Goal: Task Accomplishment & Management: Use online tool/utility

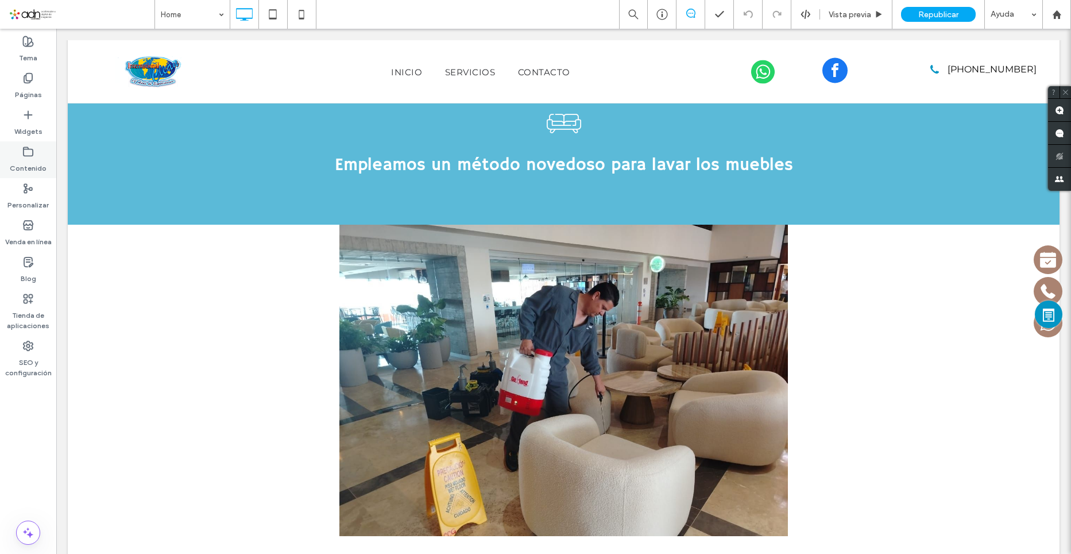
click at [41, 160] on label "Contenido" at bounding box center [28, 165] width 37 height 16
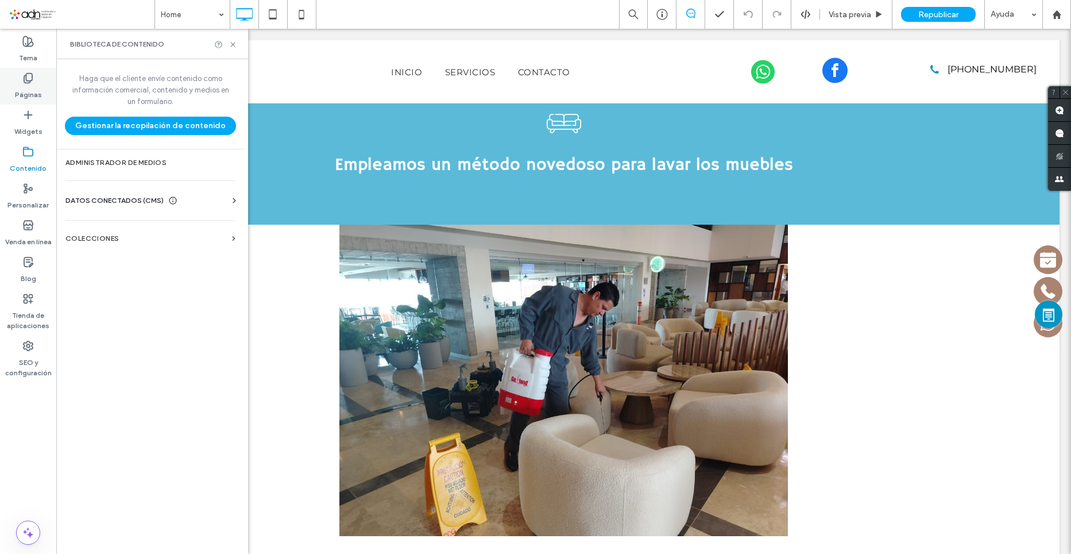
click at [24, 90] on label "Páginas" at bounding box center [28, 92] width 27 height 16
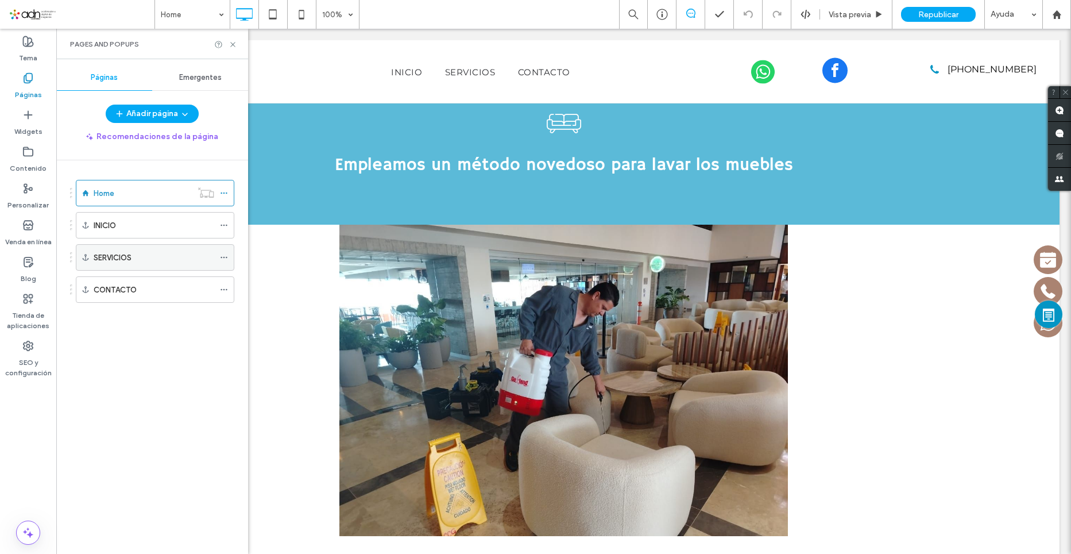
click at [128, 260] on label "SERVICIOS" at bounding box center [113, 258] width 38 height 20
click at [232, 44] on use at bounding box center [232, 44] width 5 height 5
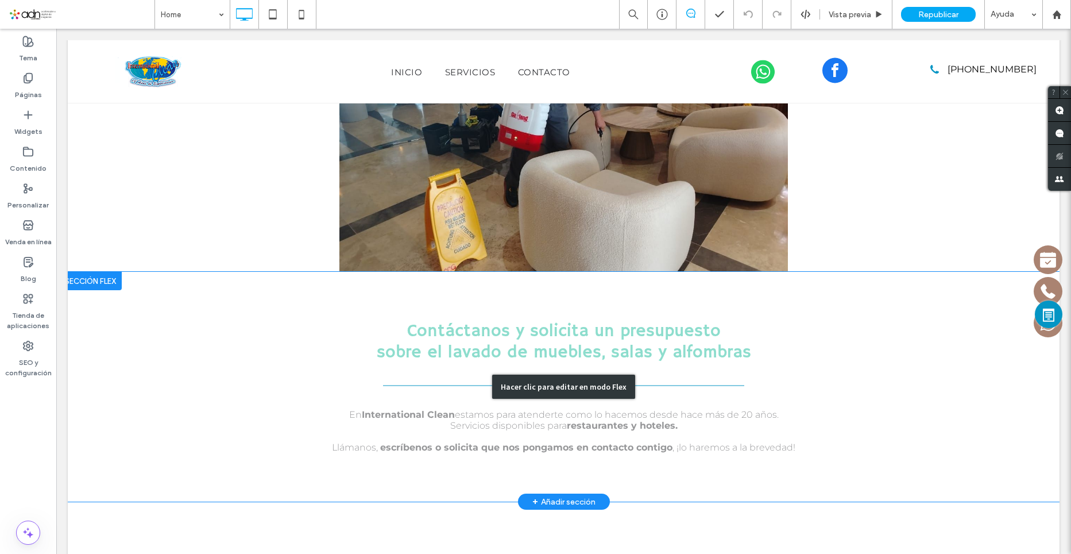
scroll to position [2615, 0]
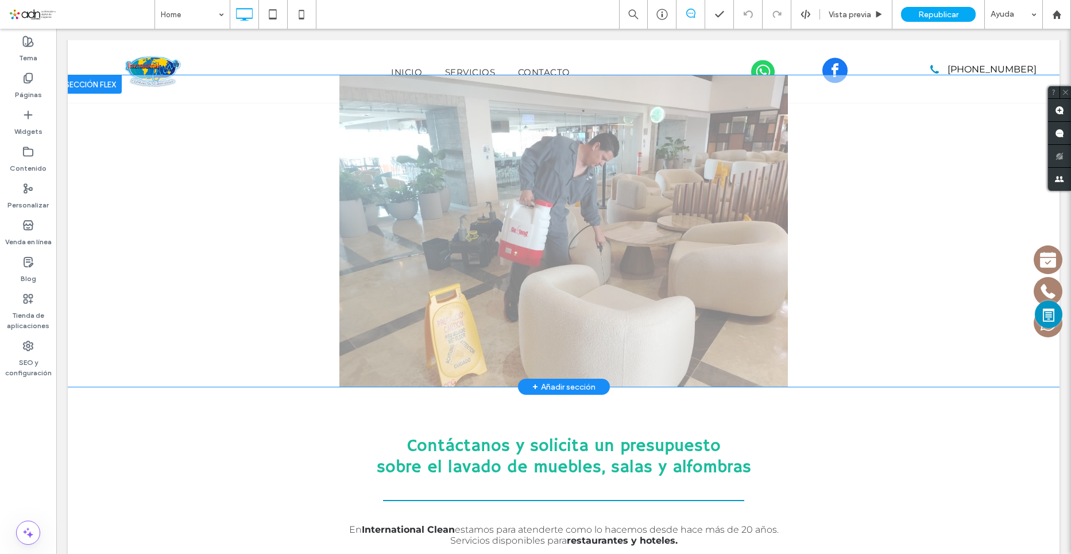
click at [555, 380] on div "+ Añadir sección" at bounding box center [563, 386] width 63 height 13
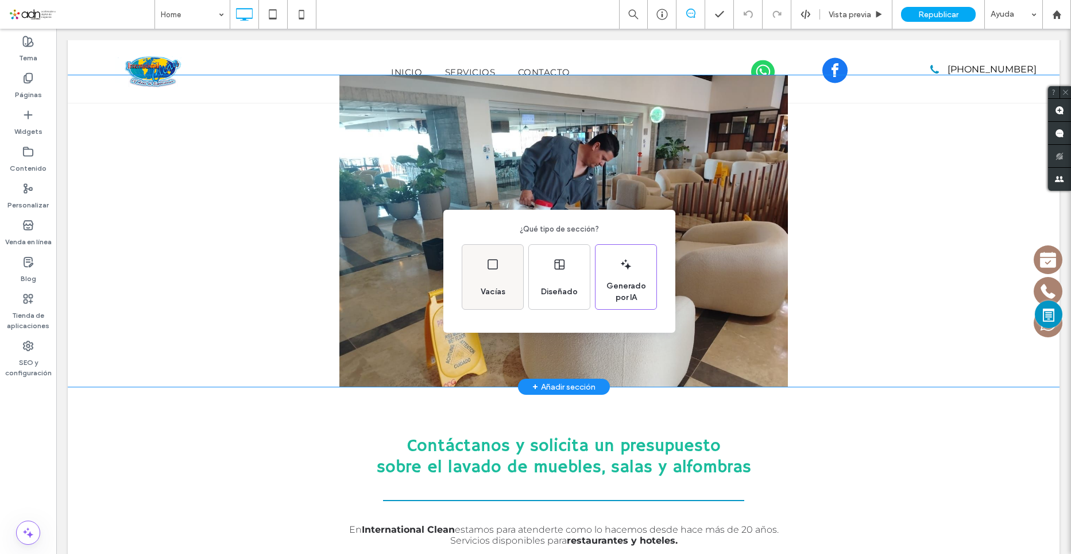
click at [482, 297] on span "Vacías" at bounding box center [493, 291] width 34 height 11
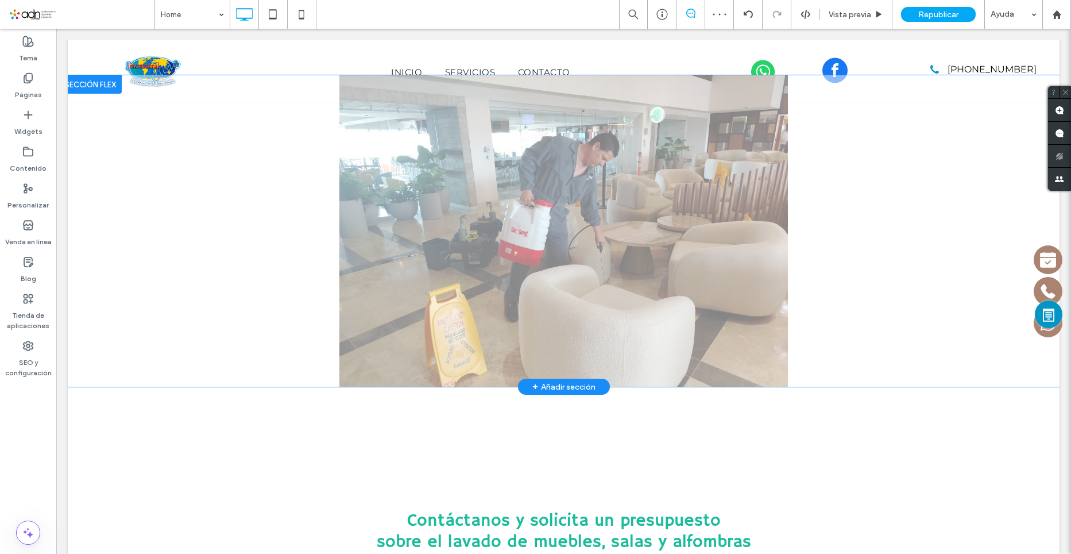
click at [532, 380] on span "+" at bounding box center [535, 386] width 6 height 13
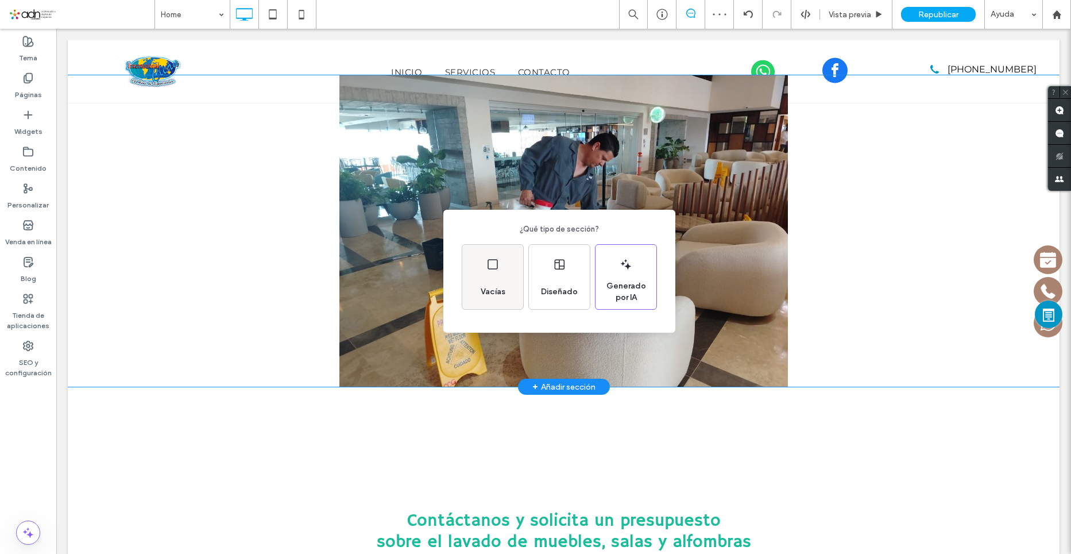
click at [495, 295] on span "Vacías" at bounding box center [493, 291] width 34 height 11
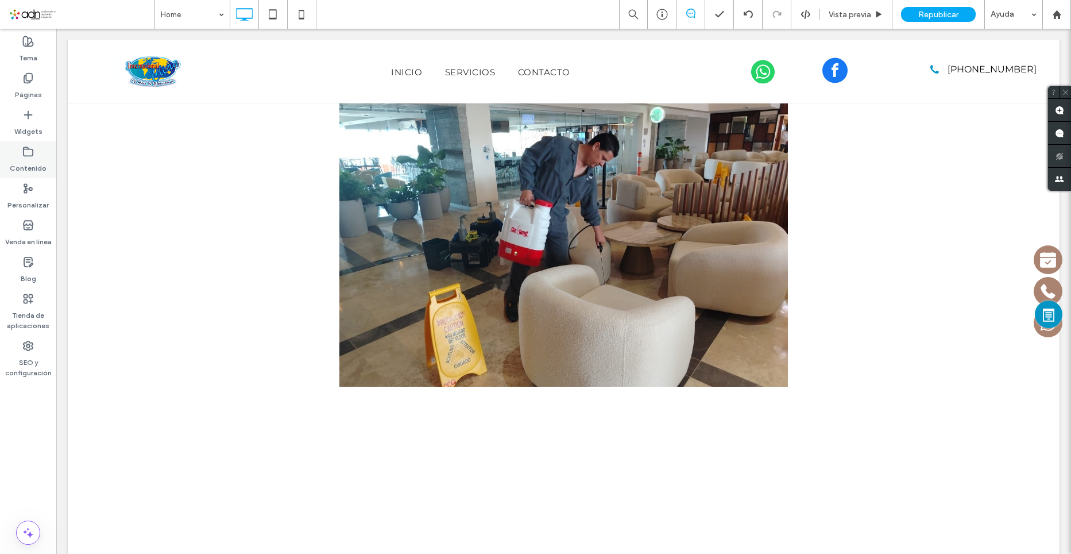
click at [29, 152] on icon at bounding box center [27, 151] width 11 height 11
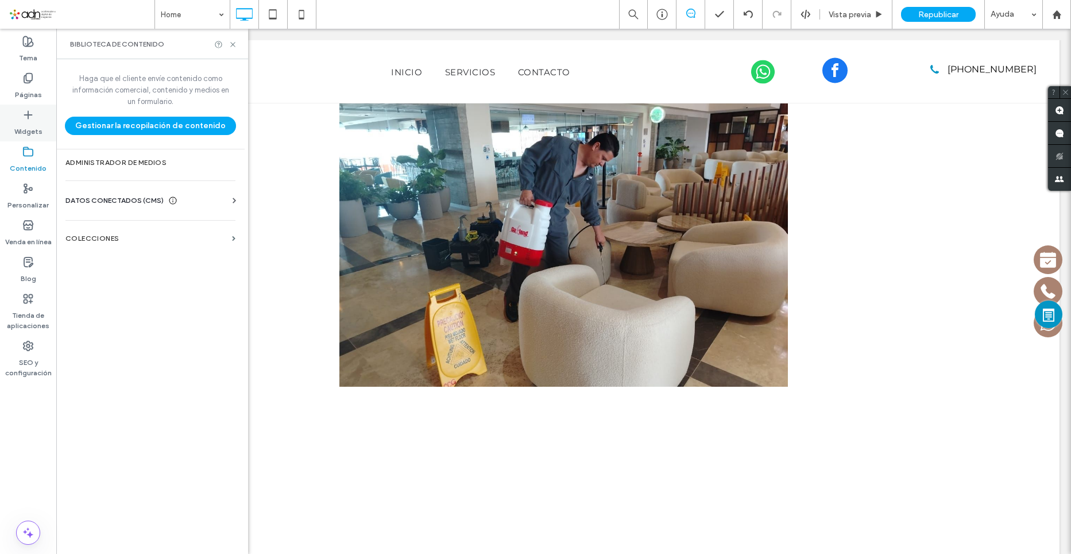
click at [31, 122] on label "Widgets" at bounding box center [28, 129] width 28 height 16
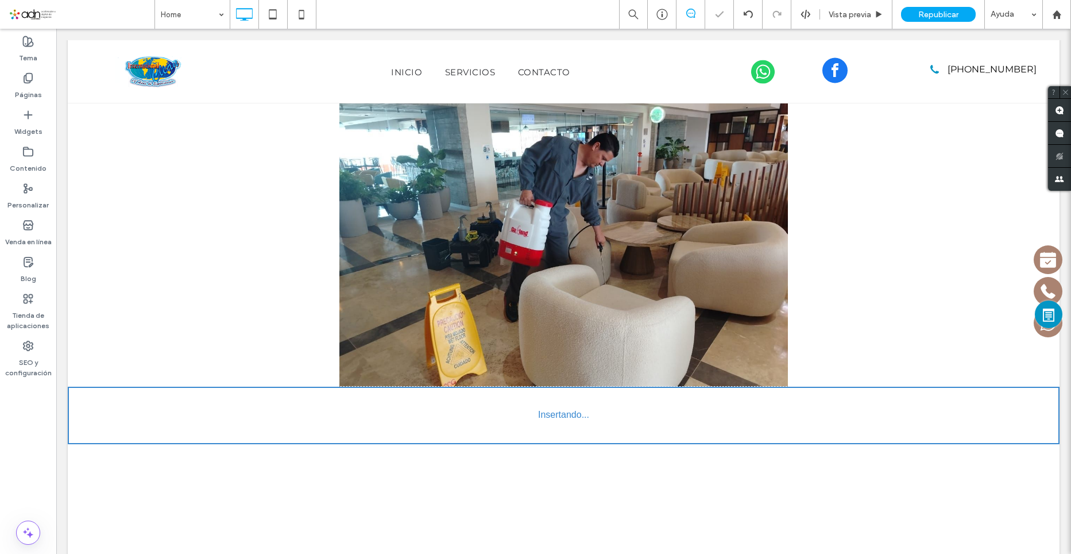
click at [553, 405] on div at bounding box center [535, 277] width 1071 height 554
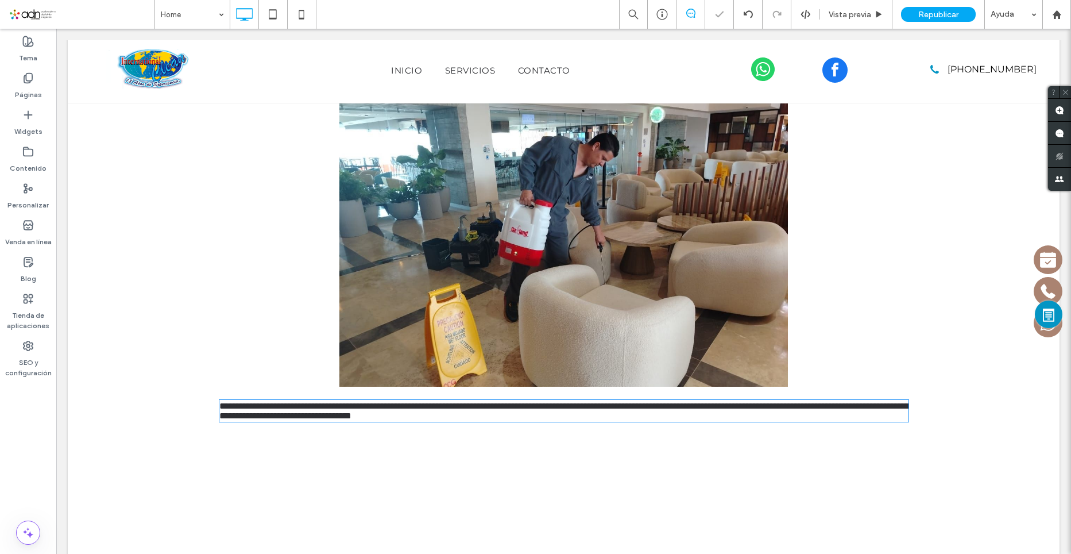
type input "**********"
type input "**"
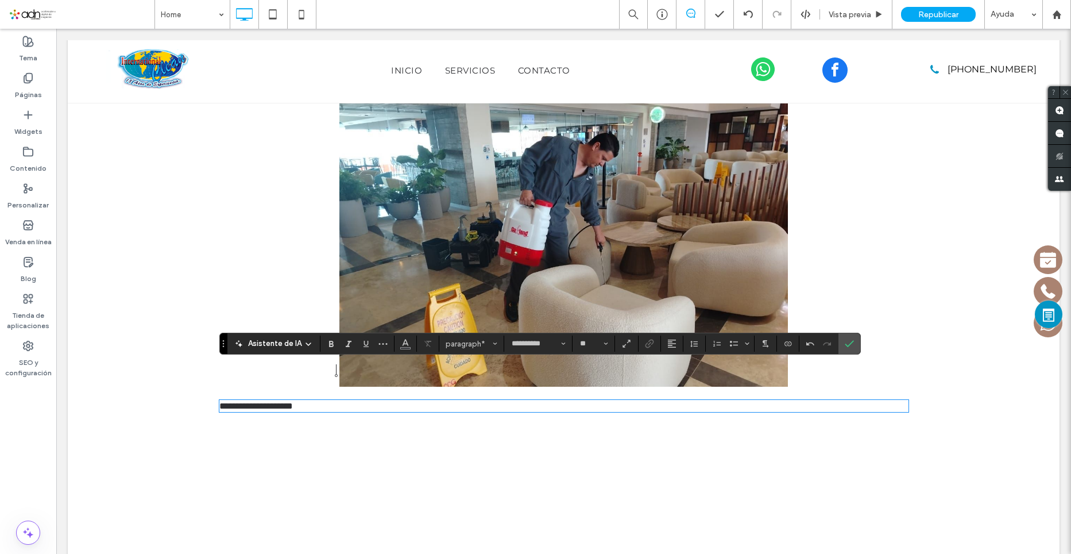
click at [389, 401] on p "**********" at bounding box center [563, 406] width 689 height 10
click at [675, 338] on span "Alineación" at bounding box center [671, 343] width 9 height 15
click at [676, 287] on icon "ui.textEditor.alignment.center" at bounding box center [680, 291] width 9 height 9
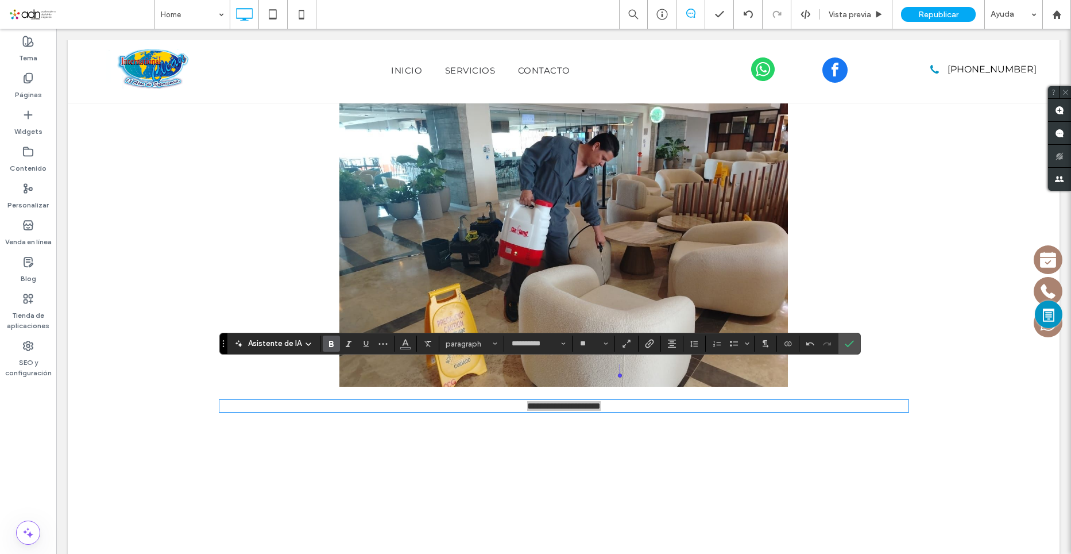
click at [329, 347] on icon "Negrilla" at bounding box center [331, 343] width 9 height 9
click at [401, 343] on icon "Color" at bounding box center [405, 342] width 9 height 9
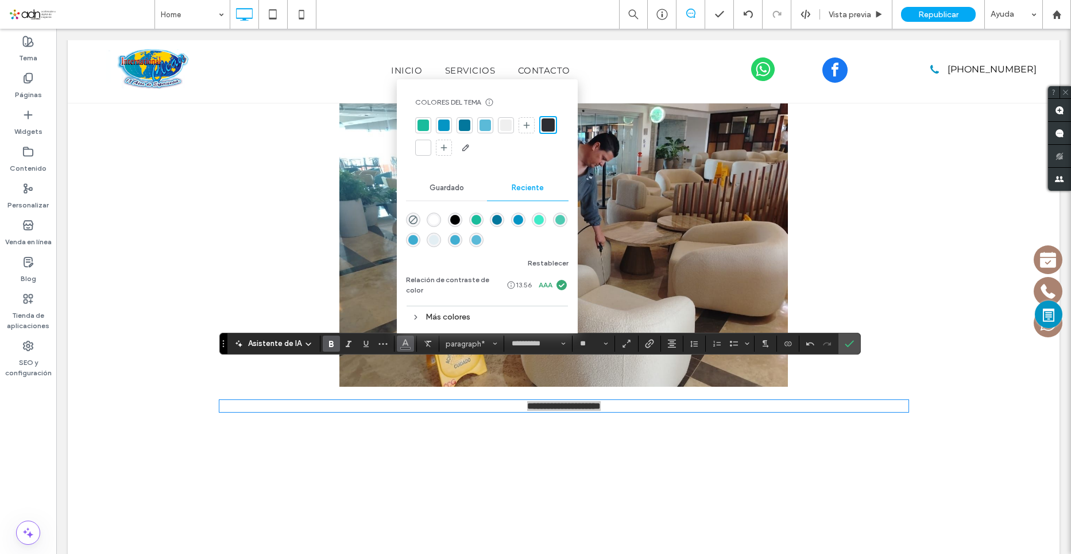
click at [492, 225] on div "rgba(3, 119, 156, 1)" at bounding box center [497, 220] width 10 height 10
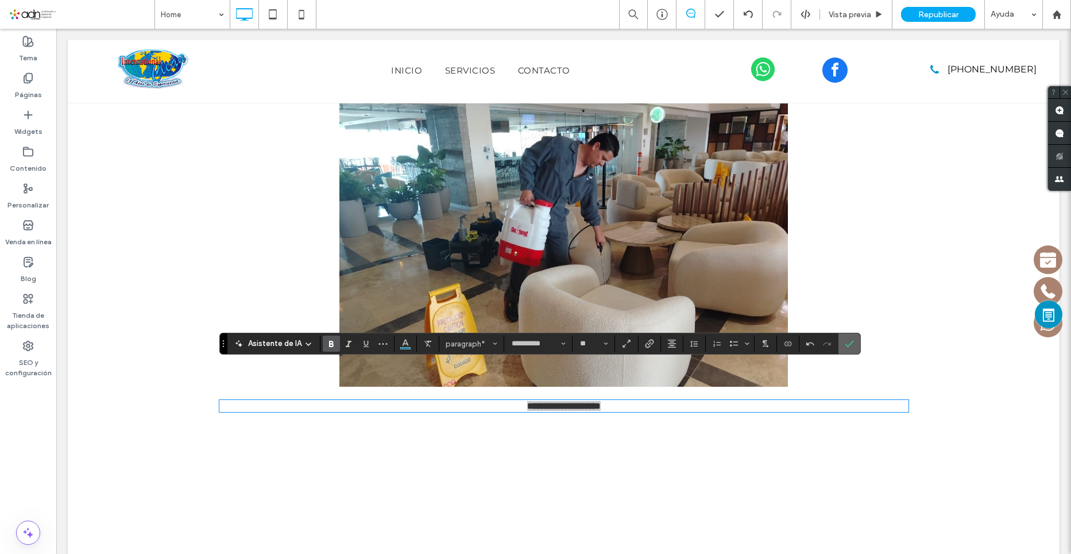
click at [845, 345] on icon "Confirmar" at bounding box center [849, 343] width 9 height 9
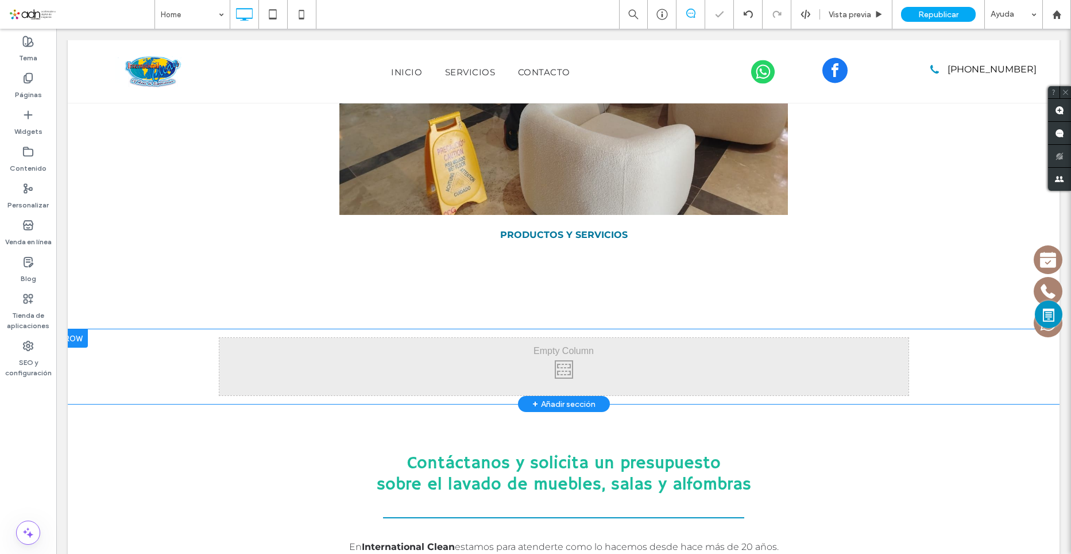
scroll to position [2787, 0]
click at [920, 329] on div "Click To Paste Click To Paste Fila + Añadir sección" at bounding box center [564, 366] width 992 height 75
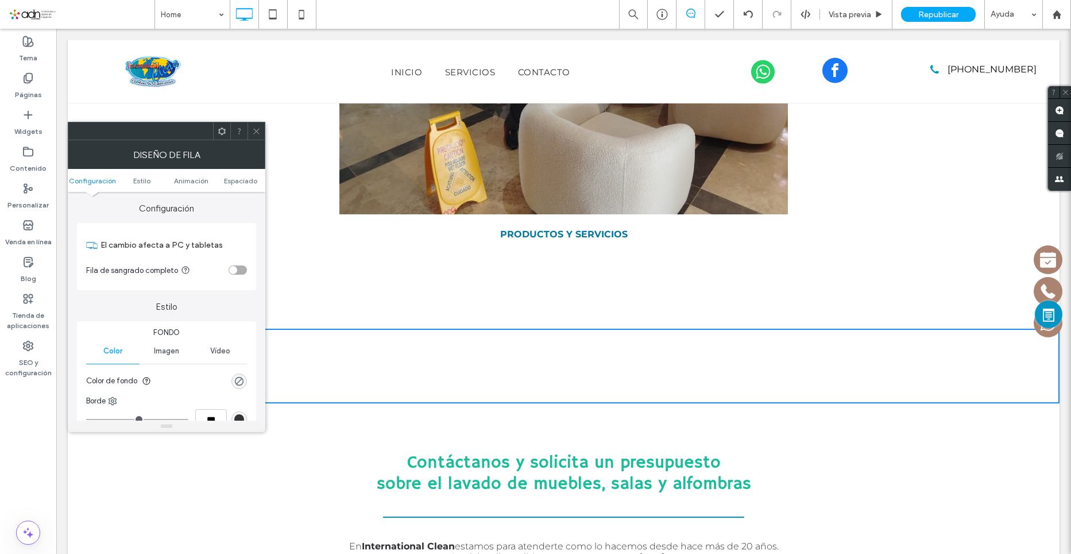
click at [254, 128] on icon at bounding box center [256, 131] width 9 height 9
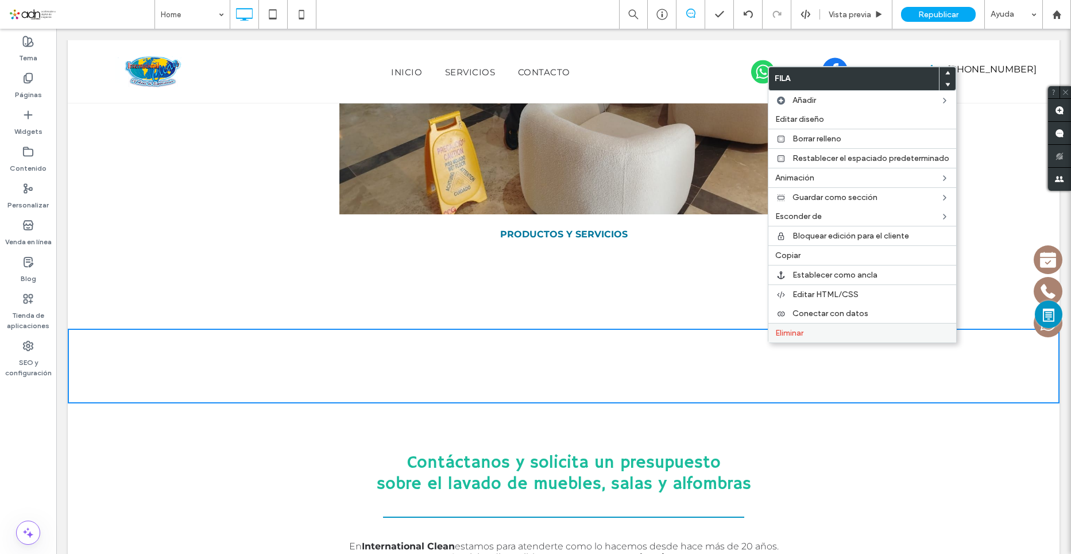
click at [827, 328] on label "Eliminar" at bounding box center [862, 333] width 174 height 10
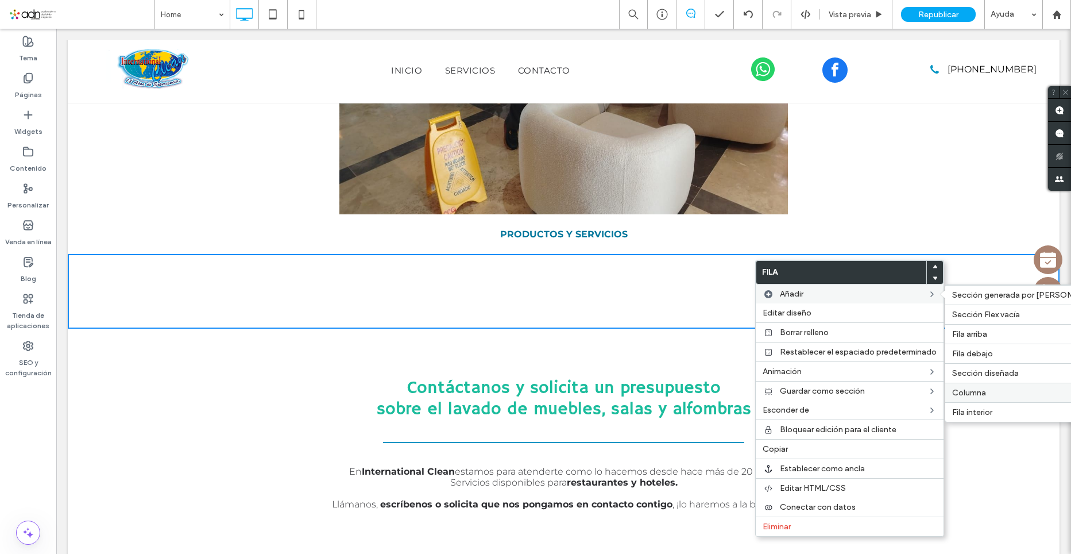
click at [985, 395] on label "Columna" at bounding box center [1034, 393] width 164 height 10
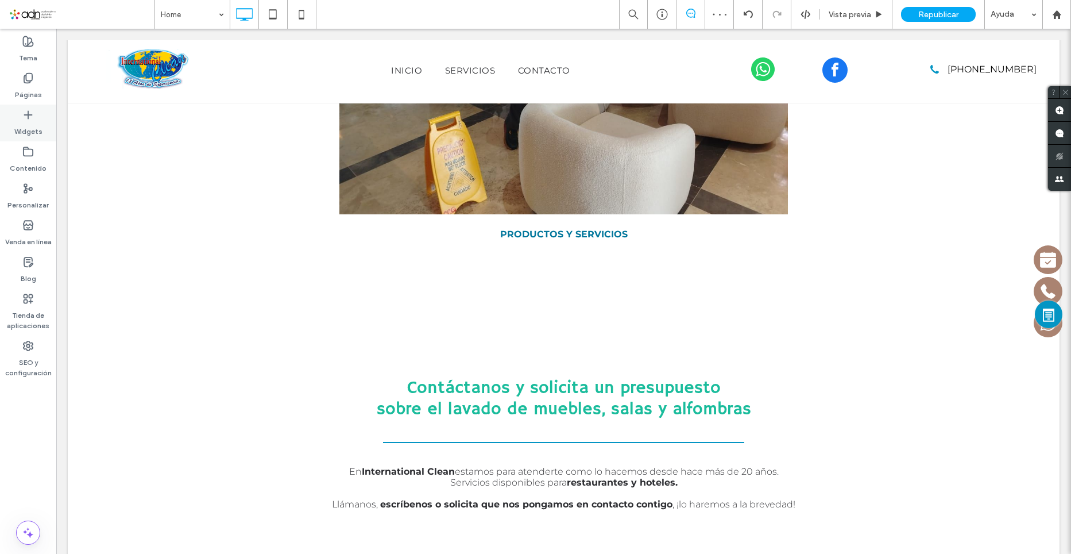
click at [23, 123] on label "Widgets" at bounding box center [28, 129] width 28 height 16
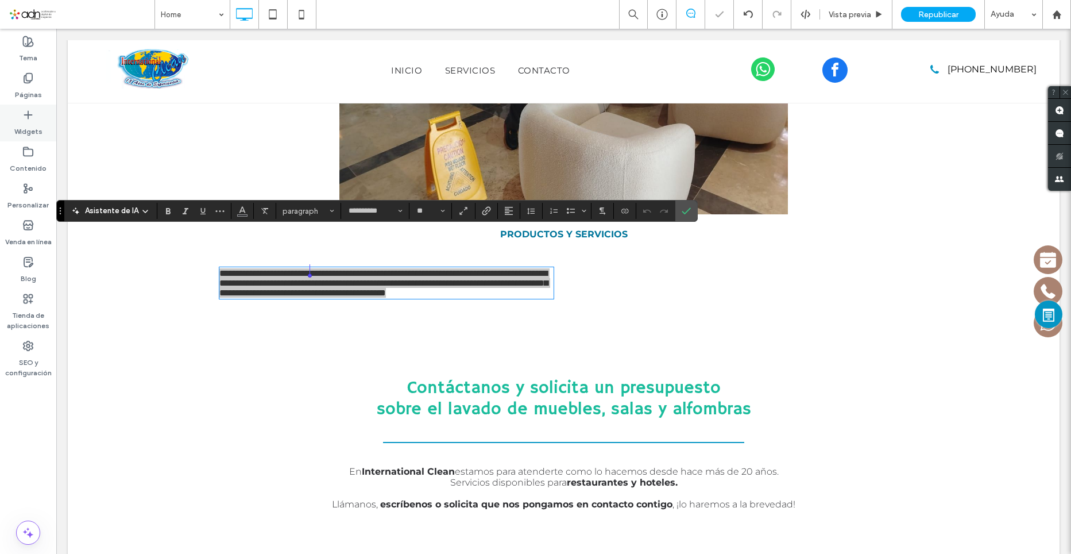
click at [34, 122] on label "Widgets" at bounding box center [28, 129] width 28 height 16
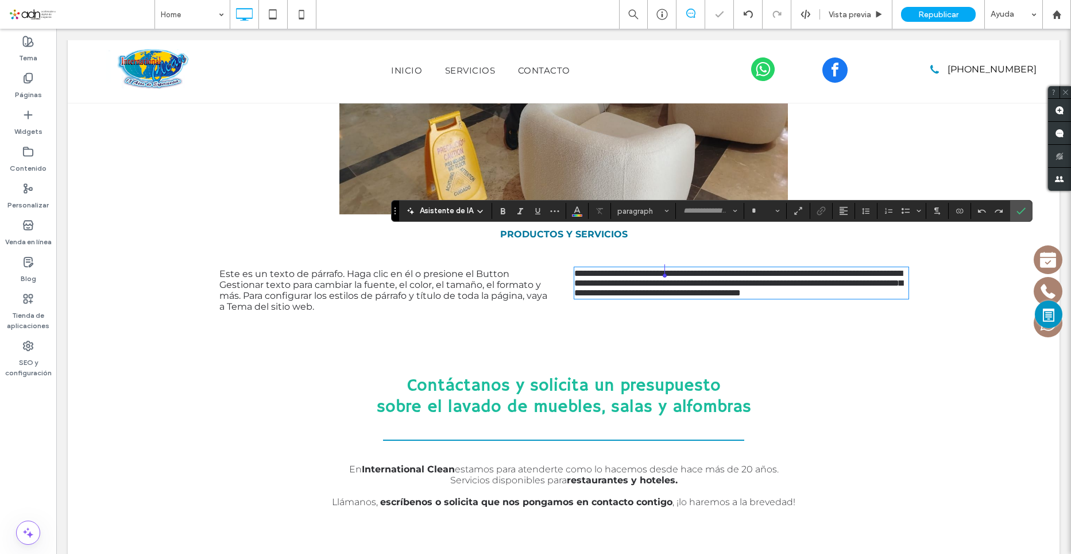
type input "**********"
type input "**"
click at [360, 268] on span "Este es un texto de párrafo. Haga clic en él o presione el Button Gestionar tex…" at bounding box center [383, 290] width 328 height 44
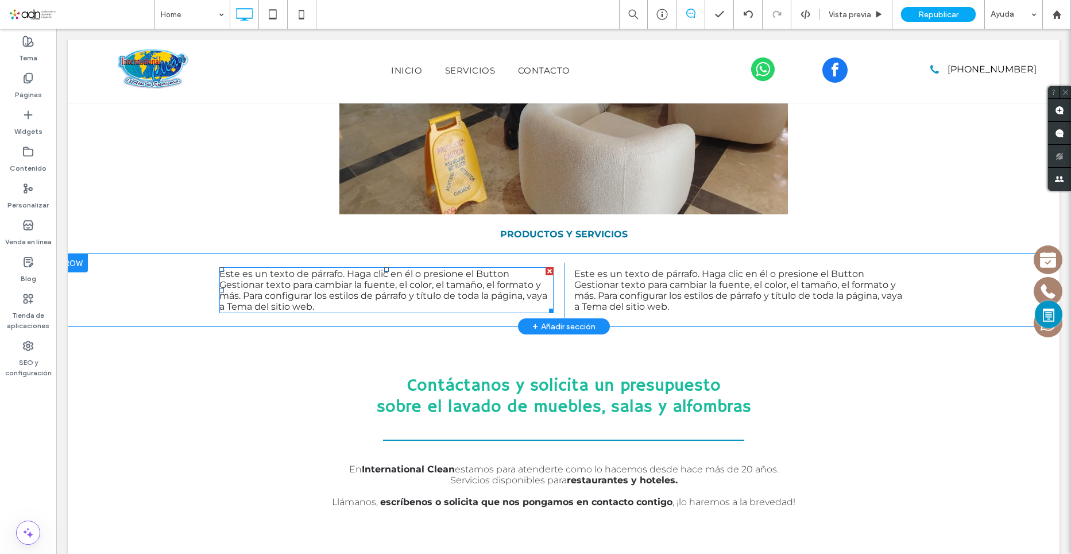
click at [360, 268] on span "Este es un texto de párrafo. Haga clic en él o presione el Button Gestionar tex…" at bounding box center [383, 290] width 328 height 44
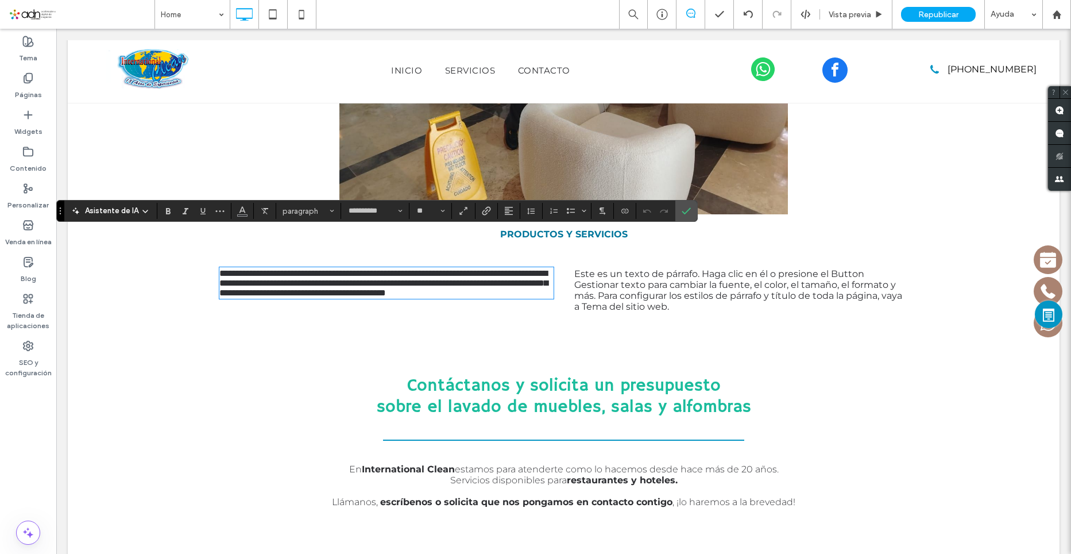
type input "**********"
type input "**"
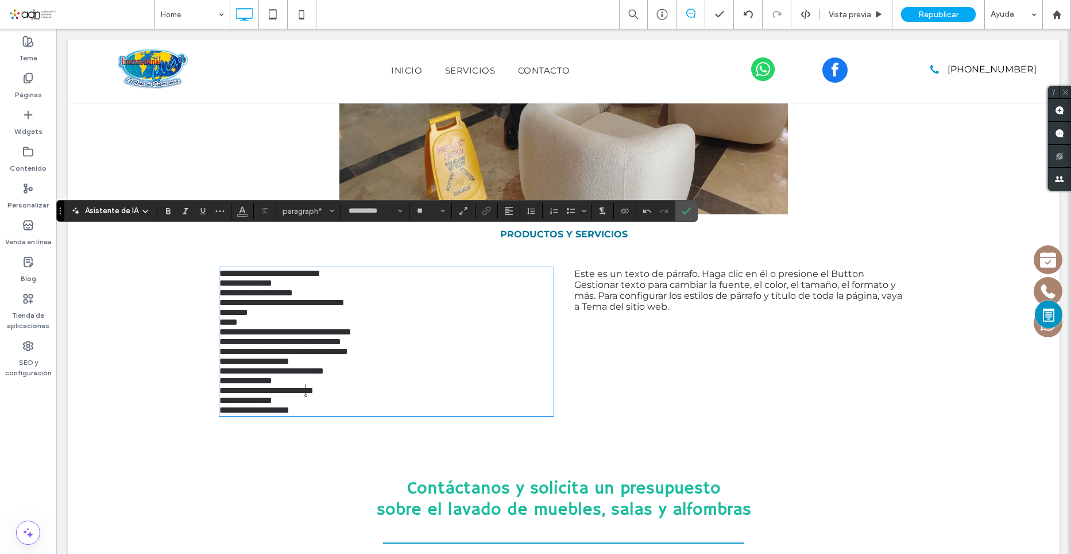
scroll to position [0, 0]
click at [627, 268] on span "Este es un texto de párrafo. Haga clic en él o presione el Button Gestionar tex…" at bounding box center [738, 290] width 328 height 44
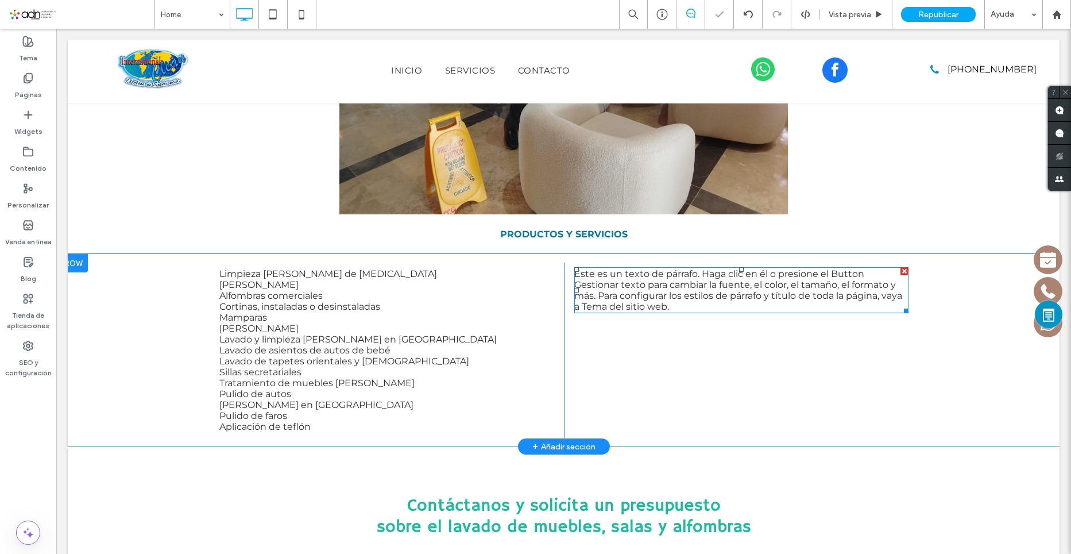
click at [627, 268] on span "Este es un texto de párrafo. Haga clic en él o presione el Button Gestionar tex…" at bounding box center [738, 290] width 328 height 44
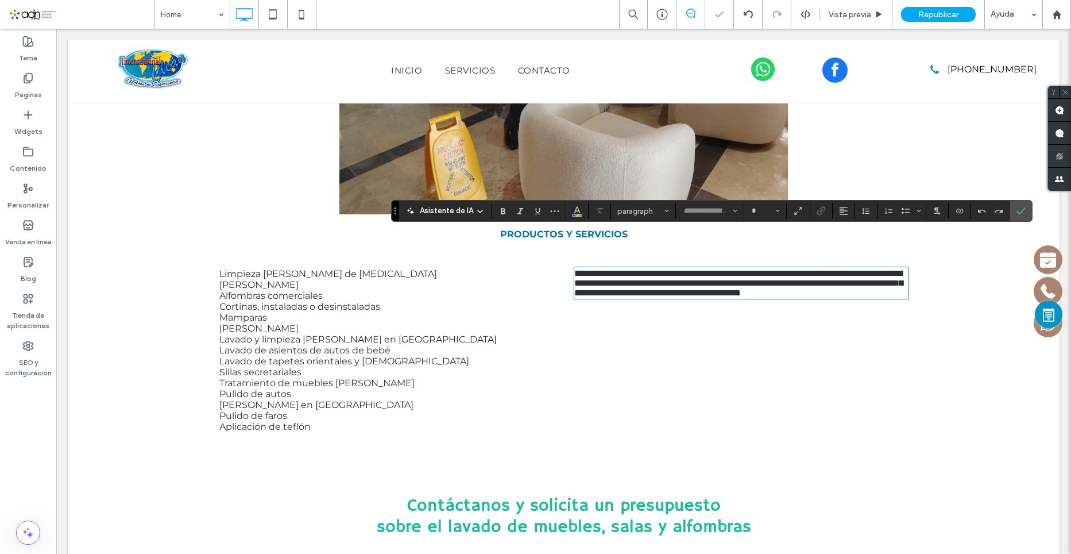
type input "**********"
type input "**"
paste div
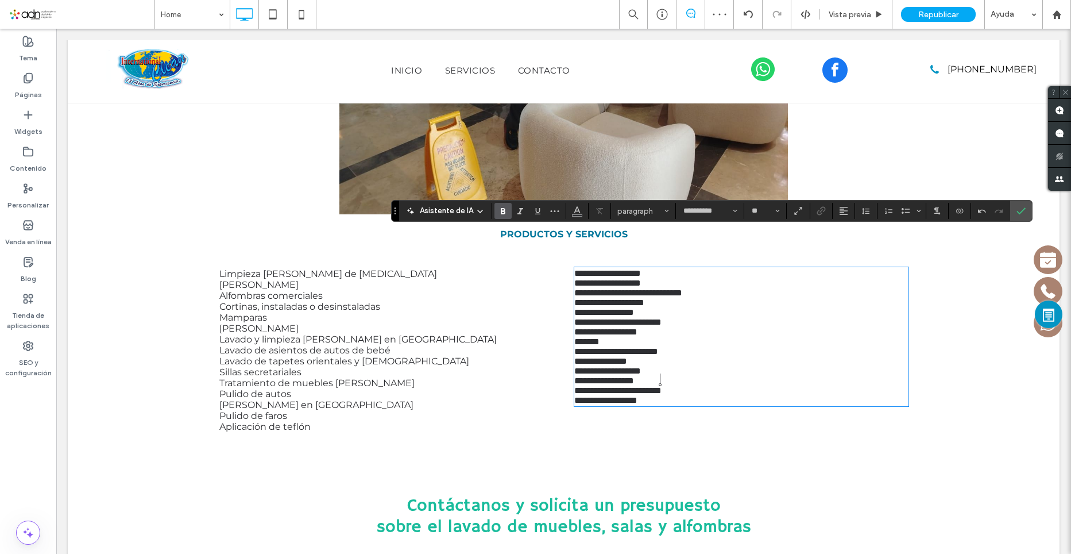
click at [302, 399] on span "Lavado de salas en Veracruz" at bounding box center [316, 404] width 194 height 11
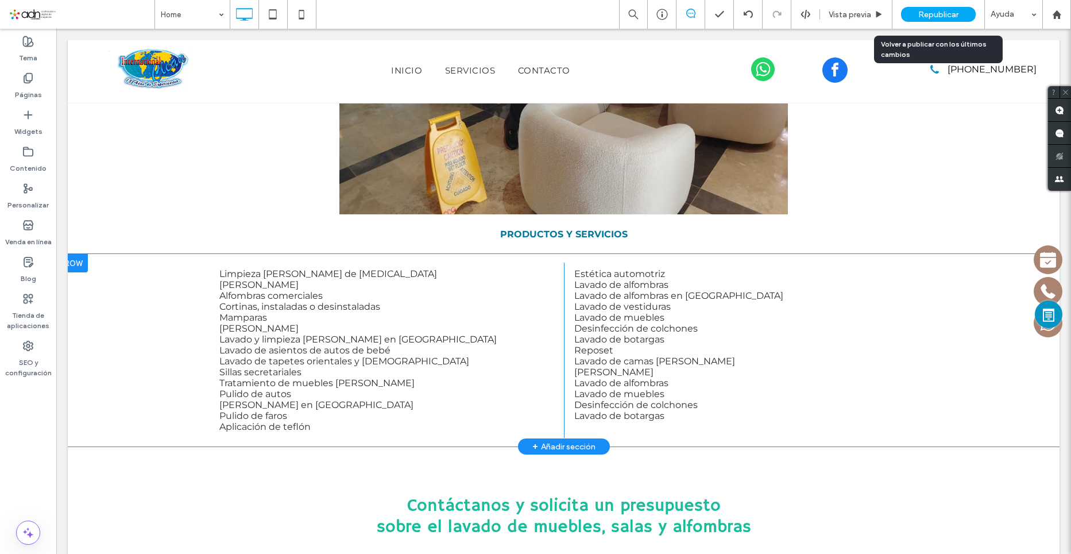
click at [932, 11] on span "Republicar" at bounding box center [938, 15] width 40 height 10
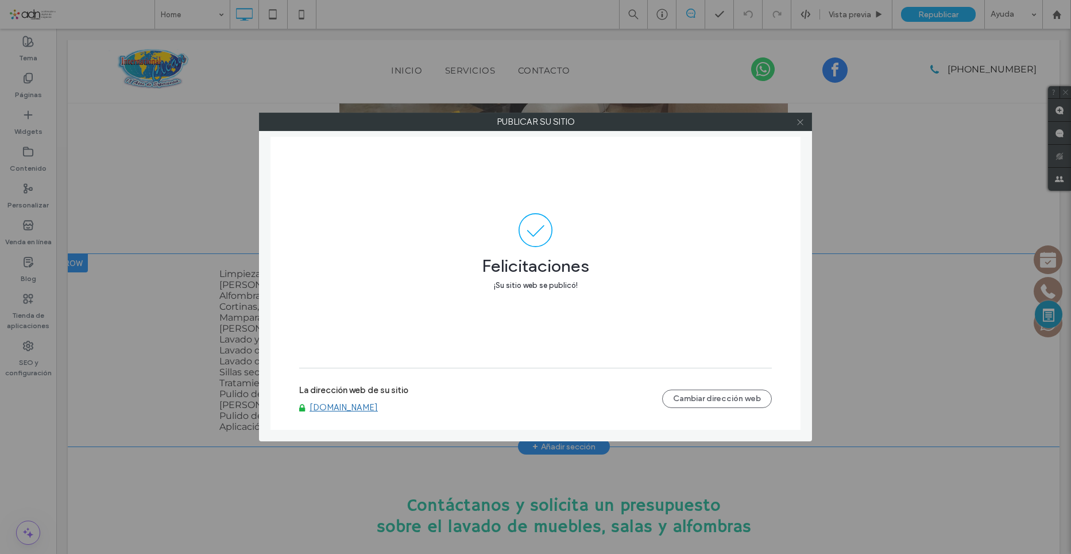
click at [802, 123] on use at bounding box center [800, 122] width 6 height 6
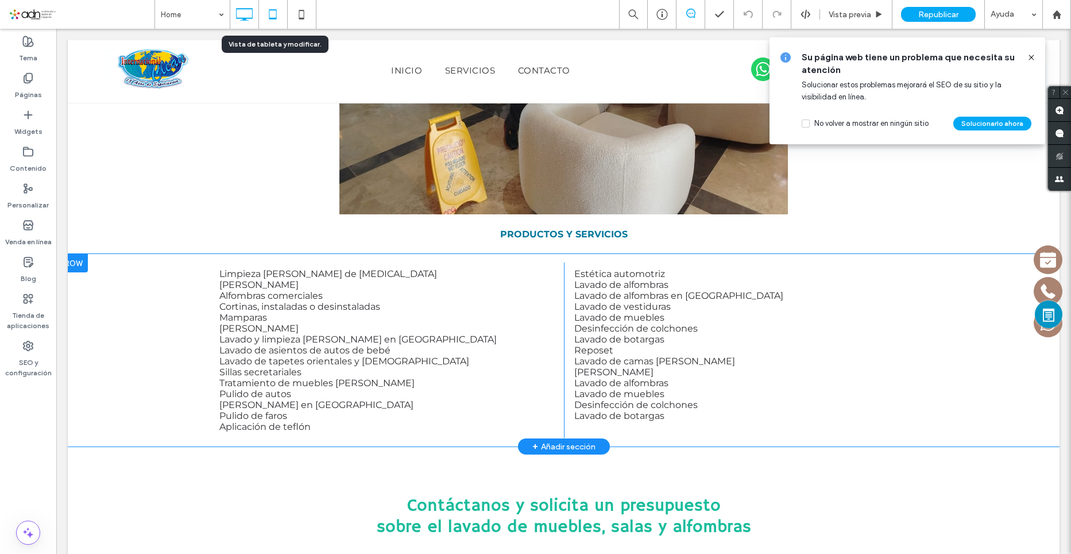
click at [275, 18] on use at bounding box center [272, 14] width 7 height 10
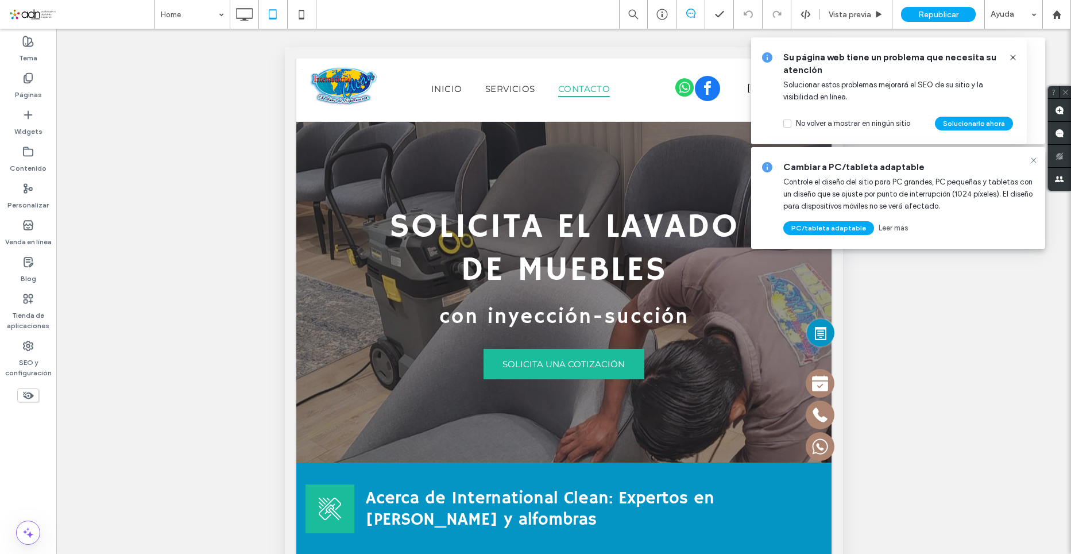
click at [1013, 58] on use at bounding box center [1012, 57] width 5 height 5
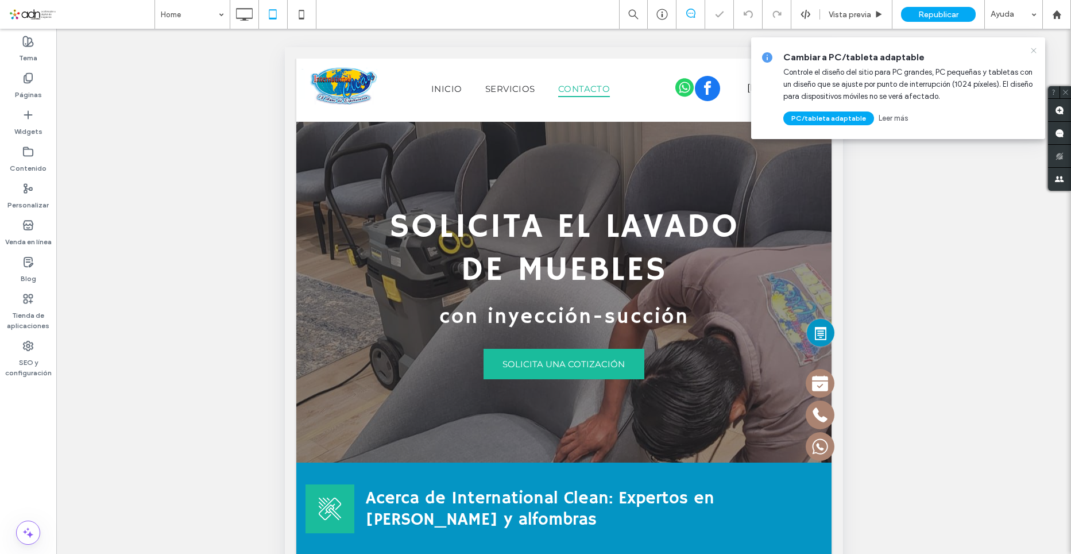
click at [1033, 49] on icon at bounding box center [1033, 50] width 9 height 9
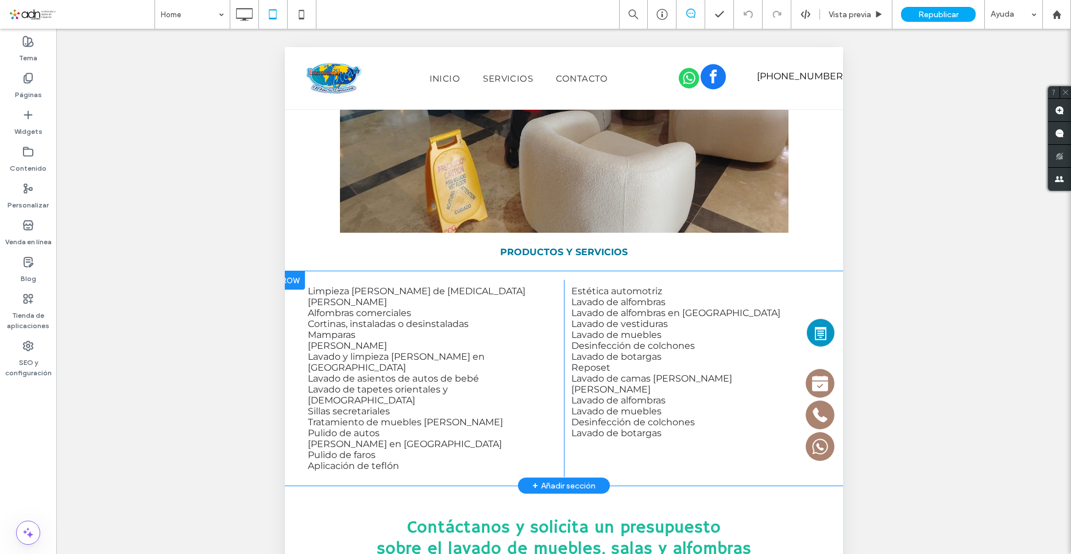
scroll to position [2814, 0]
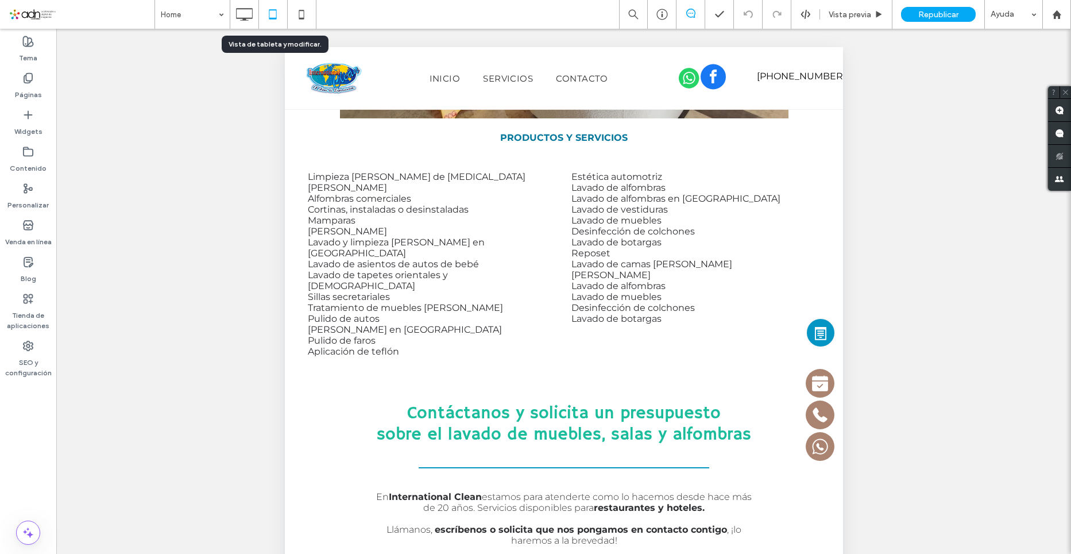
click at [280, 26] on div at bounding box center [273, 14] width 29 height 29
click at [300, 22] on icon at bounding box center [301, 14] width 23 height 23
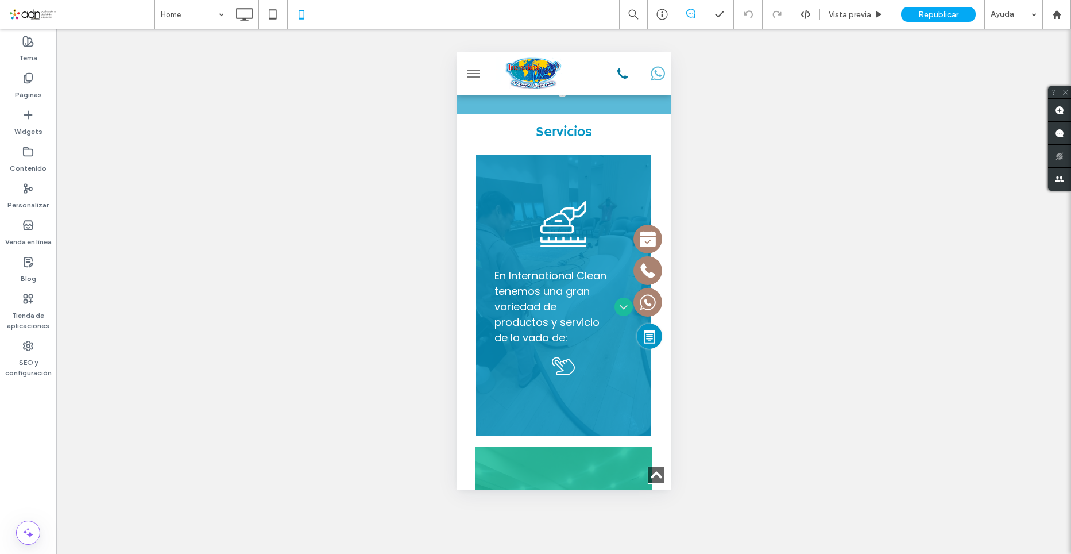
scroll to position [1781, 0]
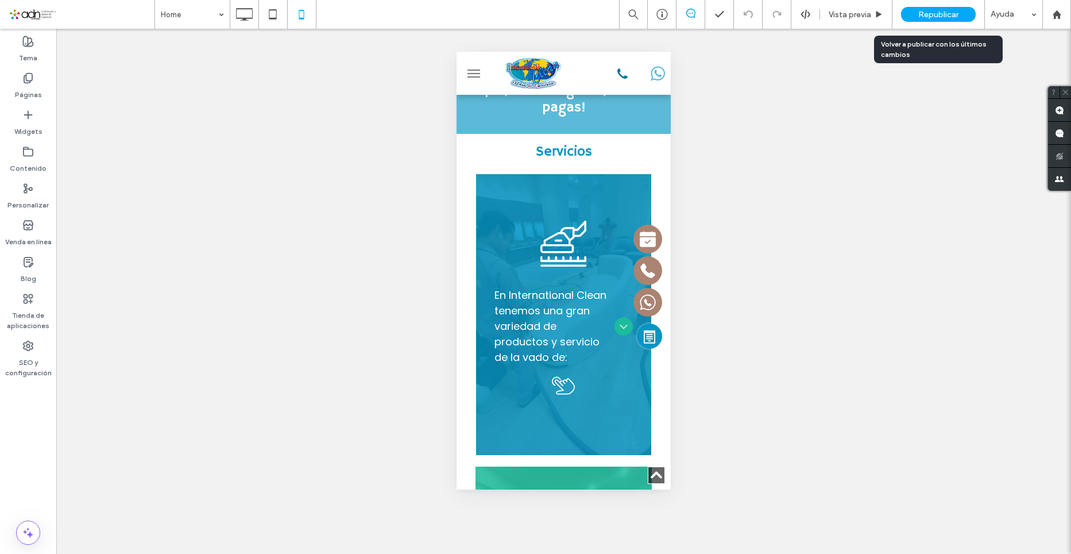
click at [946, 17] on span "Republicar" at bounding box center [938, 15] width 40 height 10
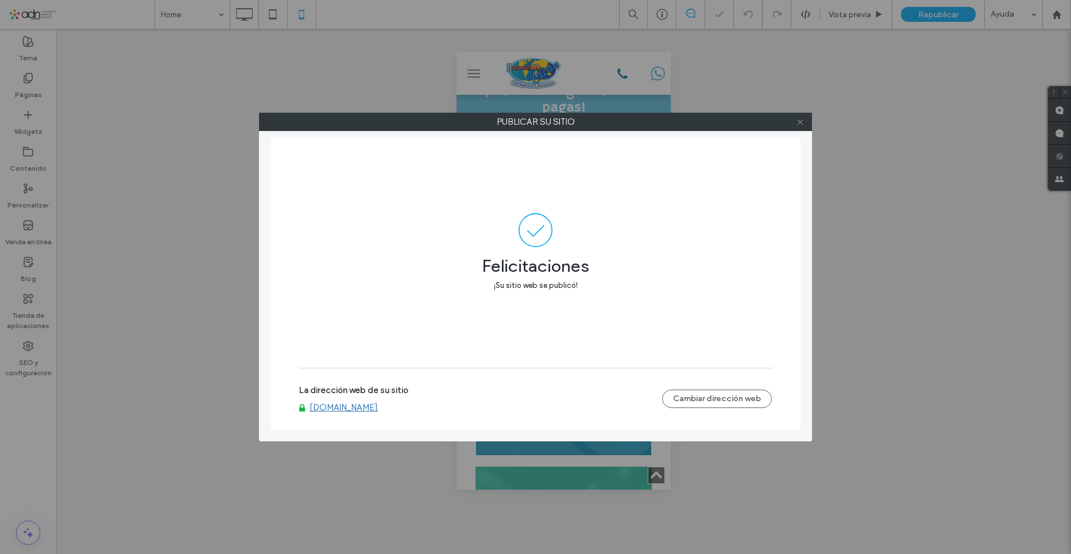
click at [803, 125] on icon at bounding box center [800, 122] width 9 height 9
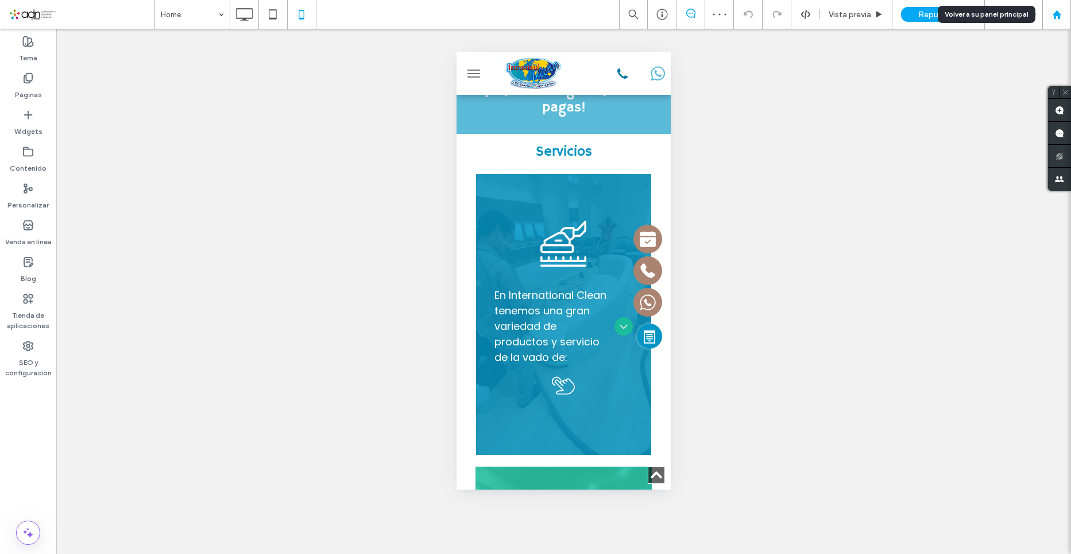
click at [1056, 13] on use at bounding box center [1056, 14] width 9 height 9
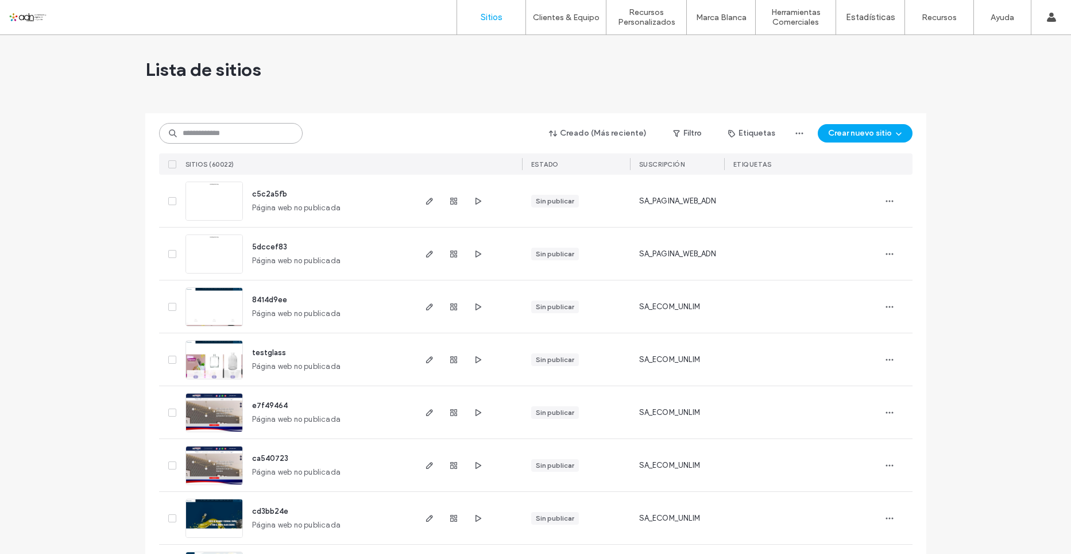
click at [217, 138] on input at bounding box center [231, 133] width 144 height 21
paste input "**********"
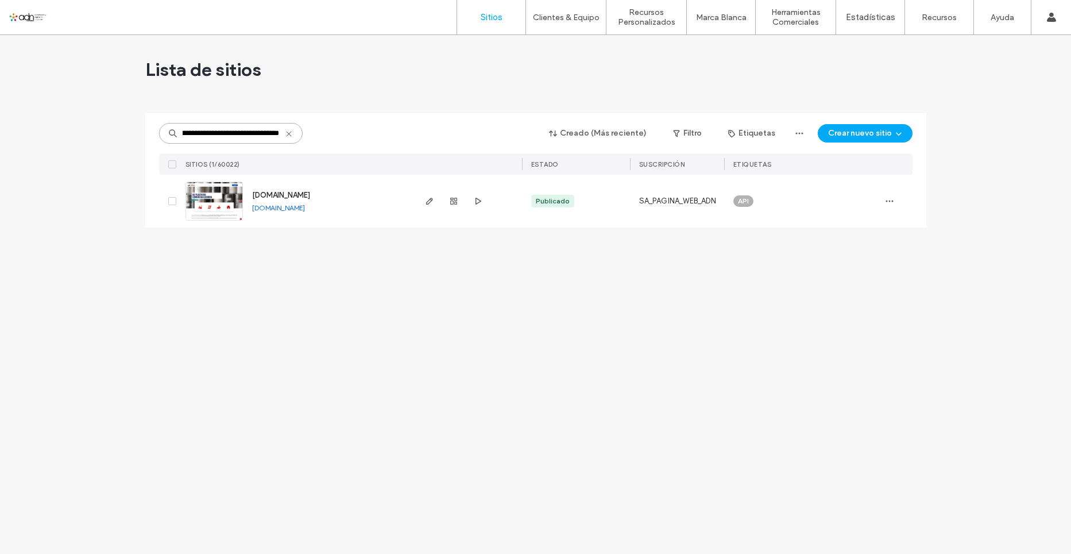
type input "**********"
click at [206, 198] on img at bounding box center [214, 221] width 56 height 78
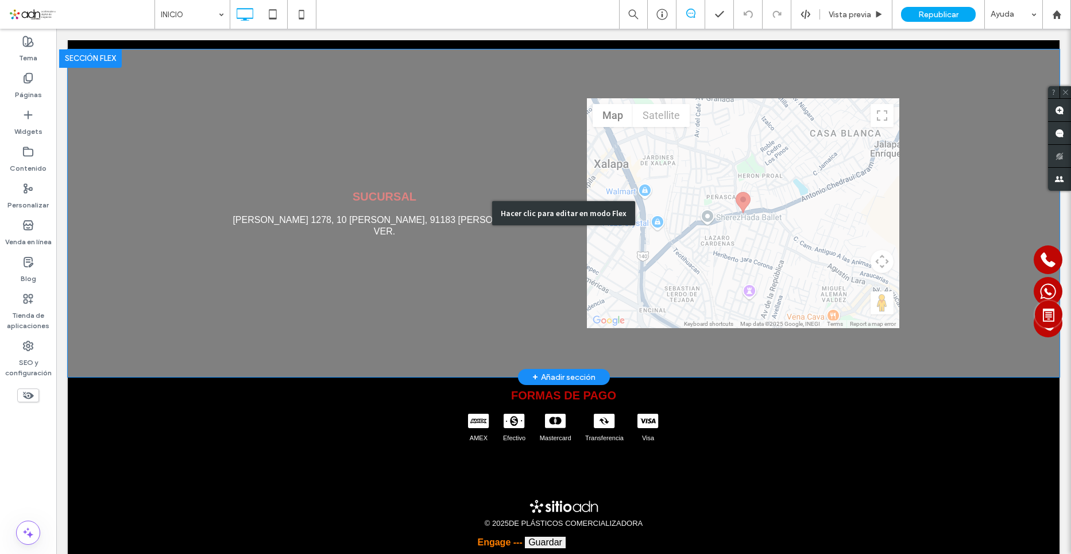
click at [731, 190] on div "Hacer clic para editar en modo Flex" at bounding box center [564, 212] width 992 height 327
click at [731, 190] on div at bounding box center [743, 213] width 312 height 230
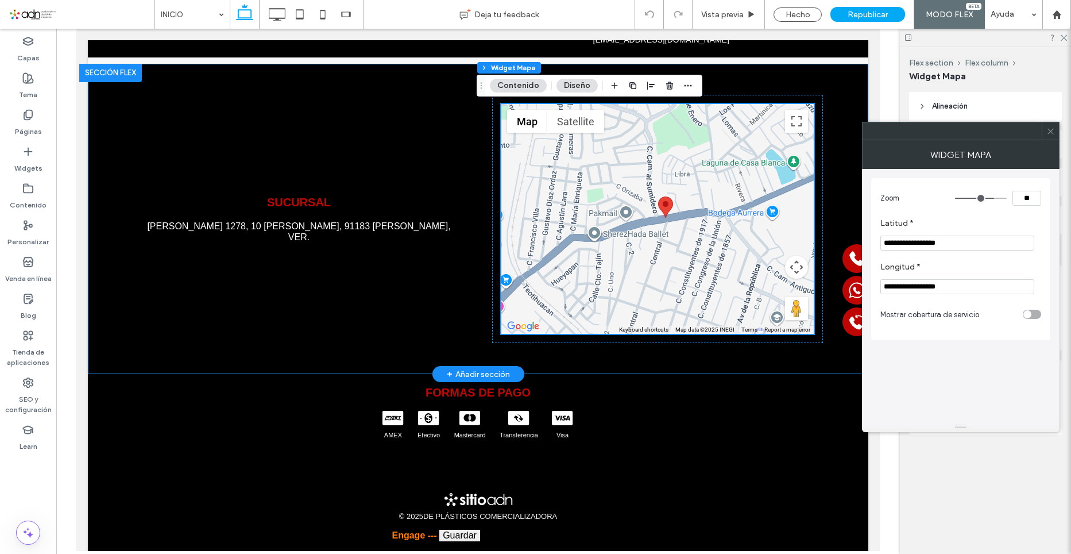
scroll to position [2859, 0]
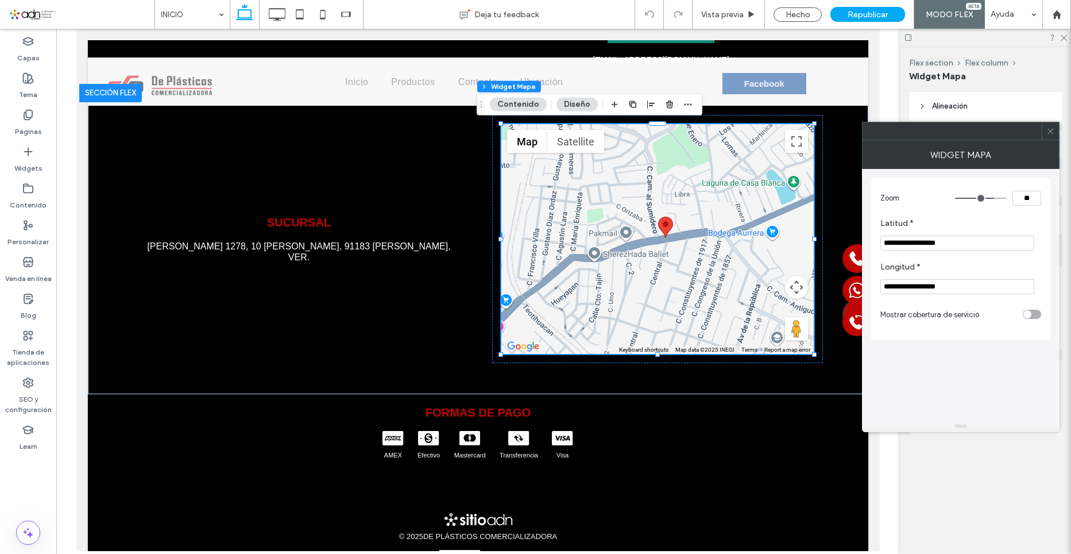
drag, startPoint x: 964, startPoint y: 237, endPoint x: 974, endPoint y: 242, distance: 11.6
click at [964, 237] on input "**********" at bounding box center [958, 242] width 154 height 15
drag, startPoint x: 975, startPoint y: 242, endPoint x: 863, endPoint y: 245, distance: 112.0
click at [863, 245] on div "**********" at bounding box center [961, 295] width 198 height 252
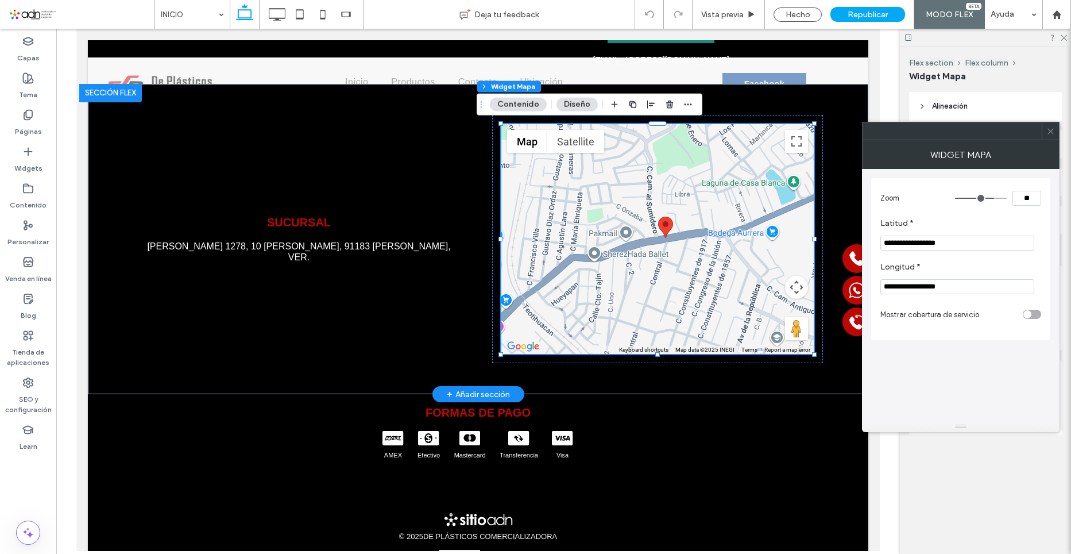
paste input "Latitud *"
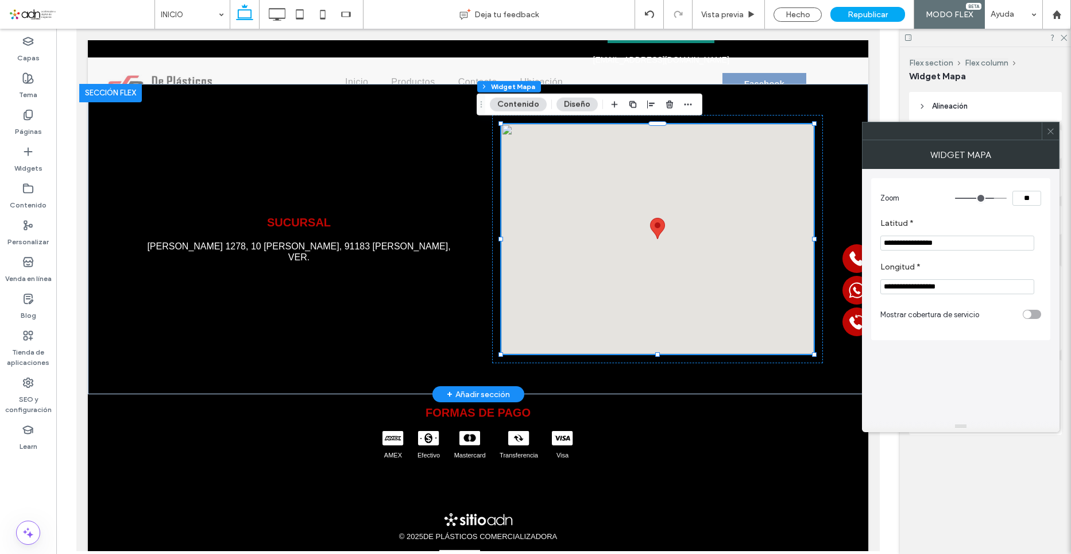
type input "**********"
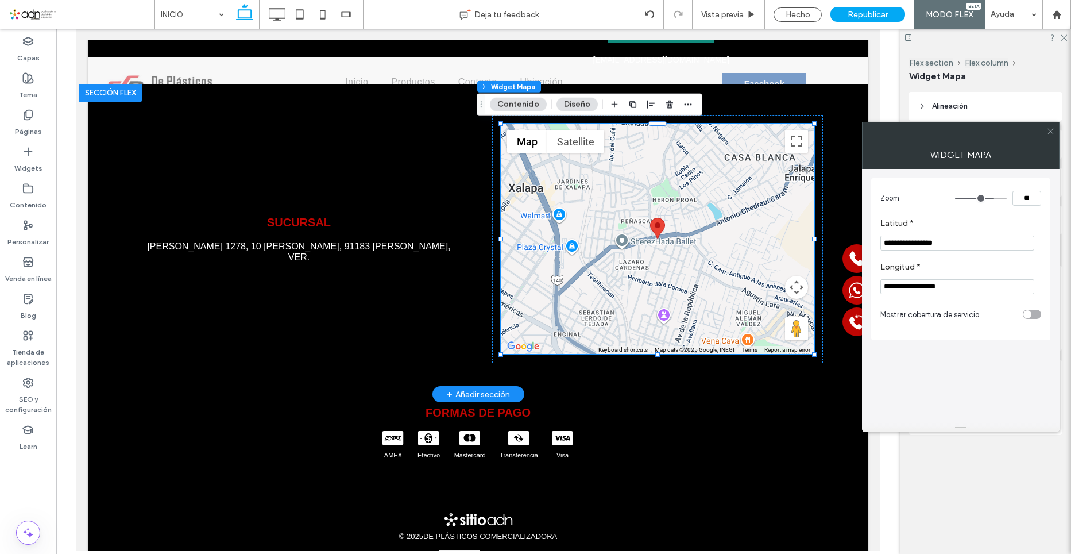
click at [964, 289] on input "**********" at bounding box center [958, 286] width 154 height 15
drag, startPoint x: 1050, startPoint y: 315, endPoint x: 810, endPoint y: 280, distance: 242.1
paste input "Longitud *"
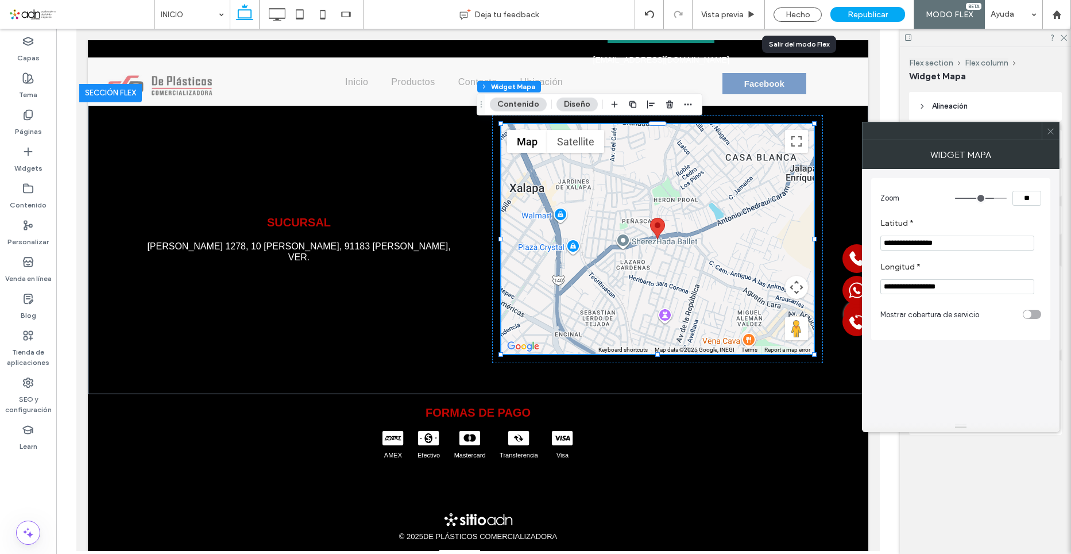
type input "**********"
click at [970, 284] on input "**********" at bounding box center [958, 286] width 154 height 15
drag, startPoint x: 962, startPoint y: 287, endPoint x: 871, endPoint y: 294, distance: 91.0
click at [871, 294] on div "**********" at bounding box center [961, 295] width 198 height 252
drag, startPoint x: 961, startPoint y: 244, endPoint x: 973, endPoint y: 244, distance: 12.1
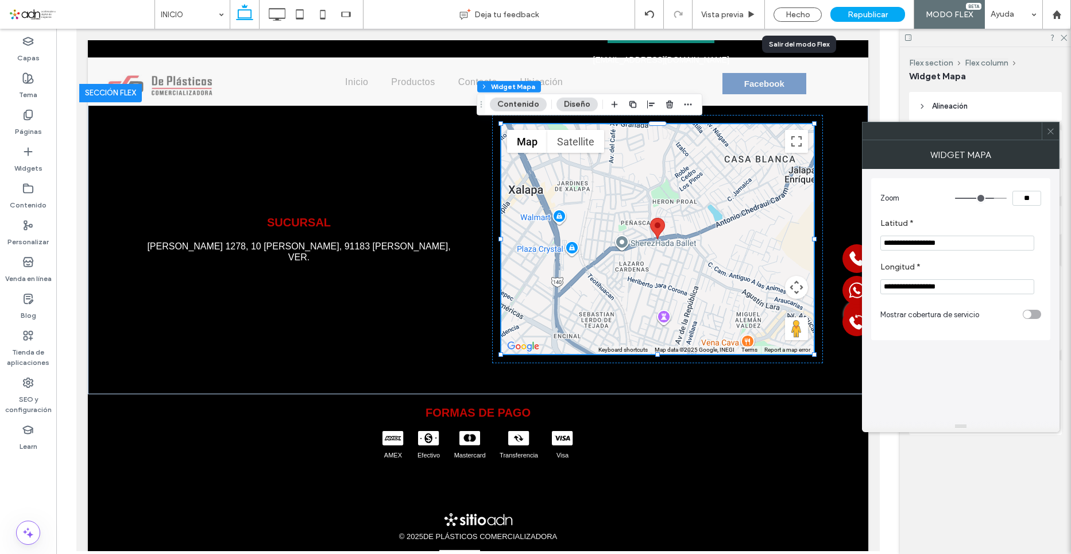
click at [961, 244] on input "**********" at bounding box center [958, 242] width 154 height 15
drag, startPoint x: 1052, startPoint y: 272, endPoint x: 855, endPoint y: 244, distance: 198.5
paste input "Latitud *"
type input "*********"
click at [963, 287] on input "**********" at bounding box center [958, 286] width 154 height 15
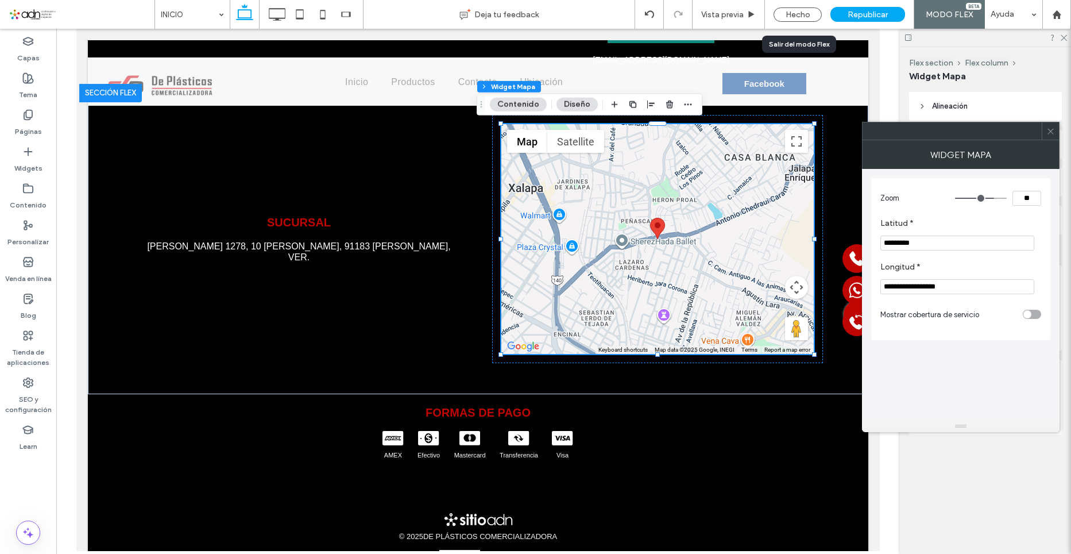
drag, startPoint x: 976, startPoint y: 288, endPoint x: 883, endPoint y: 291, distance: 93.1
click at [883, 291] on input "**********" at bounding box center [958, 286] width 154 height 15
paste input "Longitud *"
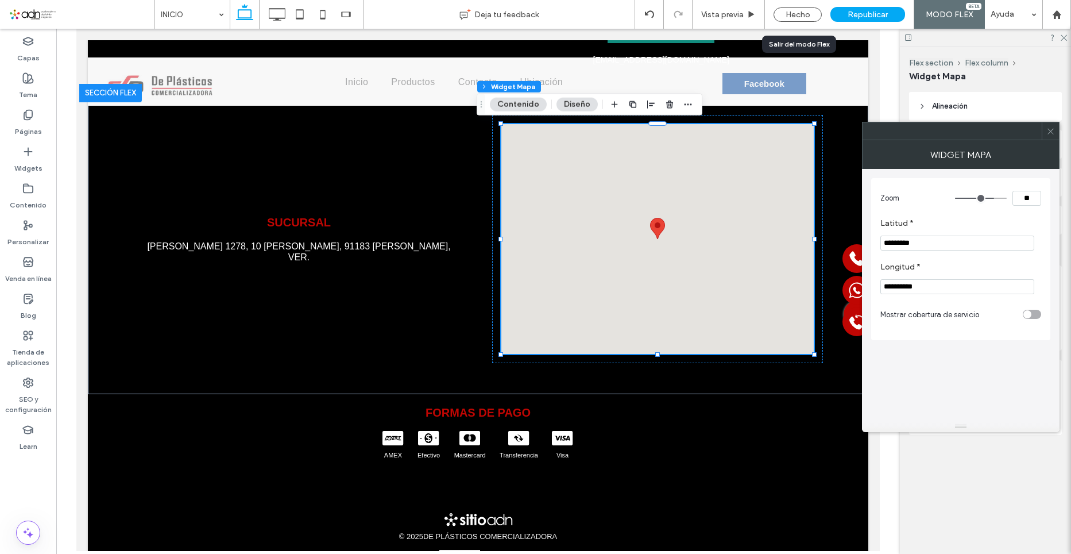
type input "**********"
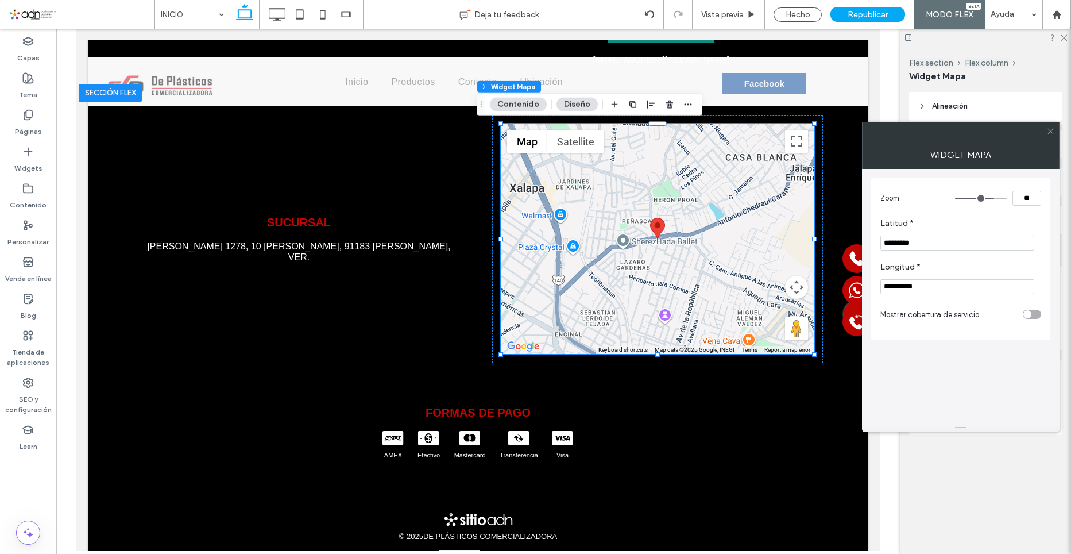
click at [1048, 130] on icon at bounding box center [1051, 131] width 9 height 9
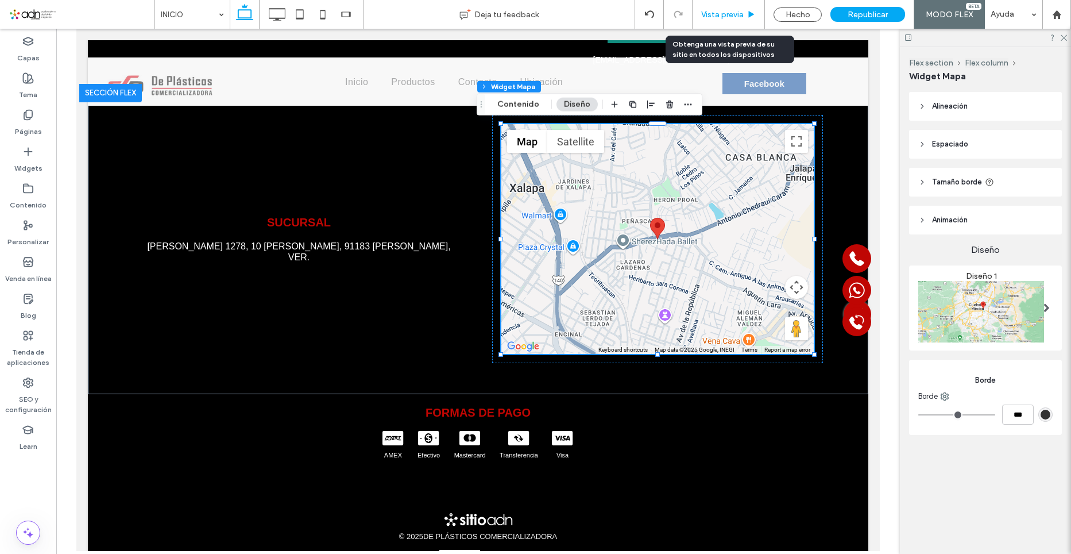
click at [717, 12] on span "Vista previa" at bounding box center [722, 15] width 43 height 10
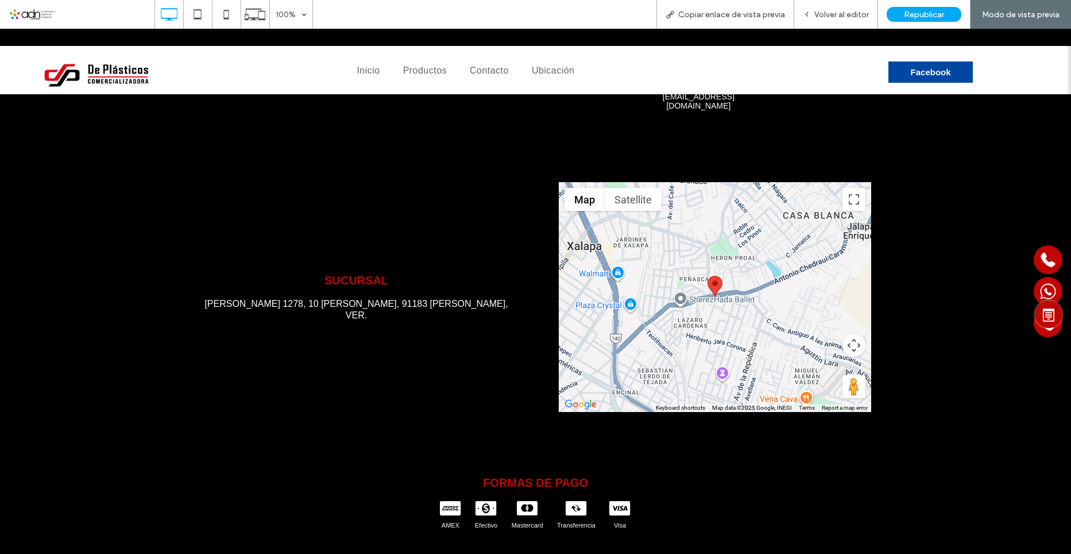
scroll to position [2891, 0]
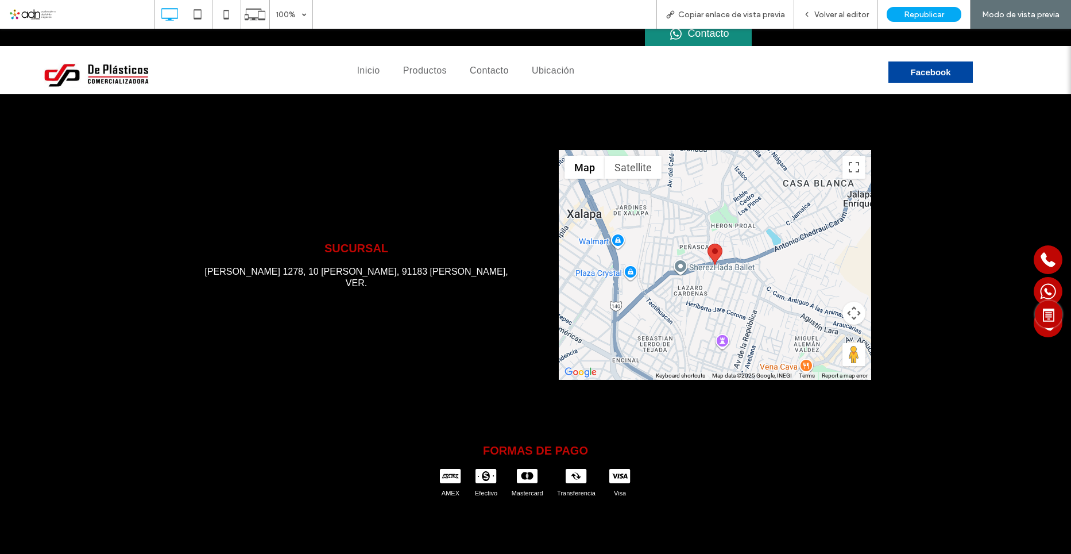
click at [803, 247] on div at bounding box center [715, 265] width 312 height 230
click at [735, 211] on div at bounding box center [715, 265] width 312 height 230
click at [739, 279] on div at bounding box center [715, 265] width 312 height 230
click at [841, 19] on span "Volver al editor" at bounding box center [841, 15] width 55 height 10
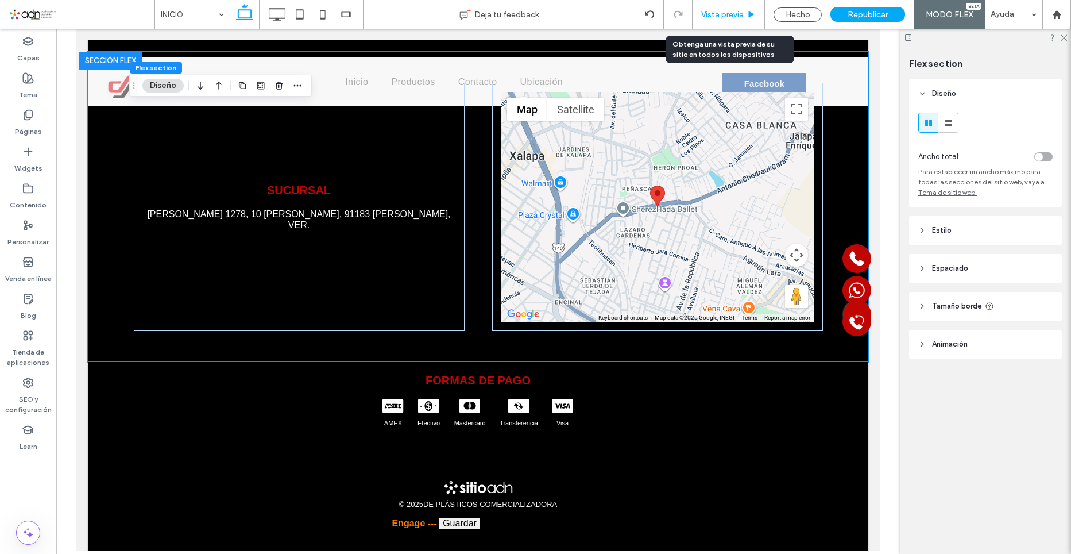
click at [742, 16] on span "Vista previa" at bounding box center [722, 15] width 43 height 10
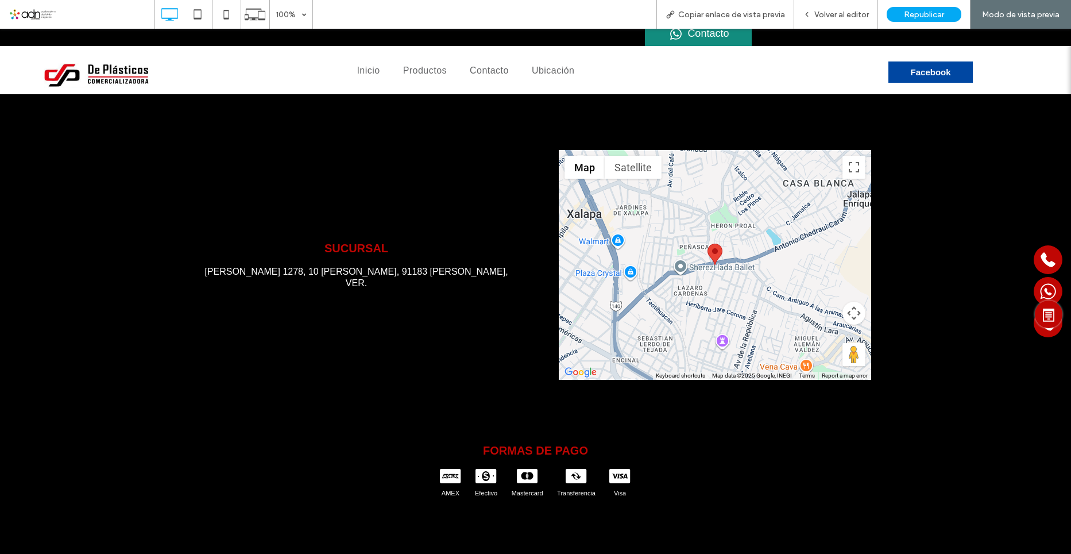
scroll to position [2924, 0]
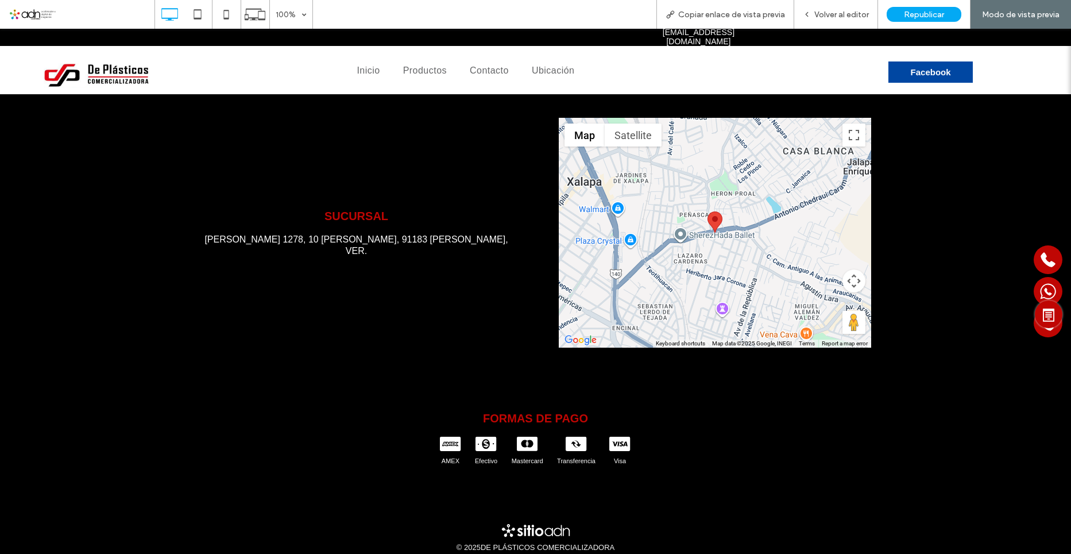
click at [711, 211] on div at bounding box center [715, 233] width 312 height 230
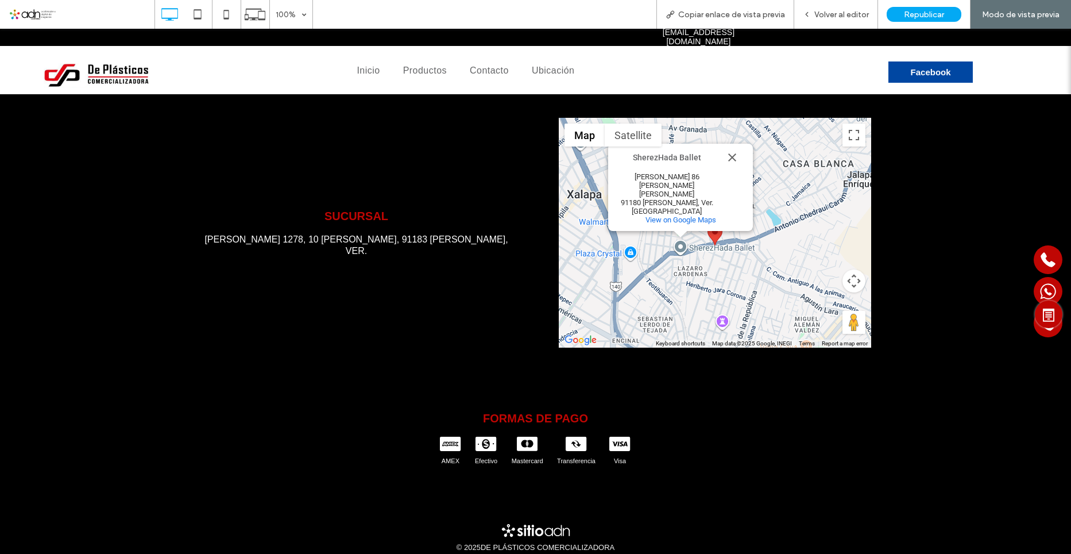
click at [852, 269] on button "Map camera controls" at bounding box center [854, 280] width 23 height 23
click at [821, 241] on button "Zoom in" at bounding box center [825, 252] width 23 height 23
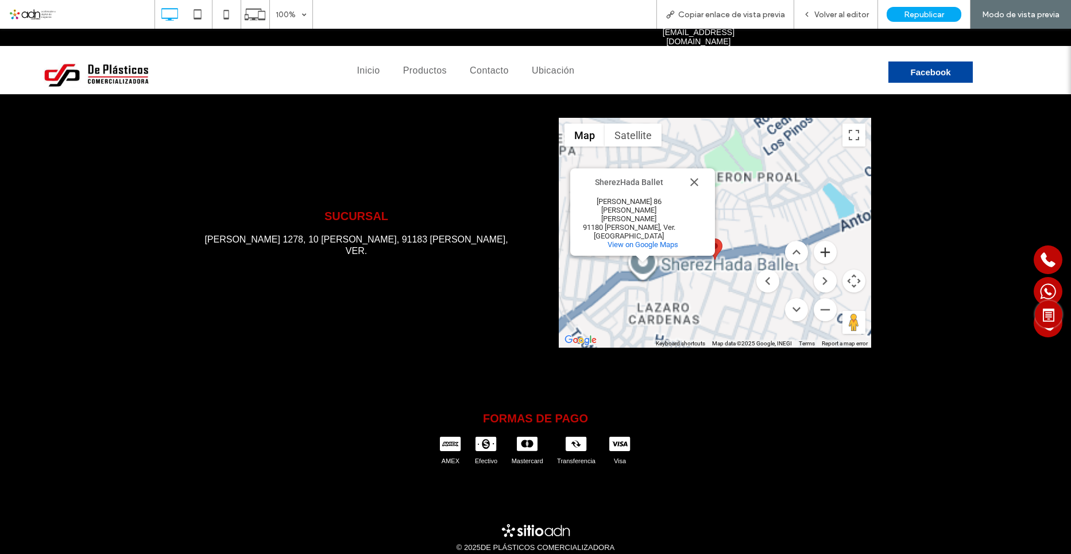
click at [821, 241] on button "Zoom in" at bounding box center [825, 252] width 23 height 23
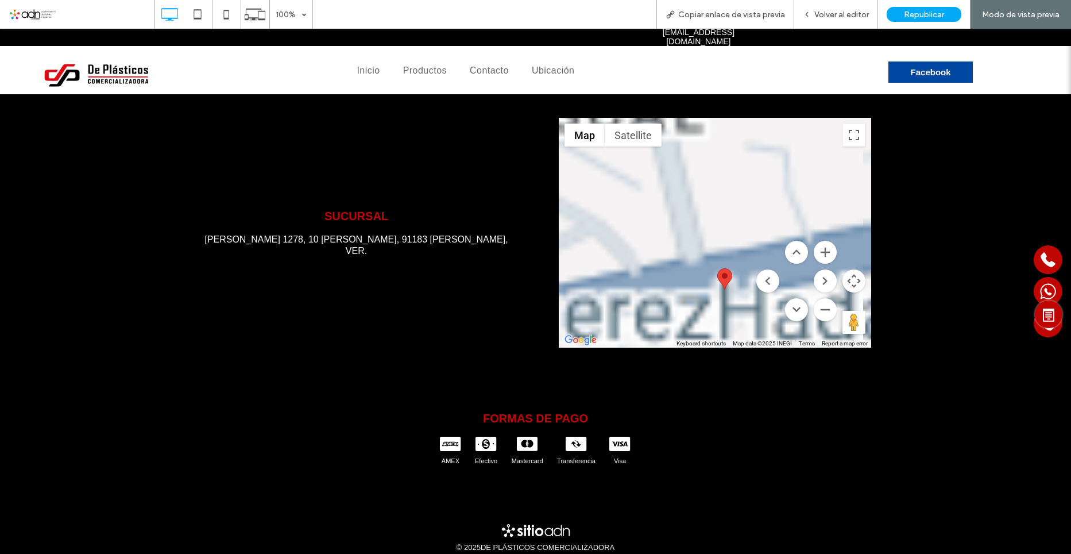
drag, startPoint x: 760, startPoint y: 186, endPoint x: 761, endPoint y: 142, distance: 44.2
click at [764, 137] on div "SherezHada Ballet SherezHada Ballet Antonio Chedraui Caram 86 Sebastian Lerdo d…" at bounding box center [715, 233] width 312 height 230
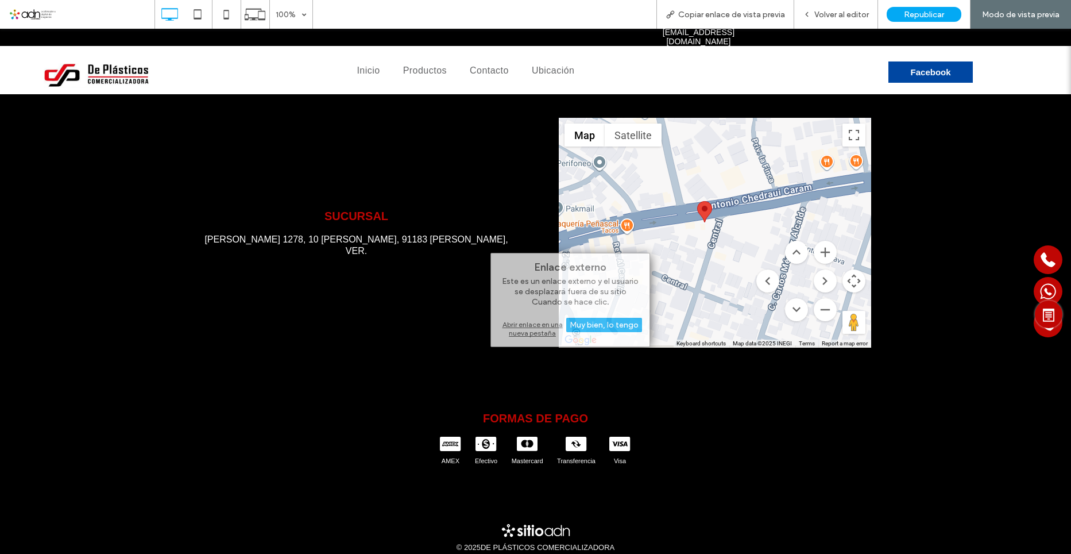
drag, startPoint x: 724, startPoint y: 215, endPoint x: 707, endPoint y: 158, distance: 59.4
click at [707, 158] on div "SherezHada Ballet SherezHada Ballet Antonio Chedraui Caram 86 Sebastian Lerdo d…" at bounding box center [715, 233] width 312 height 230
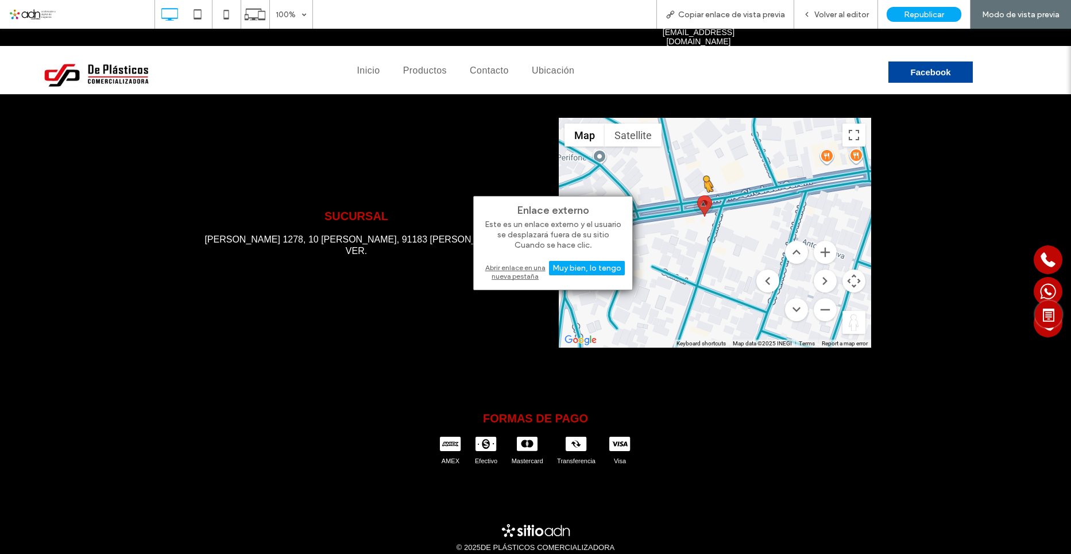
drag, startPoint x: 850, startPoint y: 302, endPoint x: 698, endPoint y: 180, distance: 194.4
click at [698, 180] on div "To activate drag with keyboard, press Alt + Enter. Once in keyboard drag state,…" at bounding box center [715, 233] width 312 height 230
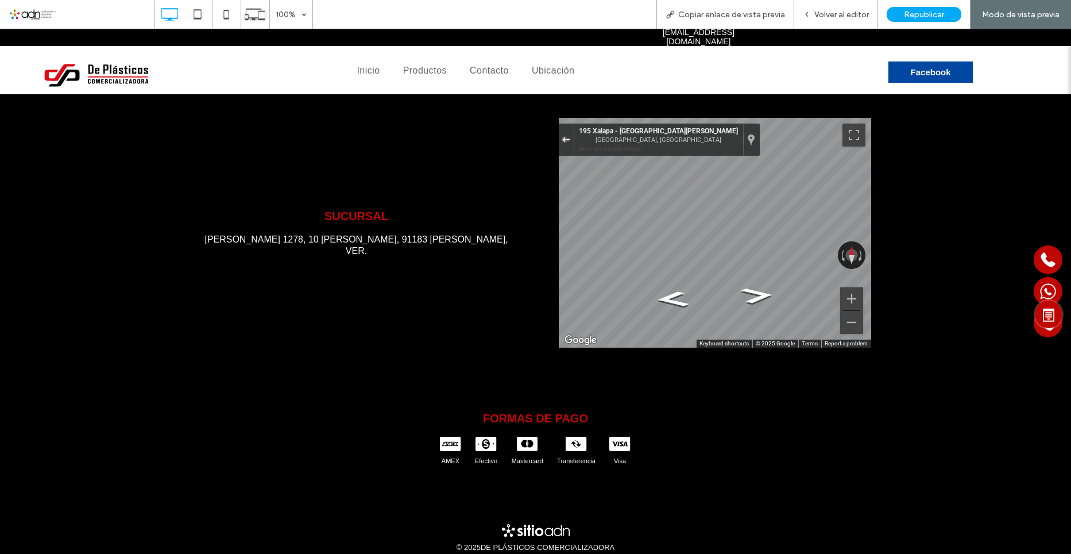
click at [562, 136] on div "Exit the Street View" at bounding box center [566, 139] width 9 height 7
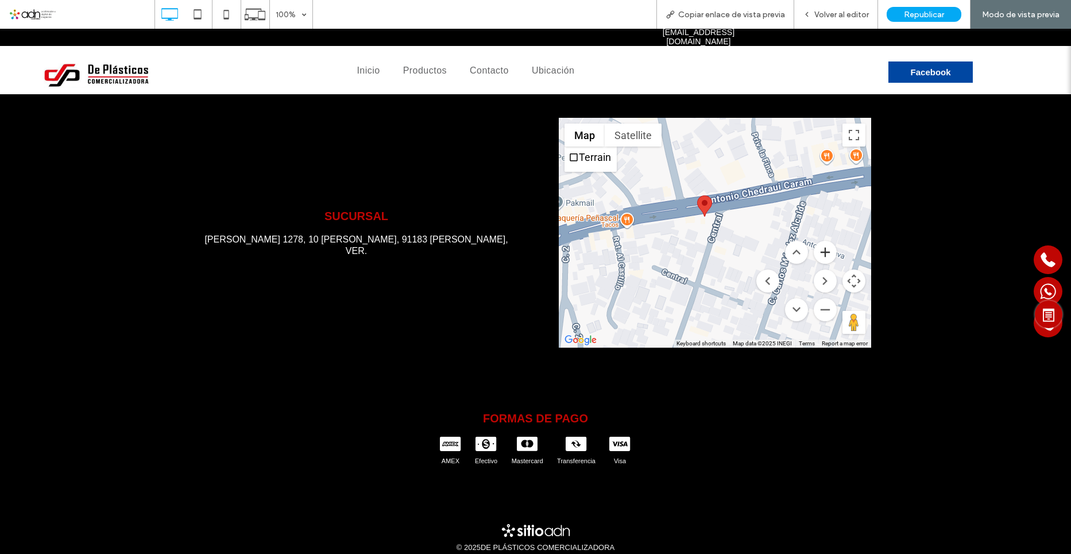
click at [821, 241] on button "Zoom in" at bounding box center [825, 252] width 23 height 23
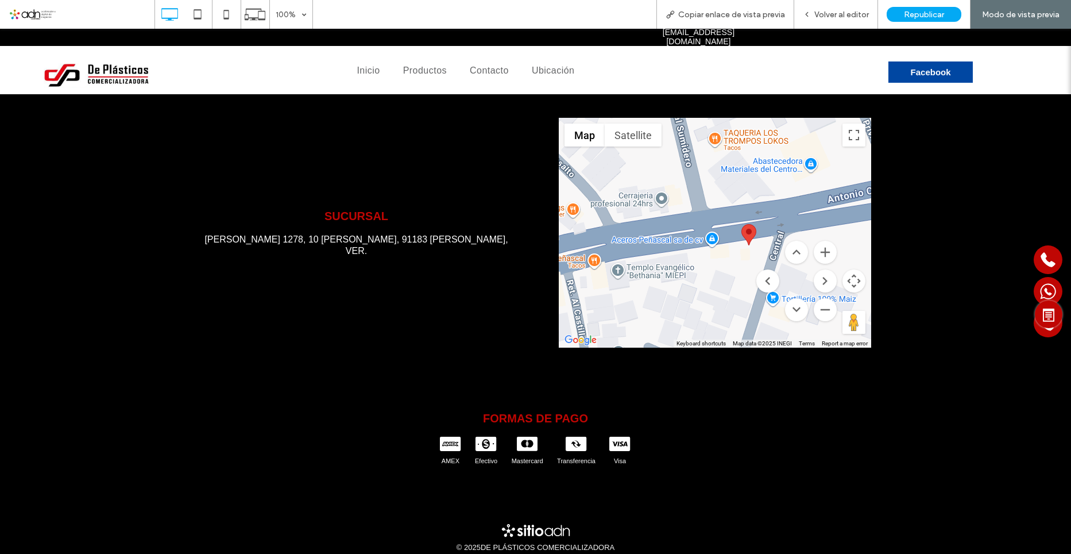
drag, startPoint x: 750, startPoint y: 156, endPoint x: 805, endPoint y: 202, distance: 72.2
click at [805, 202] on div "SherezHada Ballet SherezHada Ballet Antonio Chedraui Caram 86 Sebastian Lerdo d…" at bounding box center [715, 233] width 312 height 230
click at [825, 241] on button "Zoom in" at bounding box center [825, 252] width 23 height 23
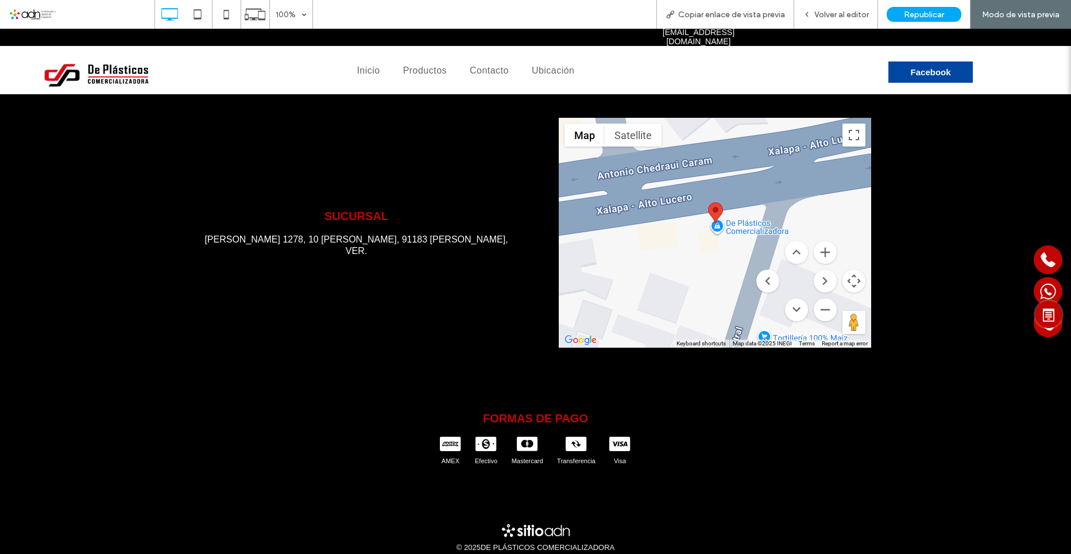
drag, startPoint x: 839, startPoint y: 182, endPoint x: 772, endPoint y: 146, distance: 75.5
click at [772, 146] on div "SherezHada Ballet SherezHada Ballet Antonio Chedraui Caram 86 Sebastian Lerdo d…" at bounding box center [715, 233] width 312 height 230
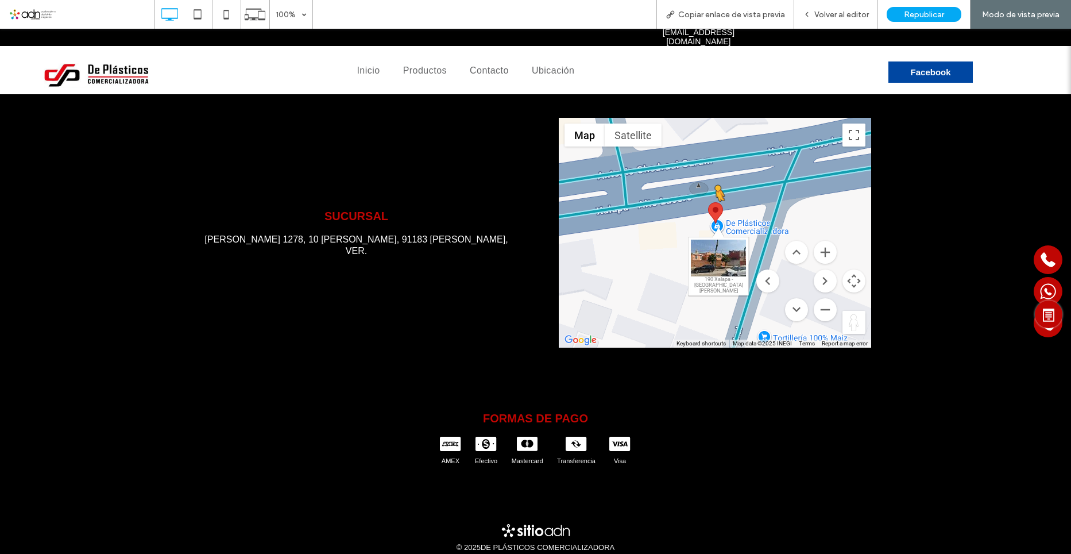
drag, startPoint x: 848, startPoint y: 295, endPoint x: 709, endPoint y: 187, distance: 175.7
click at [709, 187] on div "To activate drag with keyboard, press Alt + Enter. Once in keyboard drag state,…" at bounding box center [715, 233] width 312 height 230
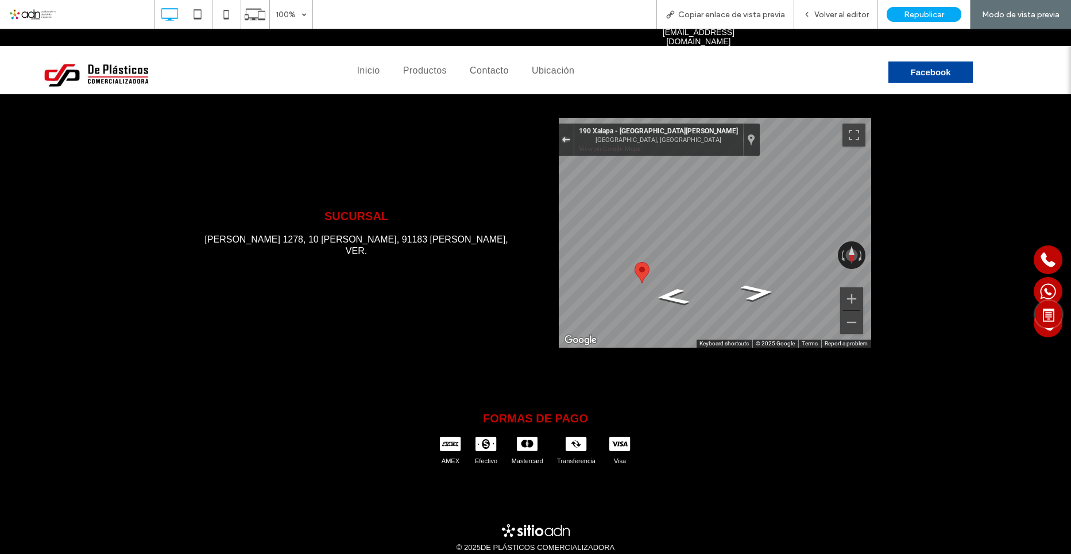
click at [562, 132] on button "Exit the Street View" at bounding box center [566, 140] width 15 height 16
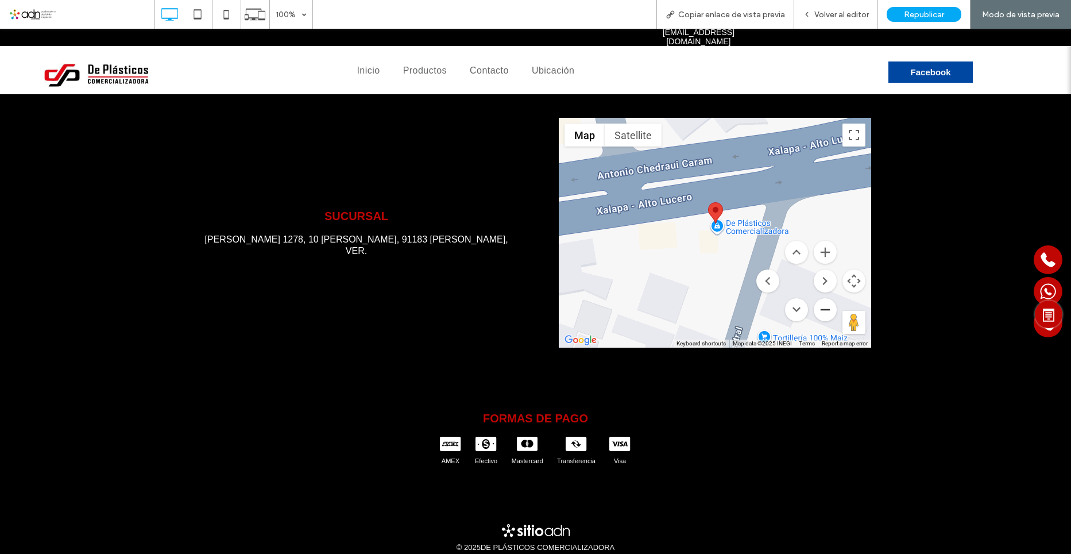
click at [817, 298] on button "Zoom out" at bounding box center [825, 309] width 23 height 23
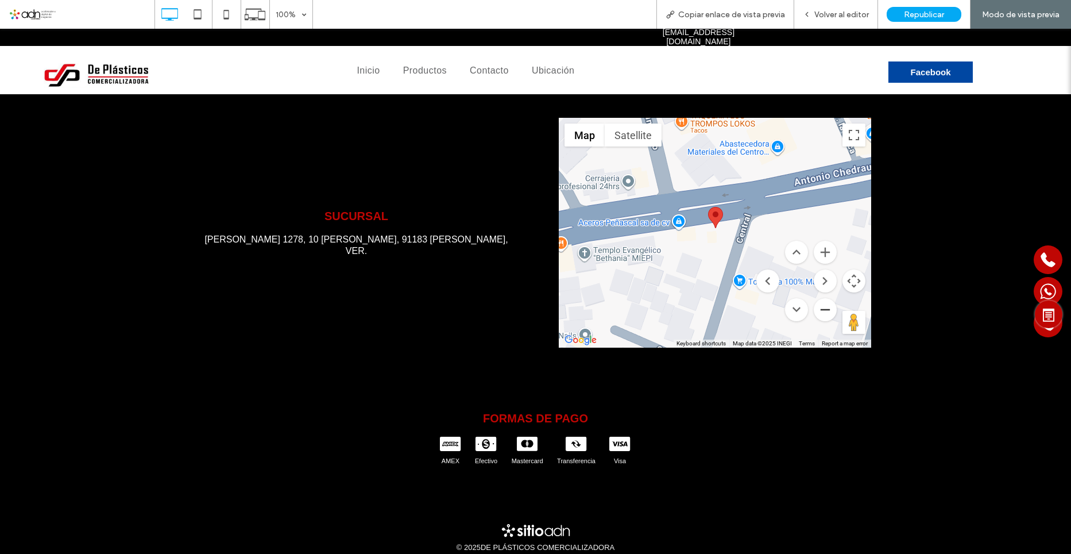
click at [817, 298] on button "Zoom out" at bounding box center [825, 309] width 23 height 23
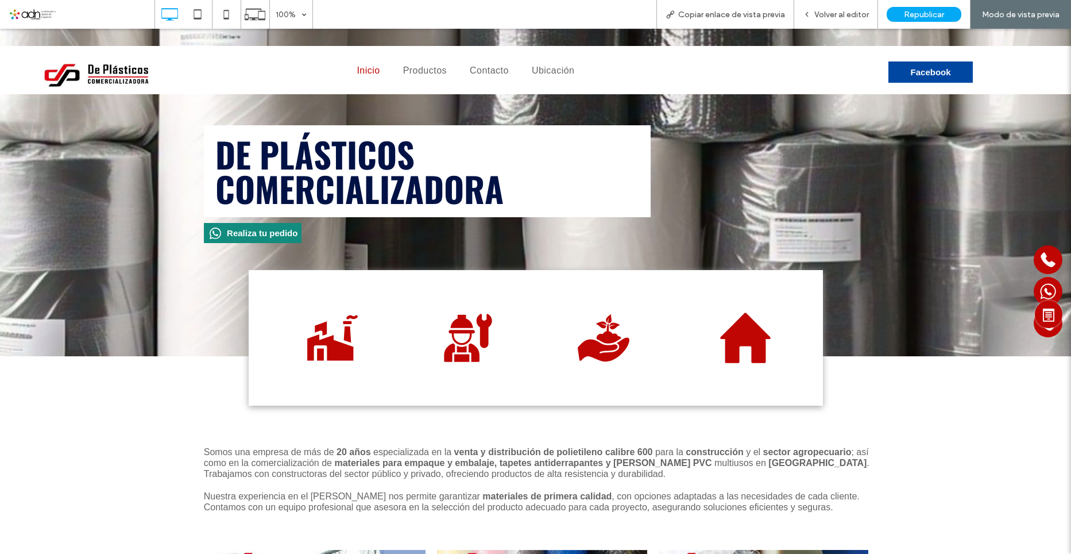
scroll to position [0, 0]
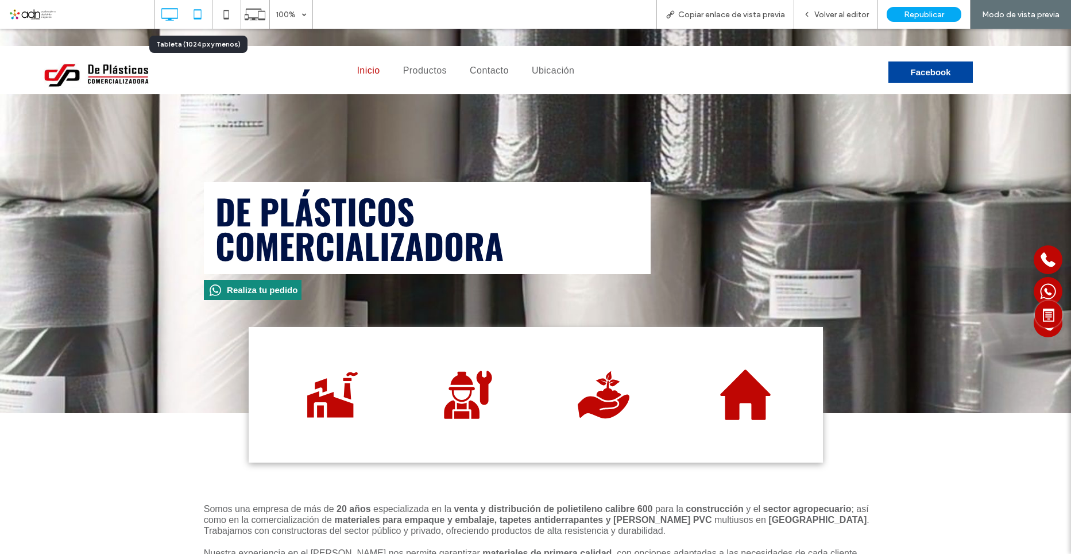
click at [195, 17] on icon at bounding box center [197, 14] width 23 height 23
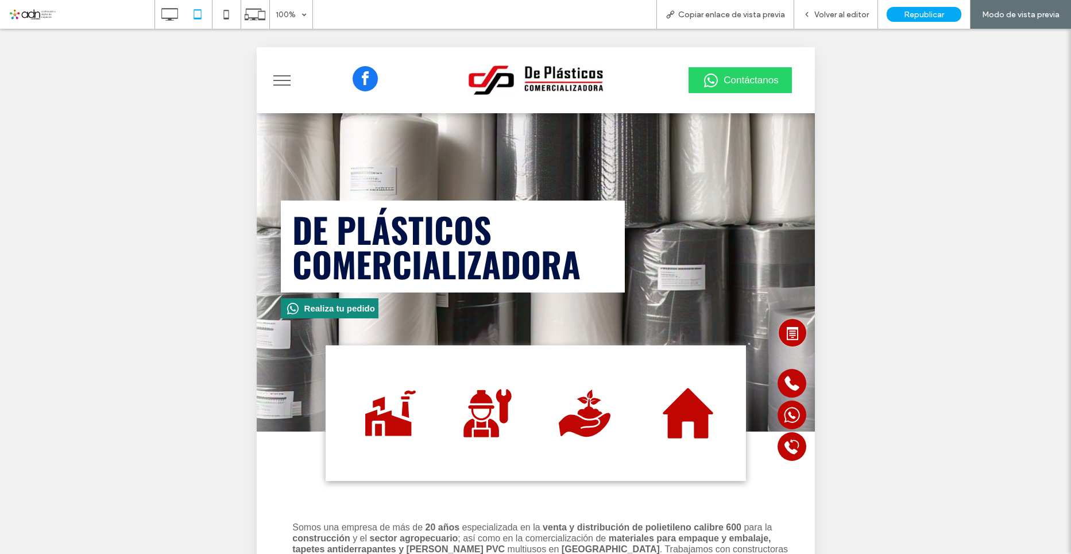
click at [287, 87] on button "menu" at bounding box center [282, 80] width 30 height 30
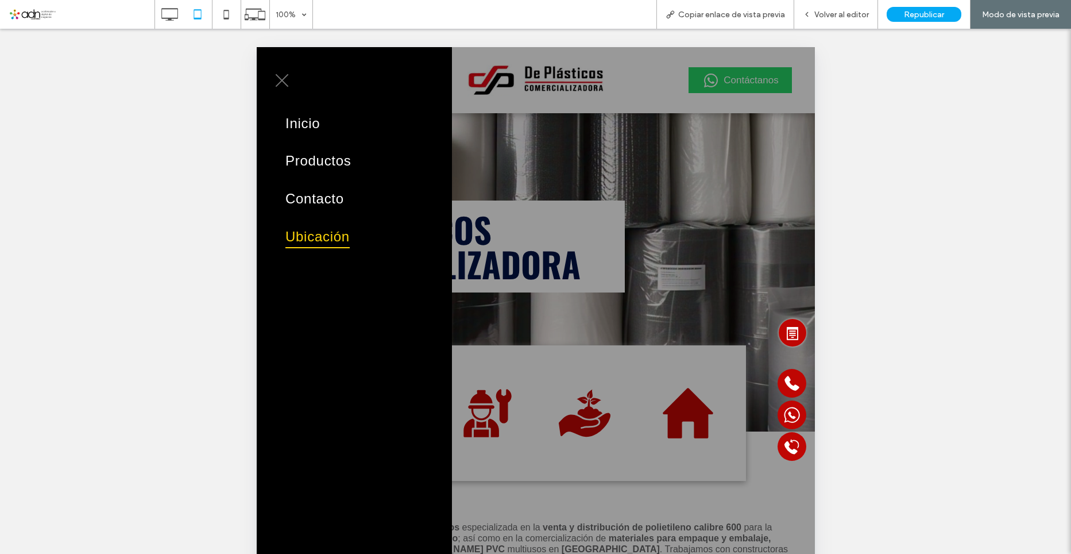
drag, startPoint x: 284, startPoint y: 77, endPoint x: 647, endPoint y: 222, distance: 390.5
click at [284, 77] on span "menu" at bounding box center [281, 80] width 13 height 13
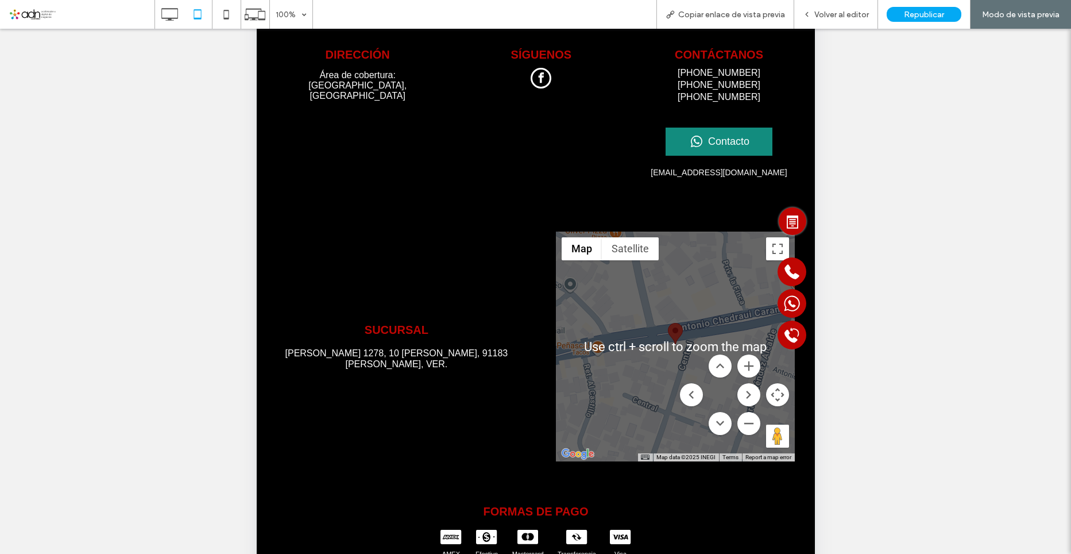
scroll to position [115, 0]
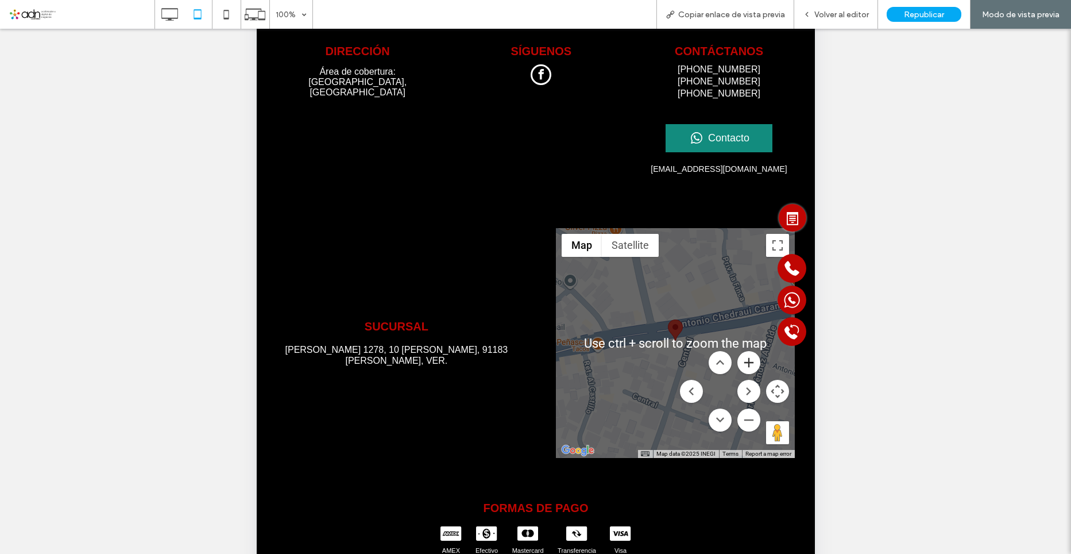
click at [741, 351] on button "Zoom in" at bounding box center [748, 362] width 23 height 23
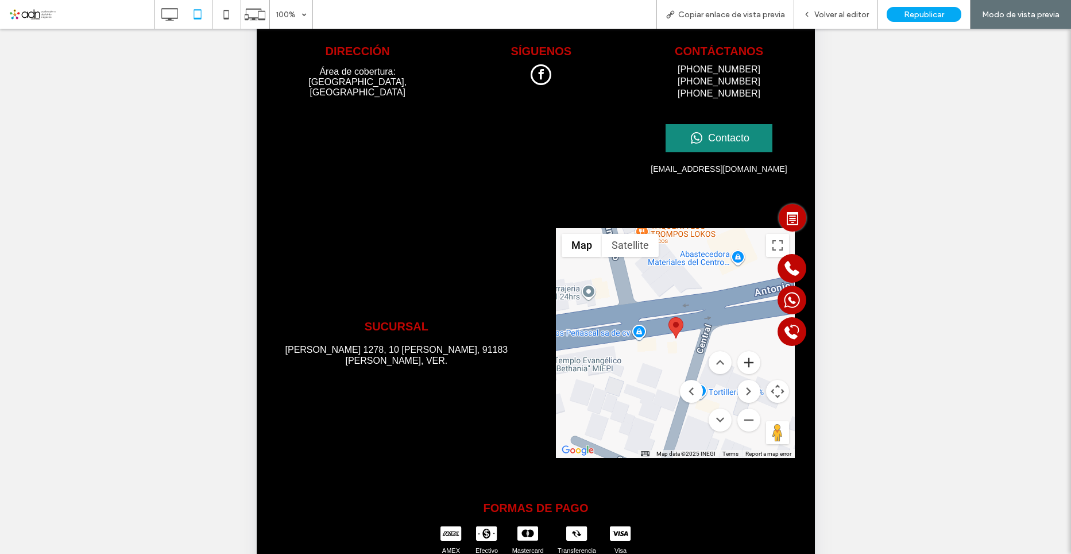
click at [743, 351] on button "Zoom in" at bounding box center [748, 362] width 23 height 23
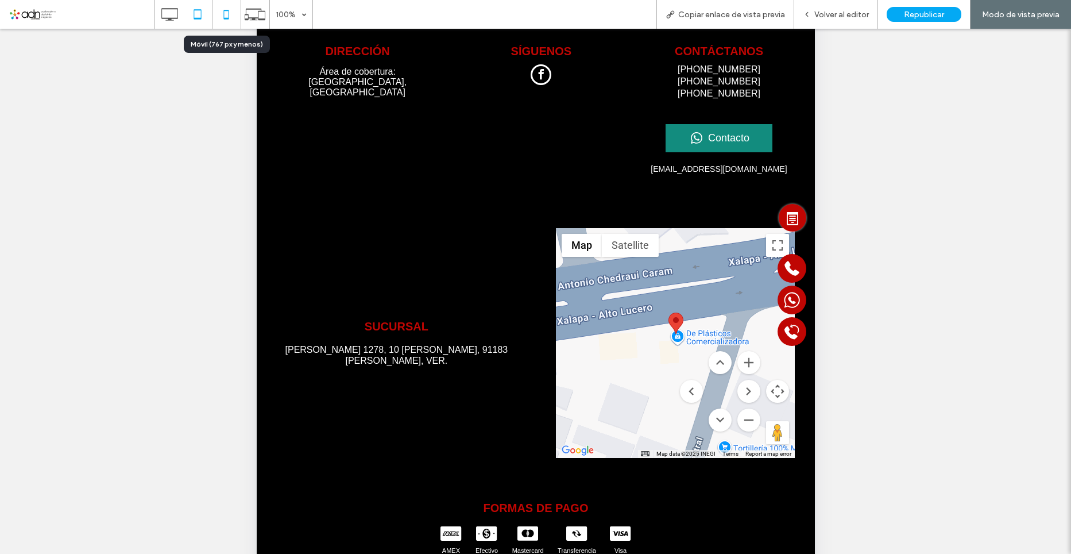
click at [232, 12] on icon at bounding box center [226, 14] width 23 height 23
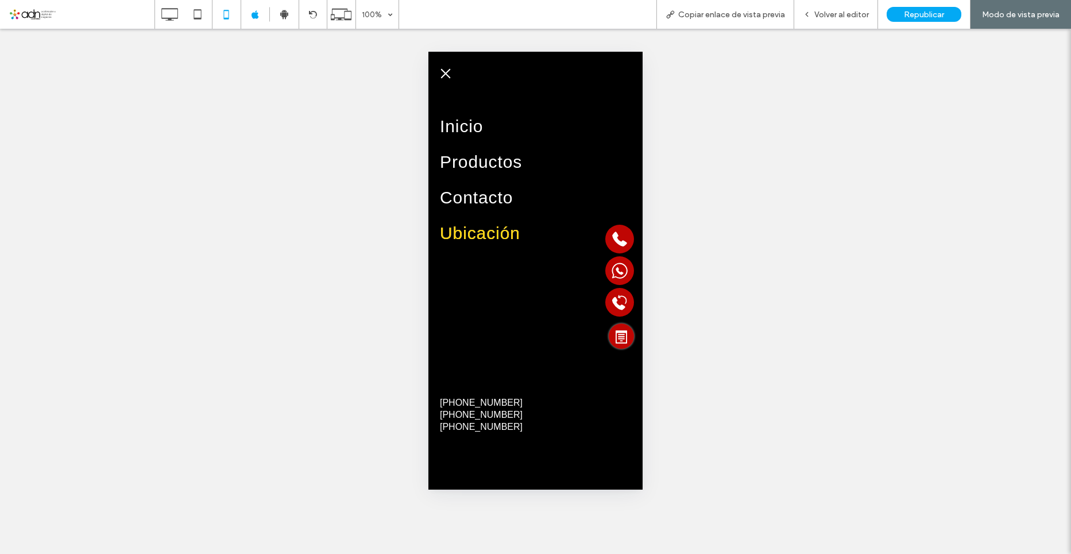
scroll to position [0, 0]
click at [446, 74] on span "menu" at bounding box center [446, 74] width 10 height 10
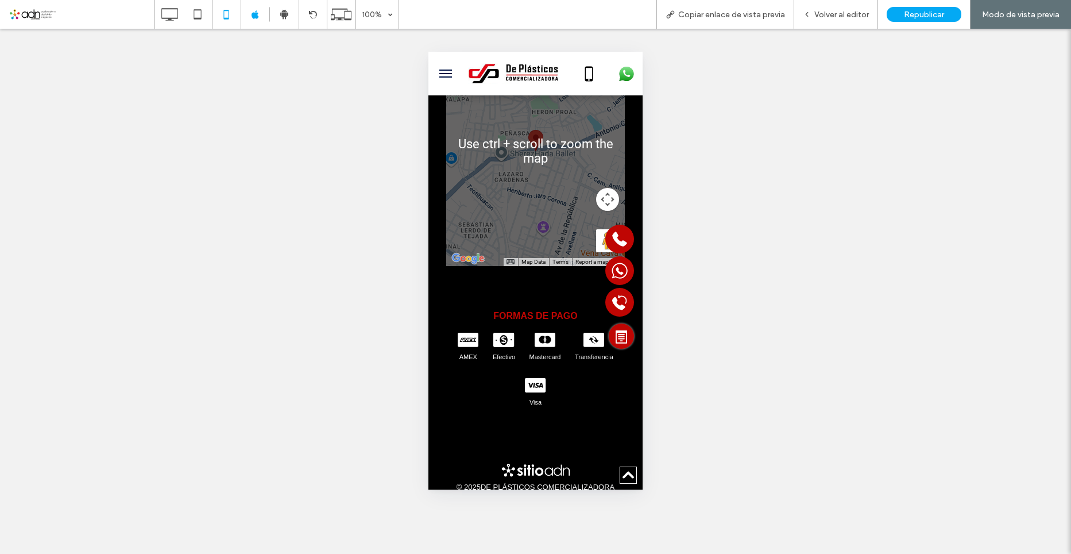
scroll to position [5399, 0]
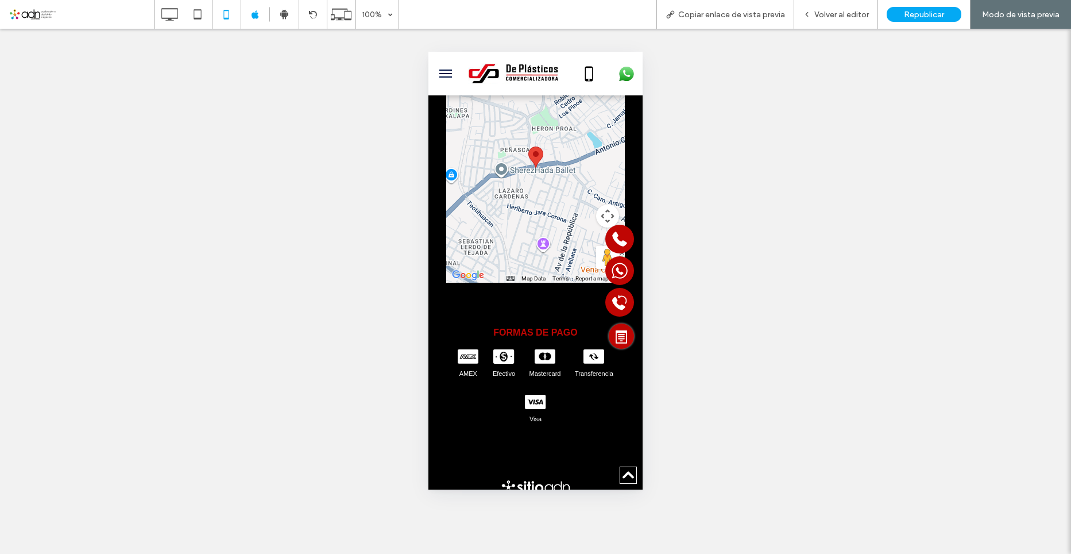
click at [598, 224] on button "Map camera controls" at bounding box center [607, 215] width 23 height 23
click at [573, 199] on button "Zoom in" at bounding box center [578, 187] width 23 height 23
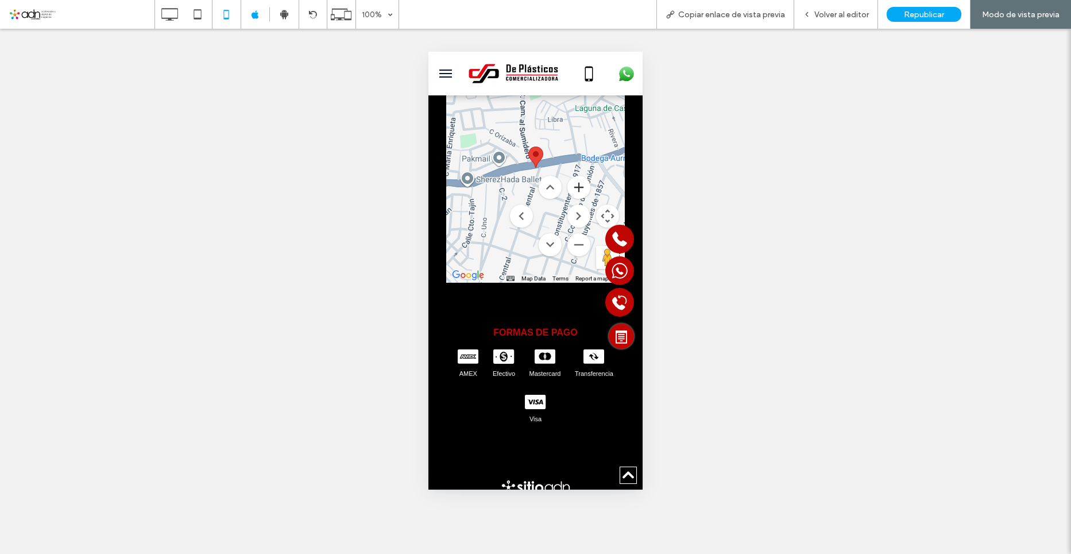
click at [573, 199] on button "Zoom in" at bounding box center [578, 187] width 23 height 23
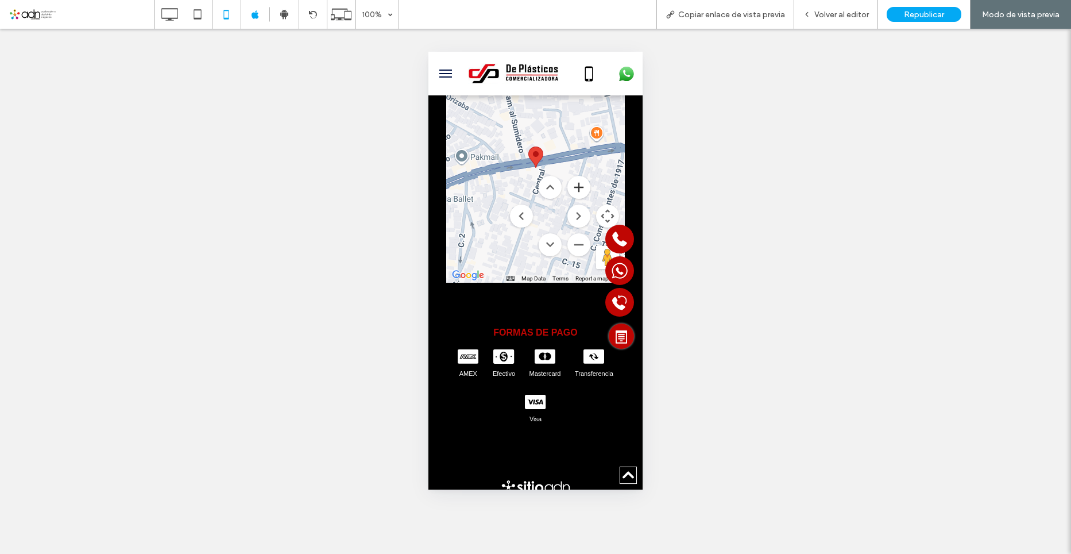
click at [573, 199] on button "Zoom in" at bounding box center [578, 187] width 23 height 23
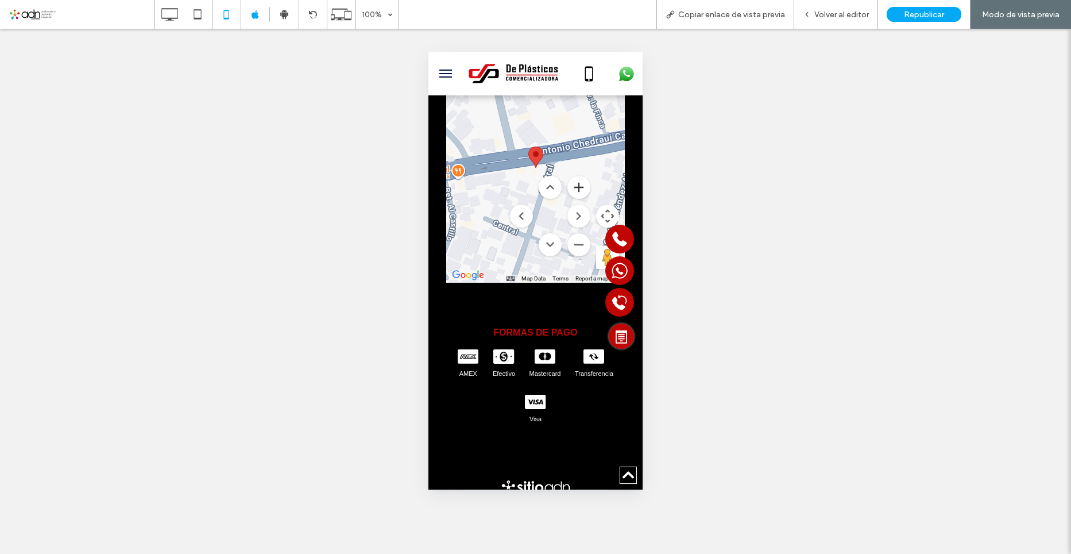
click at [573, 199] on button "Zoom in" at bounding box center [578, 187] width 23 height 23
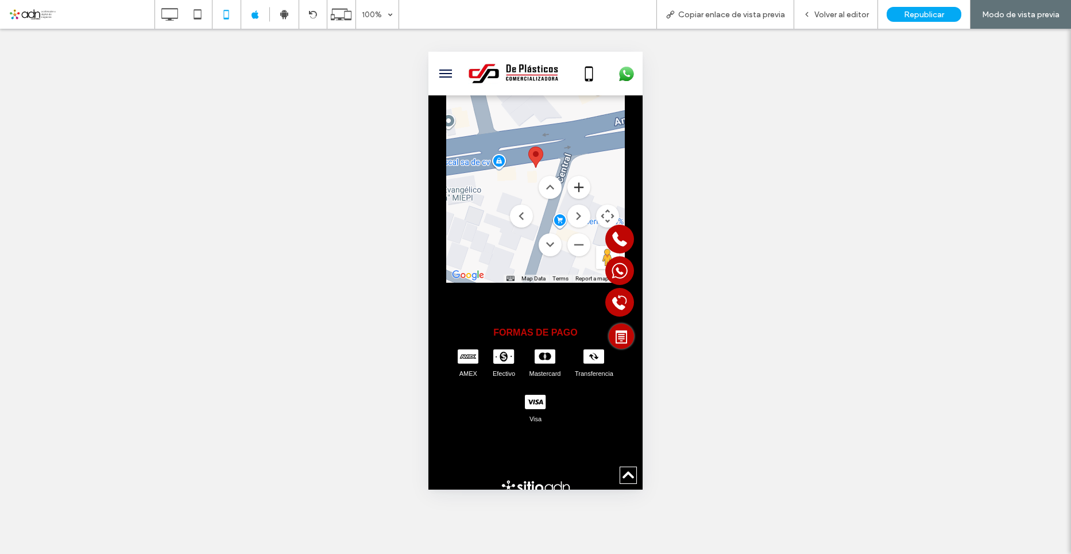
click at [573, 199] on button "Zoom in" at bounding box center [578, 187] width 23 height 23
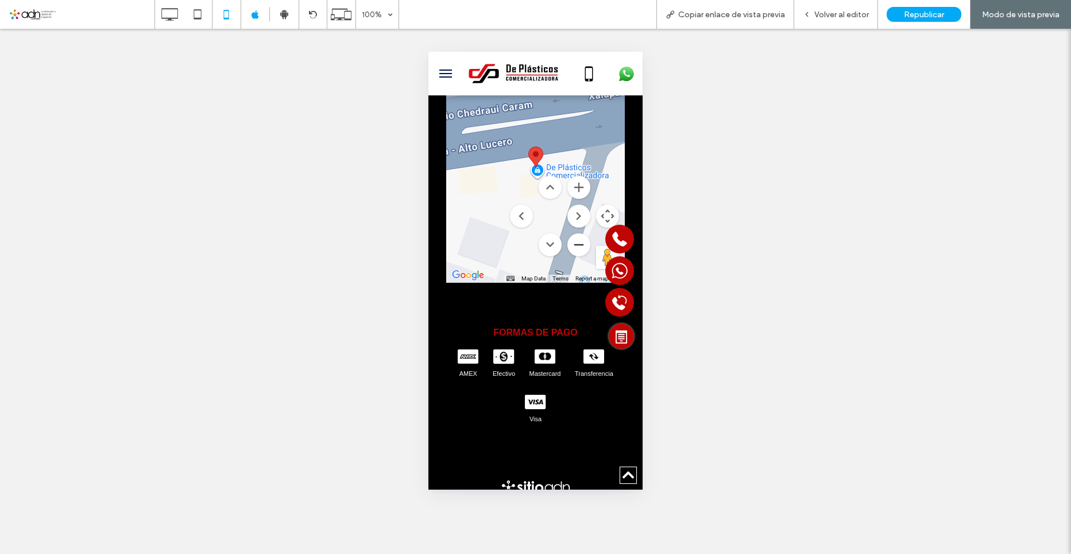
click at [573, 252] on button "Zoom out" at bounding box center [578, 244] width 23 height 23
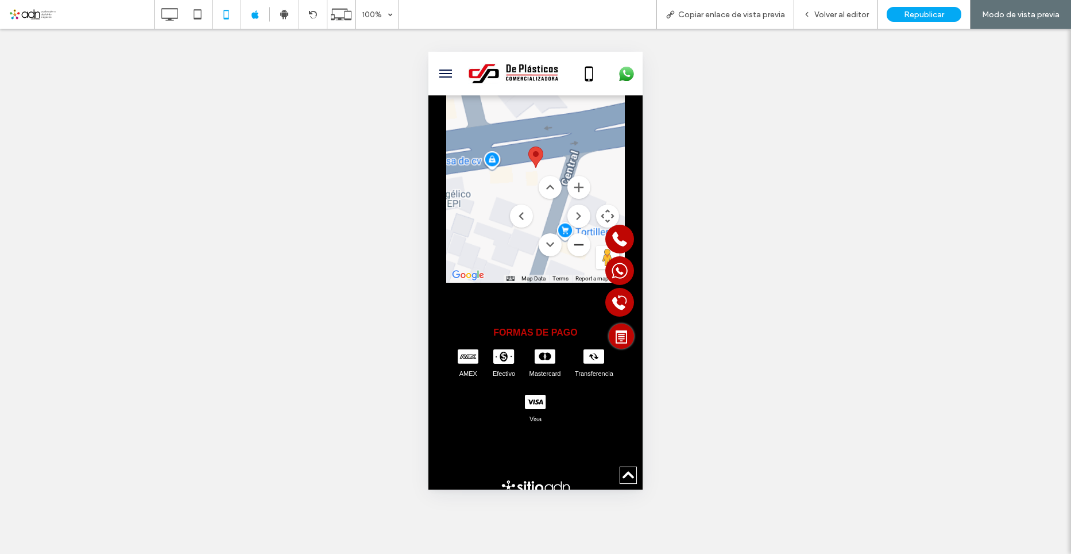
click at [573, 252] on button "Zoom out" at bounding box center [578, 244] width 23 height 23
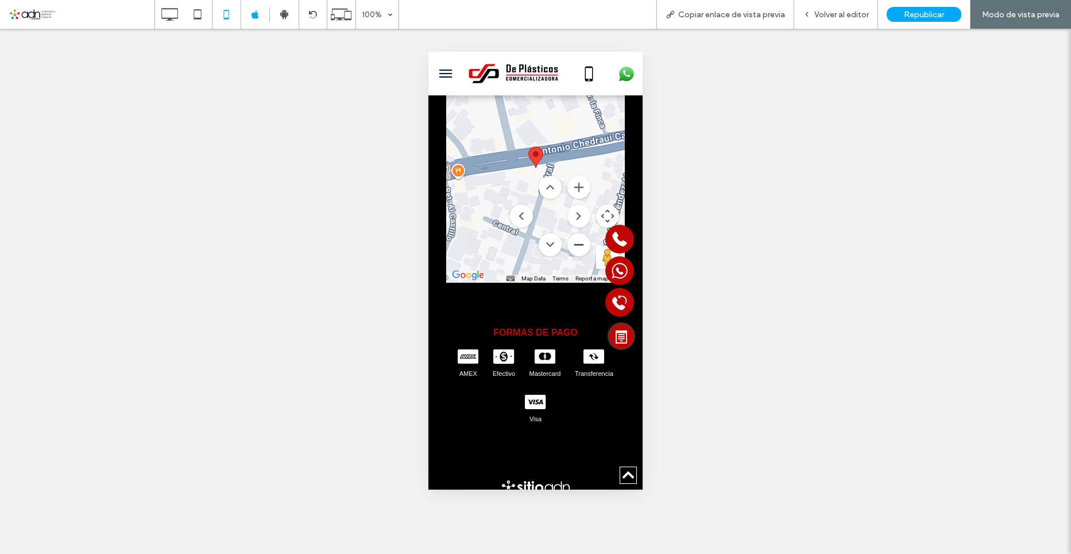
click at [573, 252] on button "Zoom out" at bounding box center [578, 244] width 23 height 23
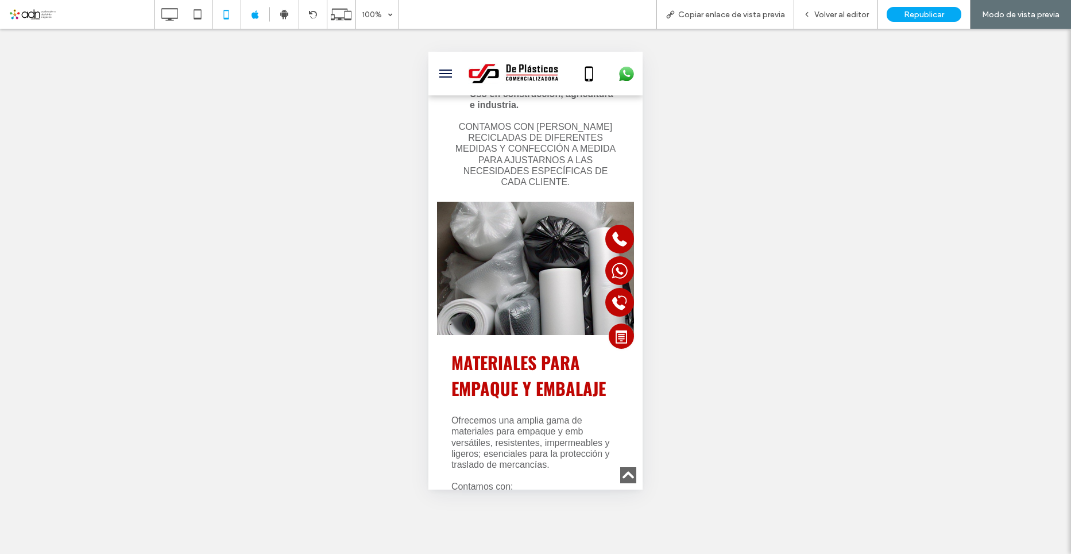
scroll to position [3102, 0]
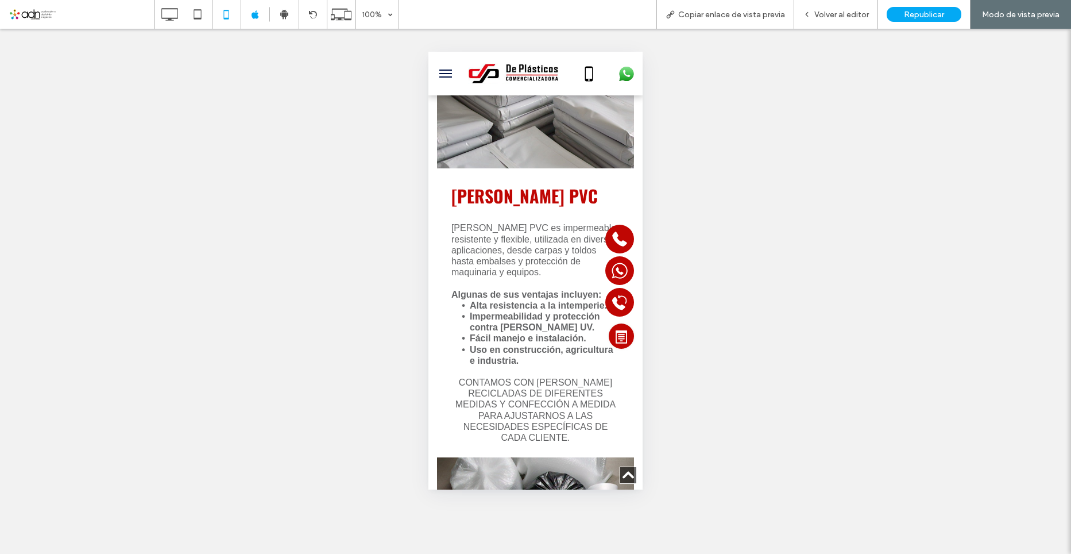
click at [446, 67] on button "menu" at bounding box center [445, 73] width 23 height 23
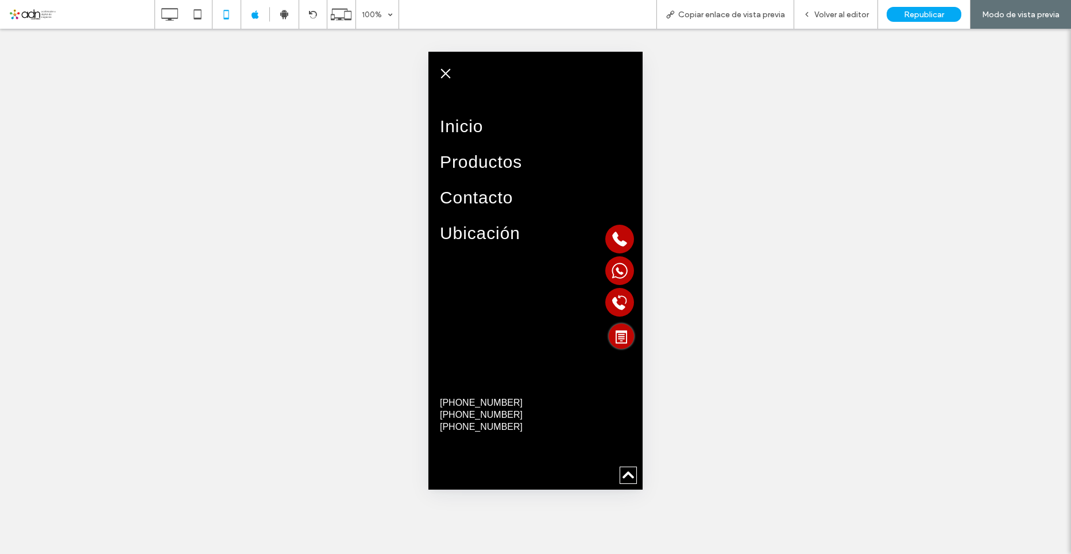
click at [450, 70] on button "menu" at bounding box center [445, 73] width 23 height 23
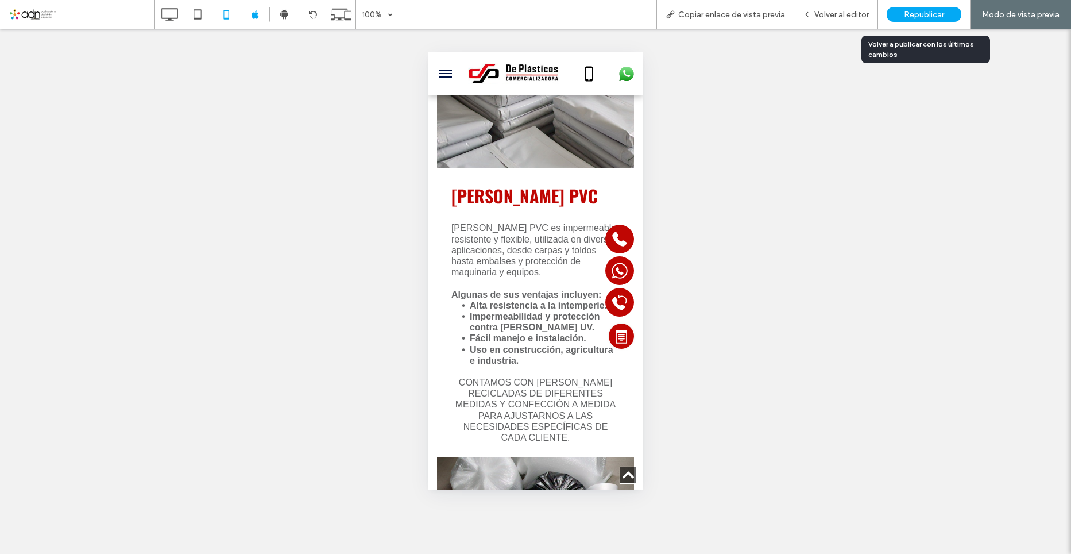
click at [928, 14] on span "Republicar" at bounding box center [924, 15] width 40 height 10
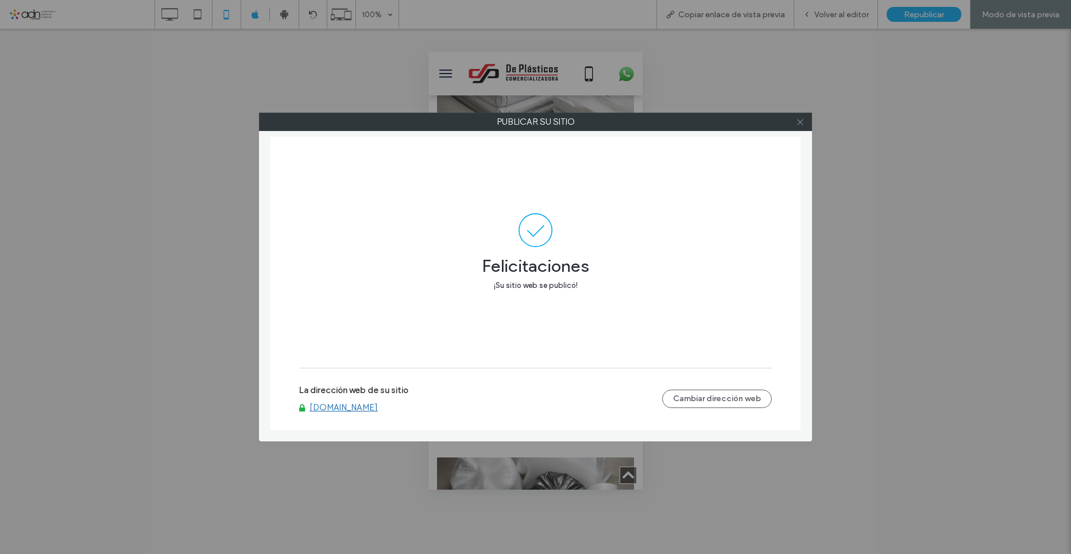
click at [800, 119] on icon at bounding box center [800, 122] width 9 height 9
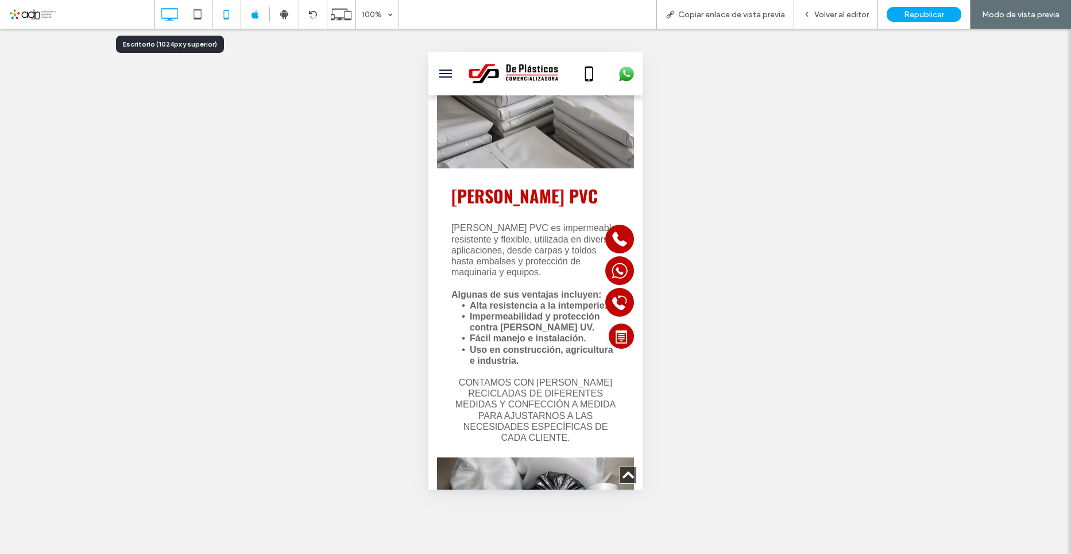
click at [173, 14] on icon at bounding box center [169, 14] width 23 height 23
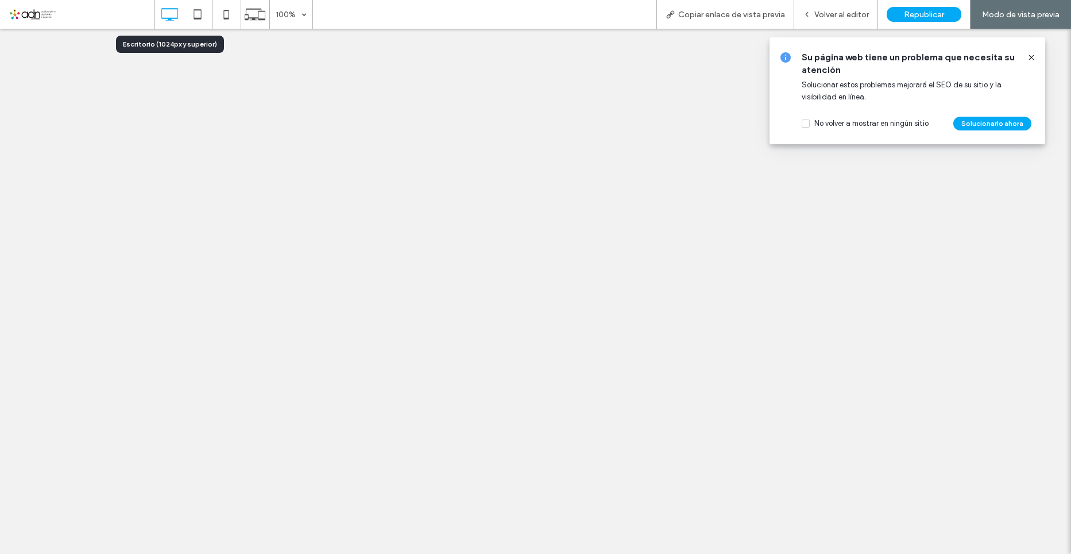
scroll to position [0, 0]
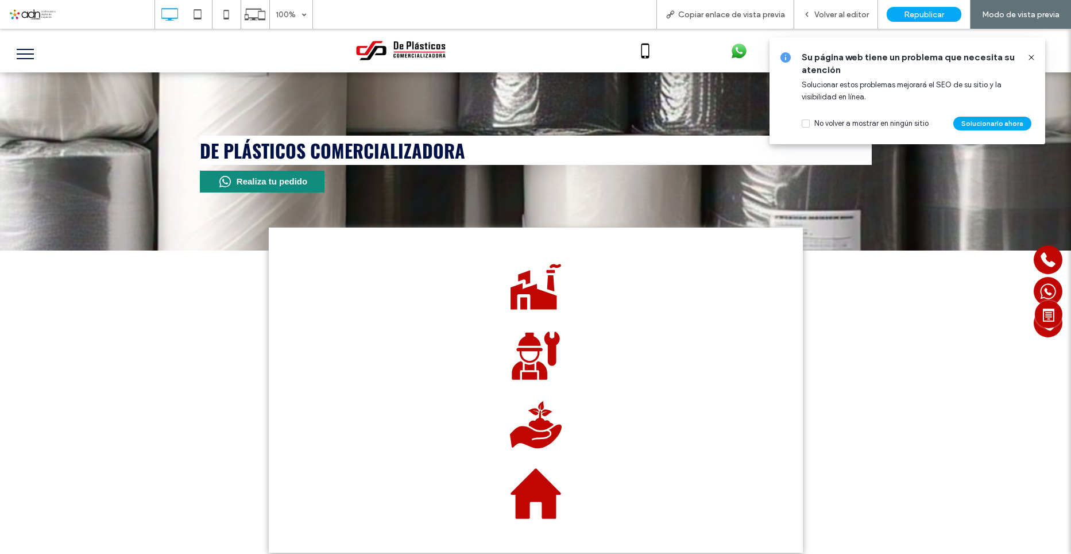
click at [1031, 57] on icon at bounding box center [1031, 57] width 9 height 9
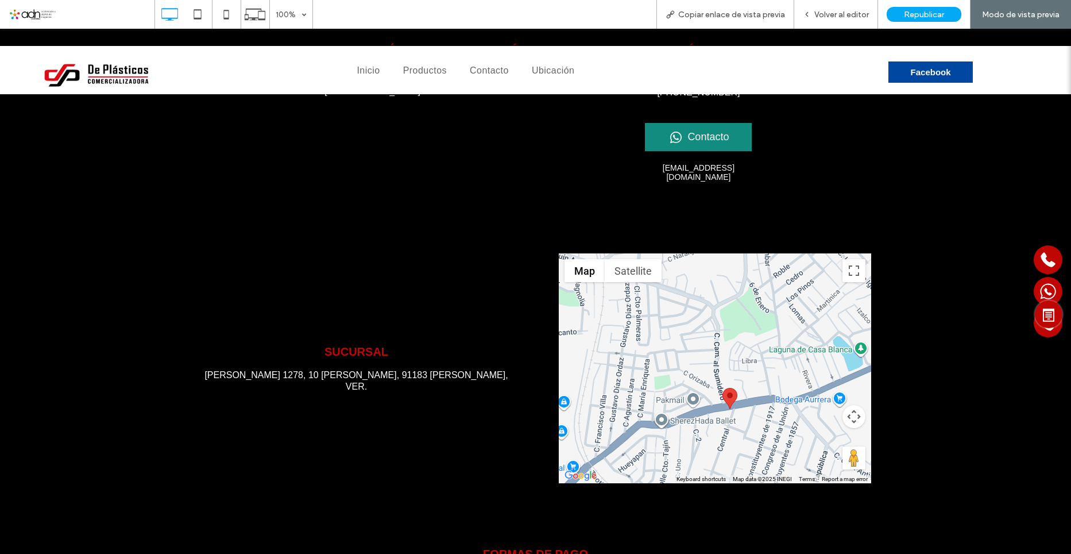
click at [728, 344] on div at bounding box center [715, 368] width 312 height 230
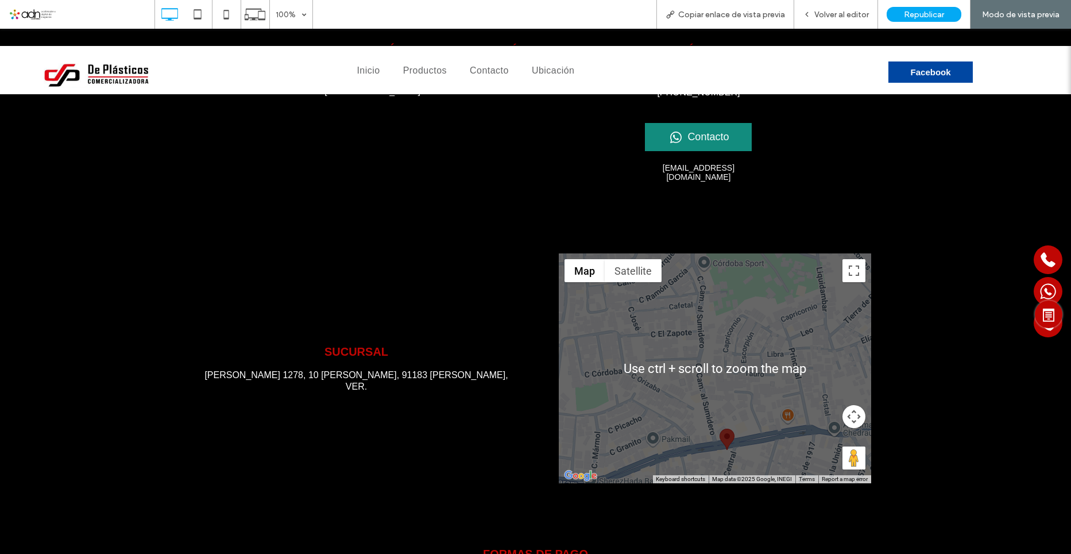
scroll to position [2903, 0]
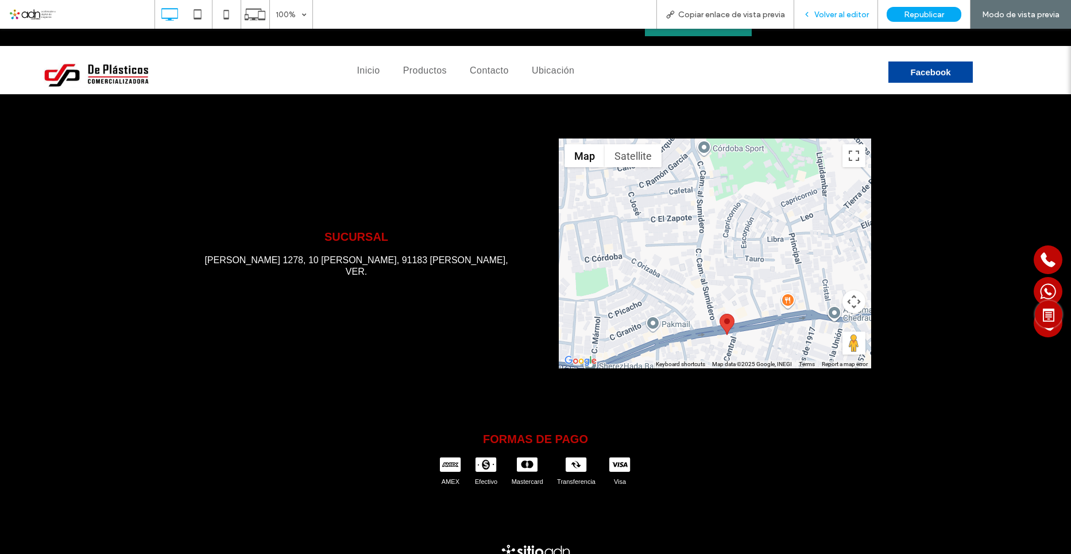
click at [840, 5] on div "Volver al editor" at bounding box center [836, 14] width 84 height 29
drag, startPoint x: 837, startPoint y: 14, endPoint x: 262, endPoint y: 473, distance: 735.7
click at [837, 14] on span "Volver al editor" at bounding box center [841, 15] width 55 height 10
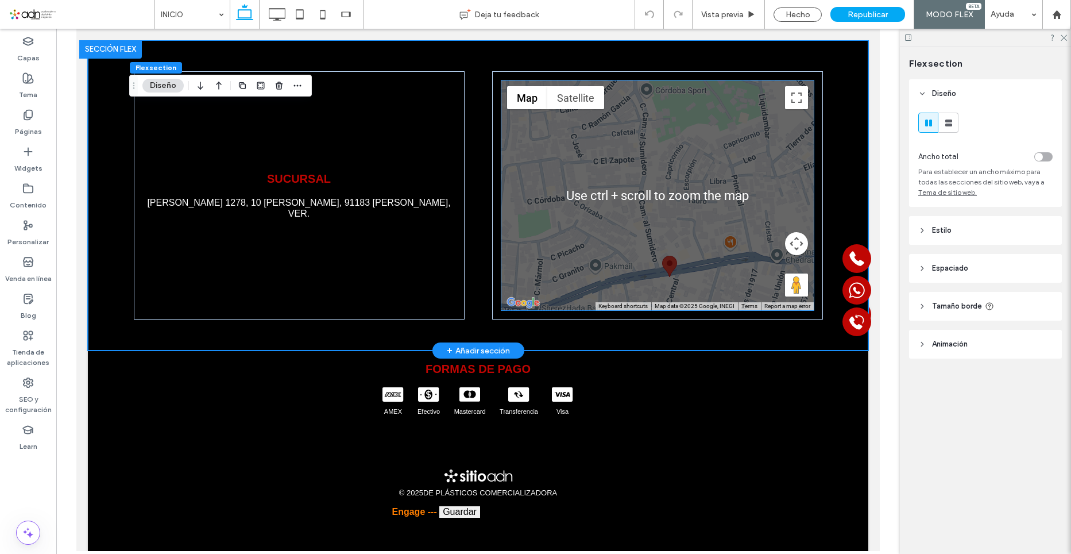
scroll to position [2928, 0]
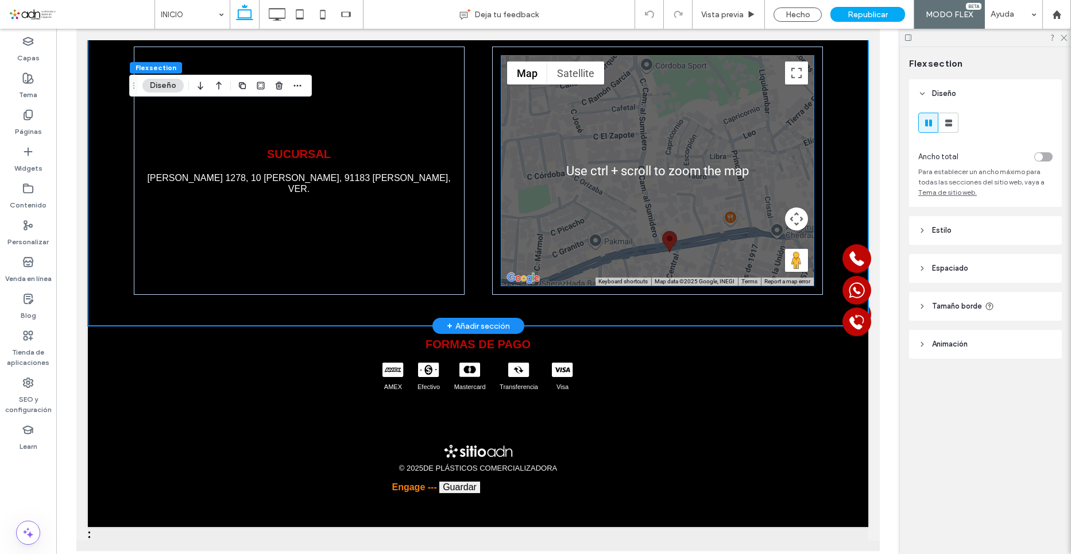
click at [796, 217] on button "Map camera controls" at bounding box center [796, 218] width 23 height 23
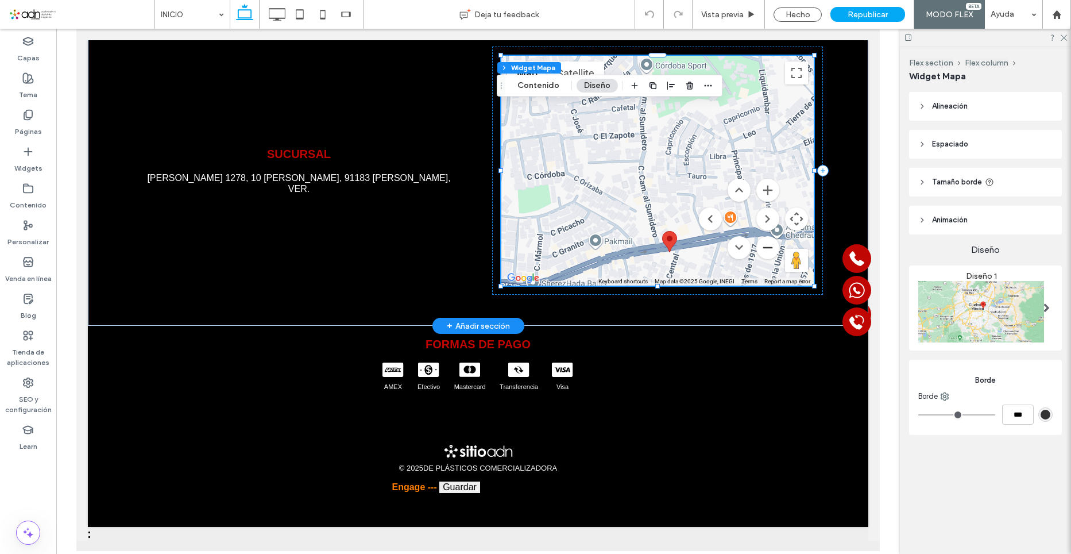
click at [762, 248] on button "Zoom out" at bounding box center [767, 247] width 23 height 23
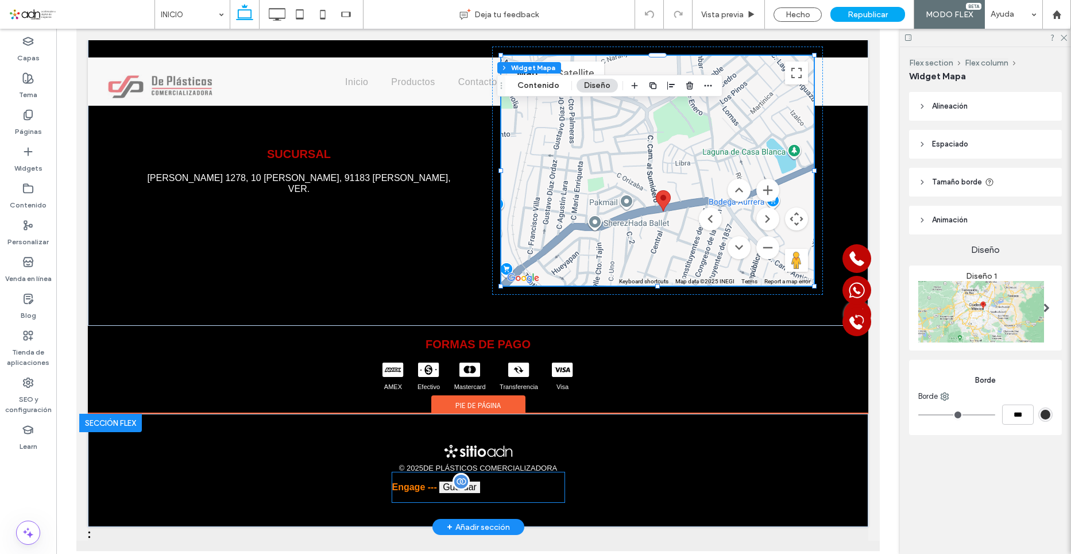
click at [844, 163] on div "Vista previa" at bounding box center [858, 212] width 28 height 229
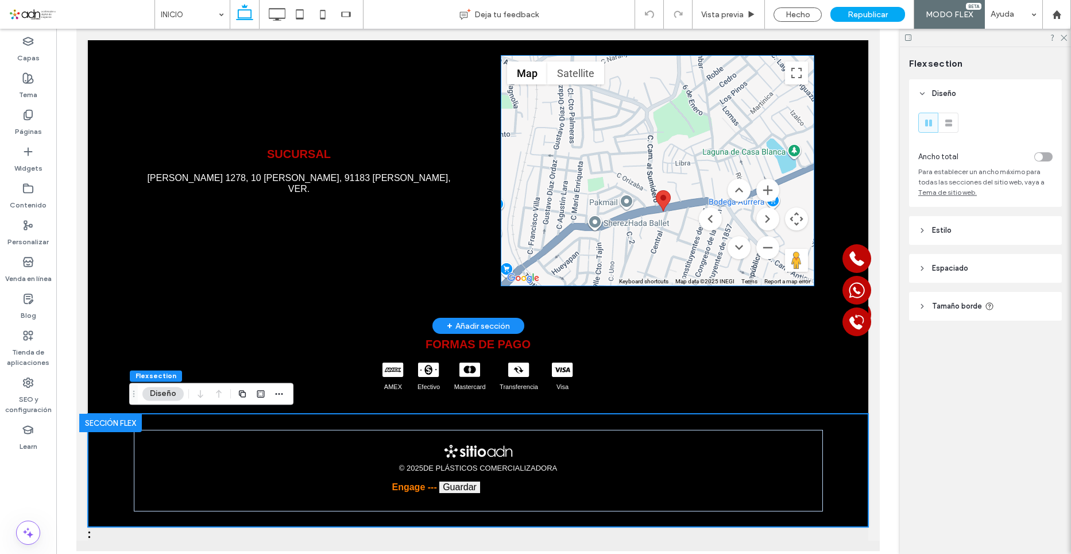
click at [647, 207] on div at bounding box center [657, 171] width 312 height 230
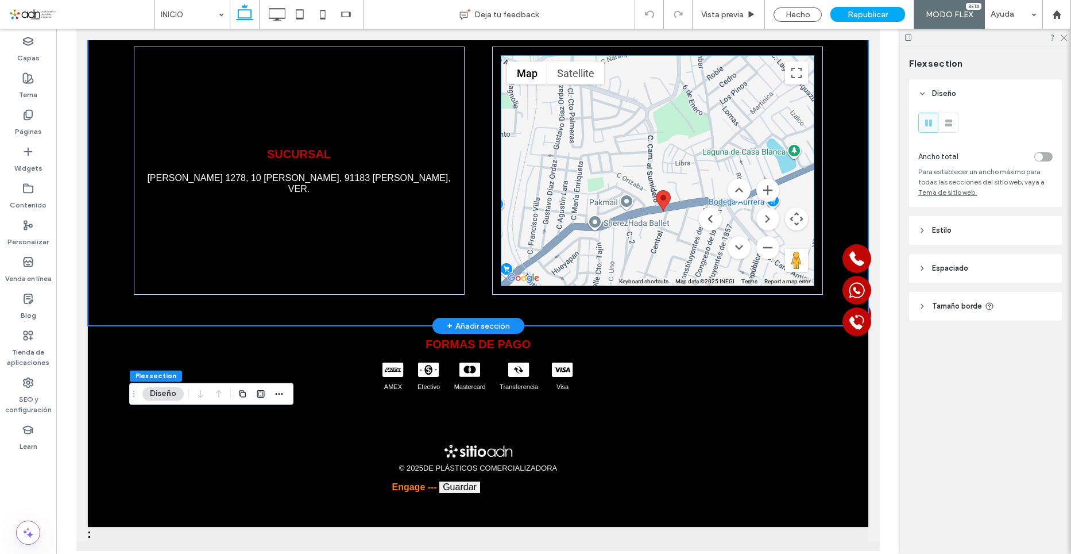
scroll to position [2914, 0]
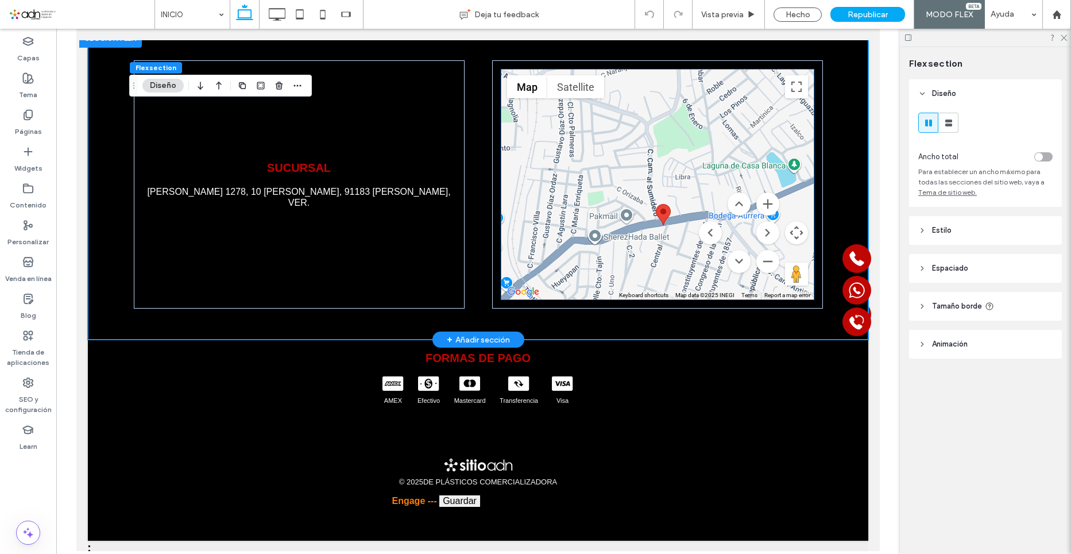
click at [664, 218] on img at bounding box center [663, 214] width 15 height 21
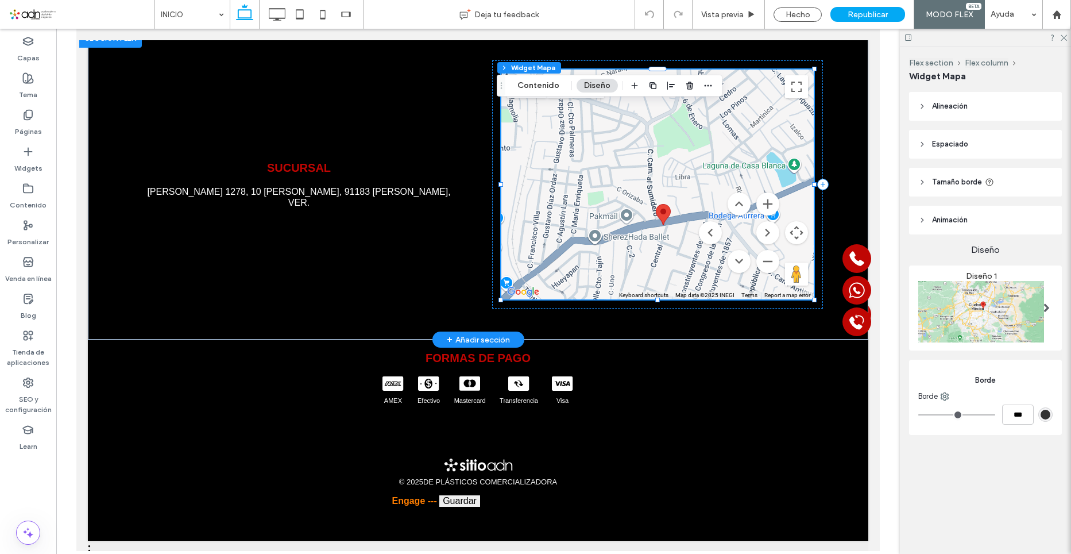
click at [658, 217] on img at bounding box center [663, 214] width 15 height 21
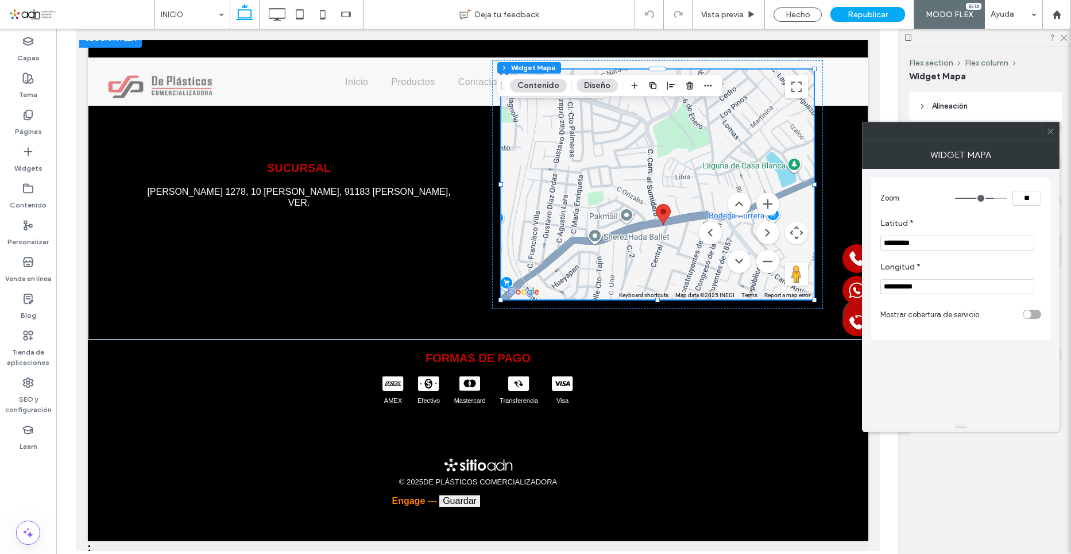
click at [1054, 128] on icon at bounding box center [1051, 131] width 9 height 9
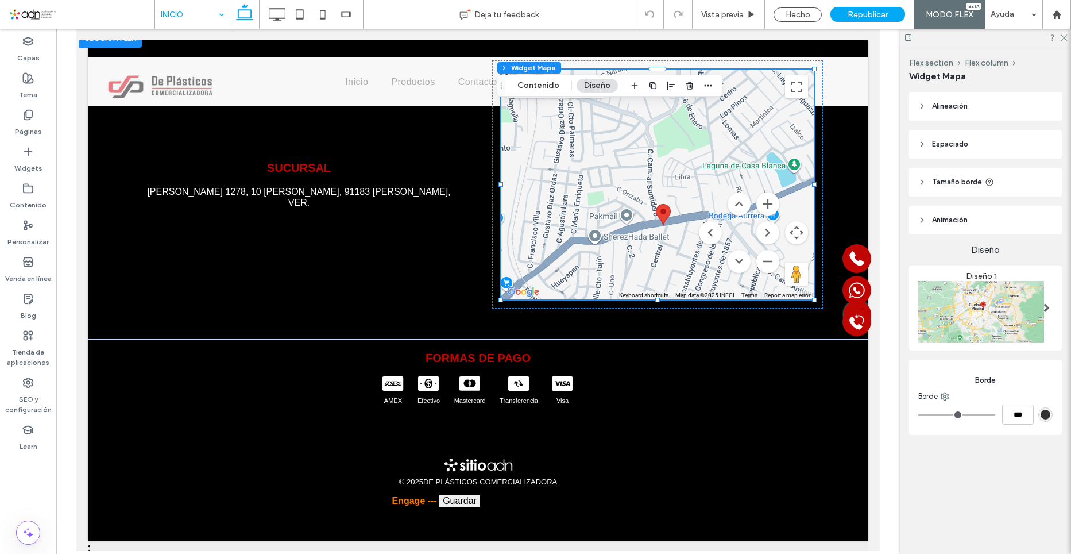
click at [302, 11] on icon at bounding box center [299, 14] width 23 height 23
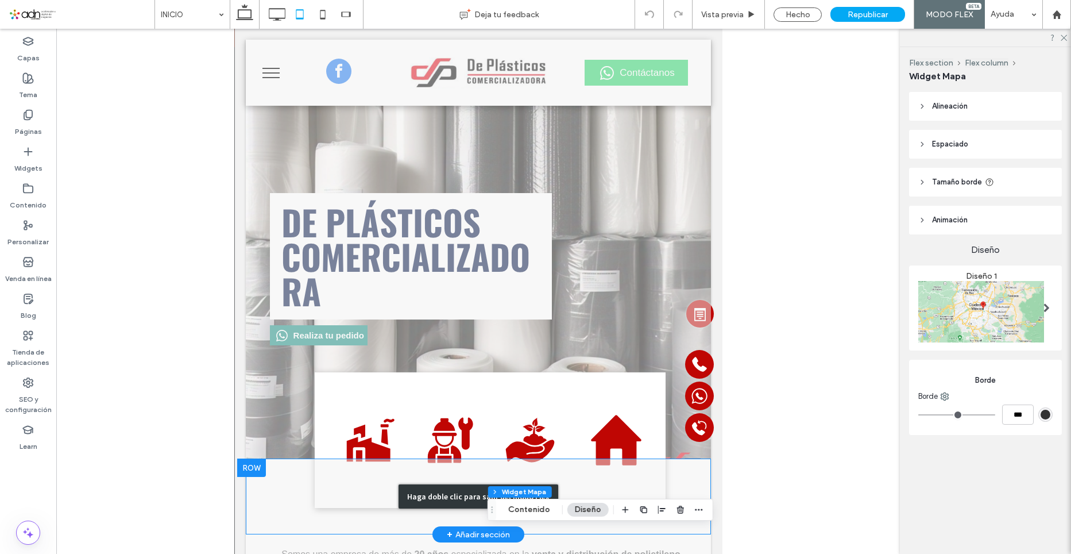
scroll to position [0, 0]
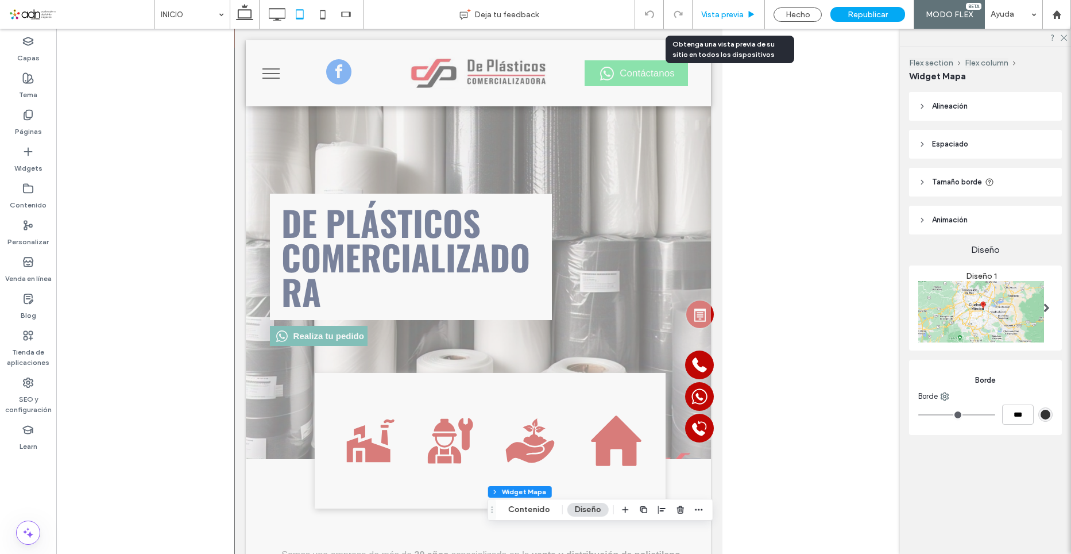
click at [733, 6] on div "Vista previa" at bounding box center [729, 14] width 72 height 29
click at [727, 14] on span "Vista previa" at bounding box center [722, 15] width 43 height 10
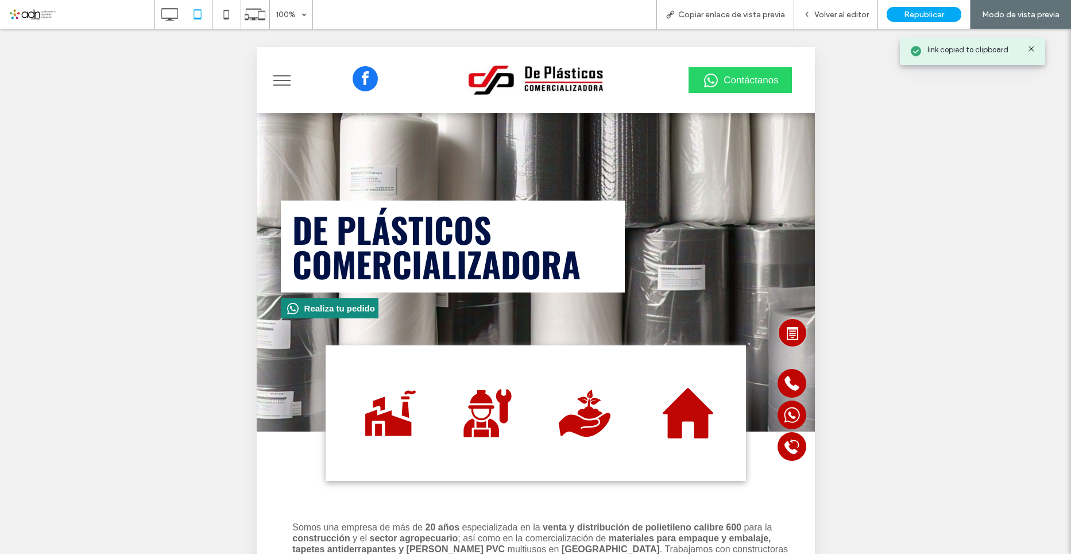
click at [292, 84] on button "menu" at bounding box center [282, 80] width 30 height 30
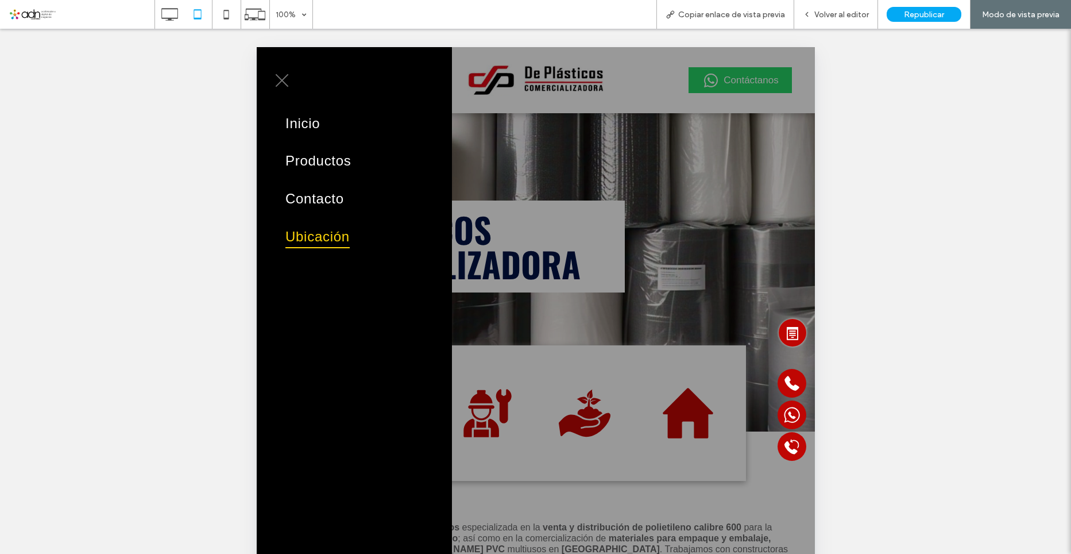
click at [280, 86] on button "menu" at bounding box center [282, 80] width 30 height 30
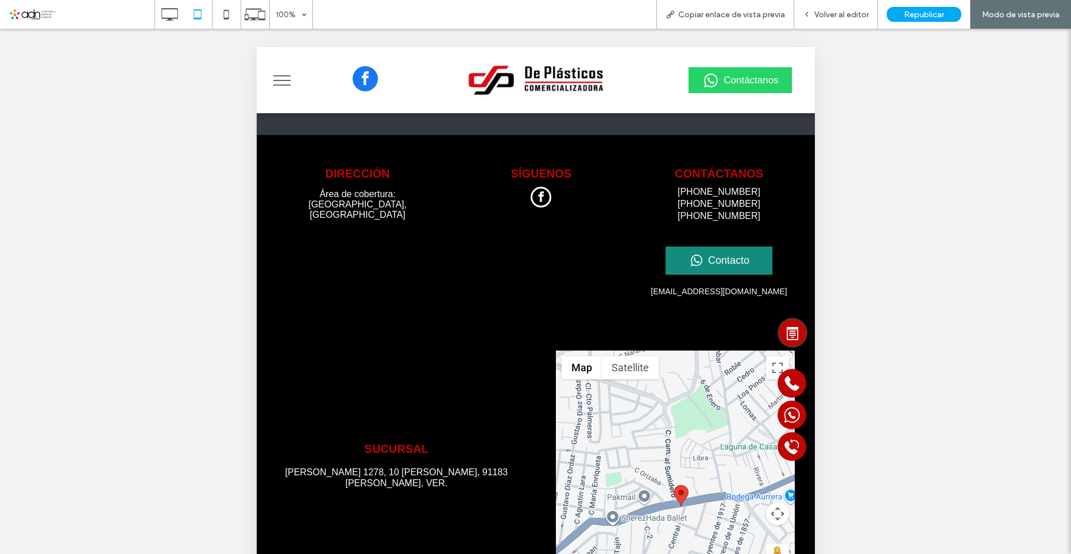
scroll to position [2897, 0]
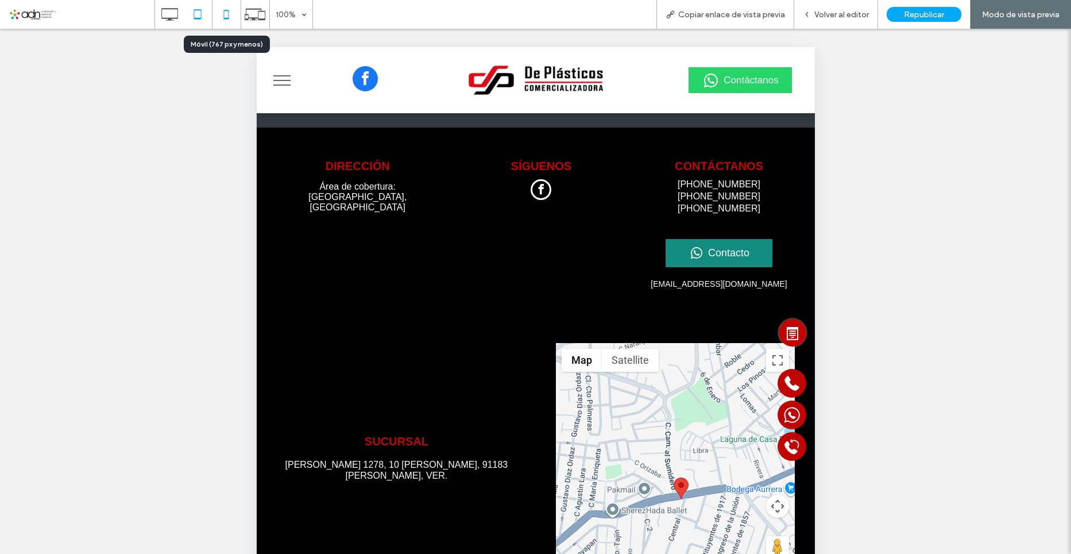
click at [229, 17] on icon at bounding box center [226, 14] width 23 height 23
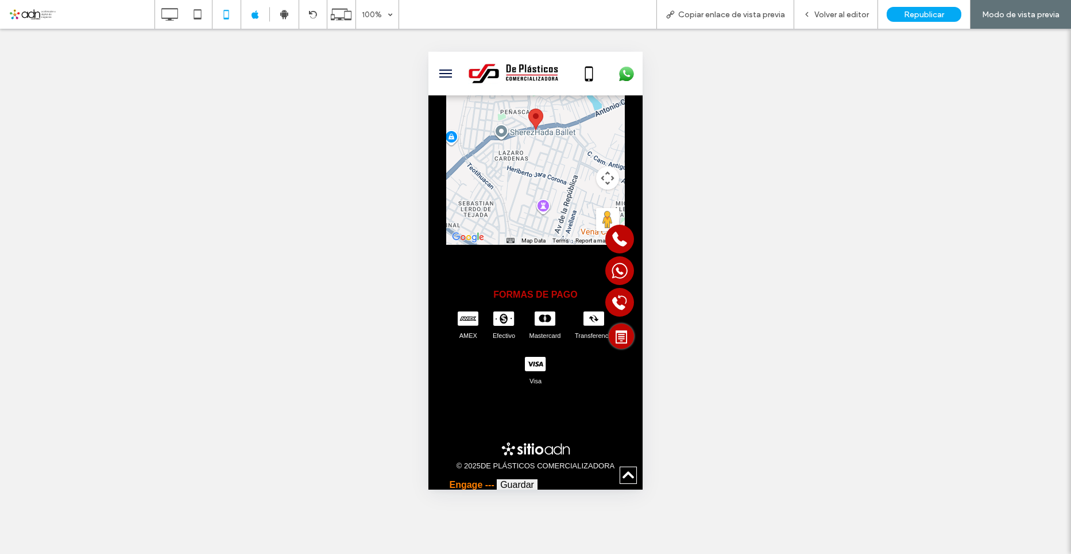
scroll to position [5457, 0]
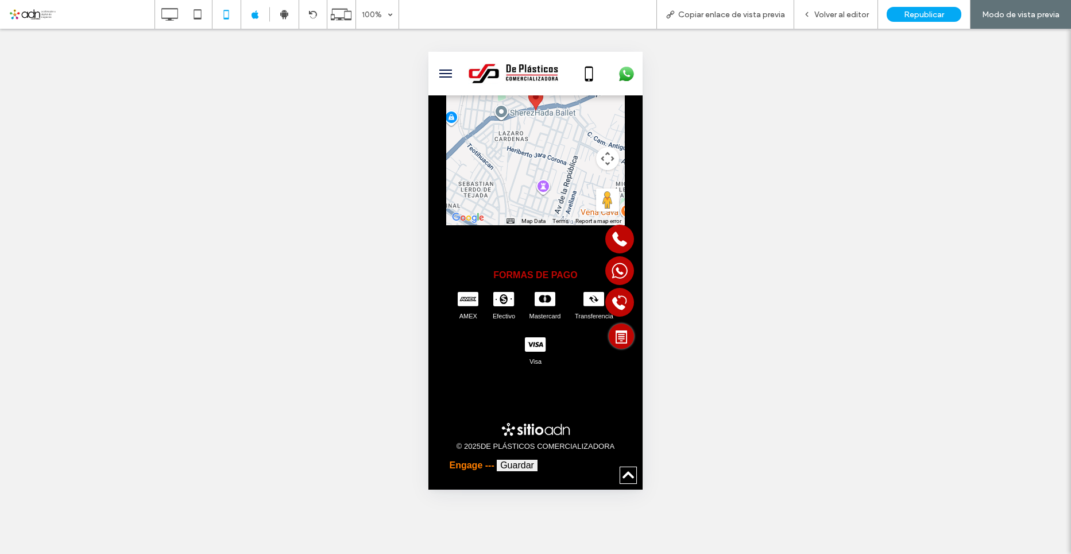
click at [598, 164] on button "Map camera controls" at bounding box center [607, 158] width 23 height 23
click at [570, 141] on button "Zoom in" at bounding box center [578, 129] width 23 height 23
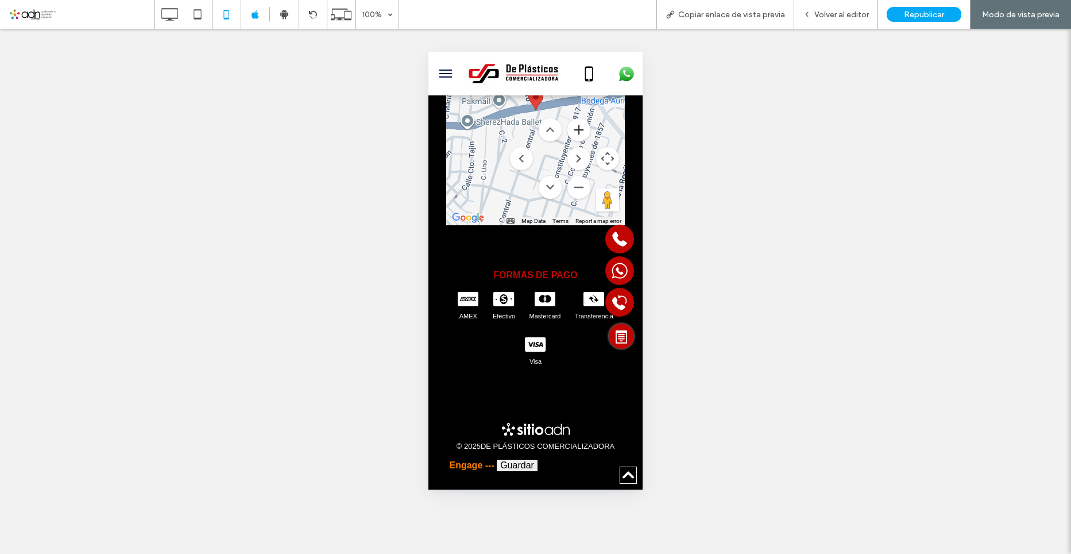
click at [570, 141] on button "Zoom in" at bounding box center [578, 129] width 23 height 23
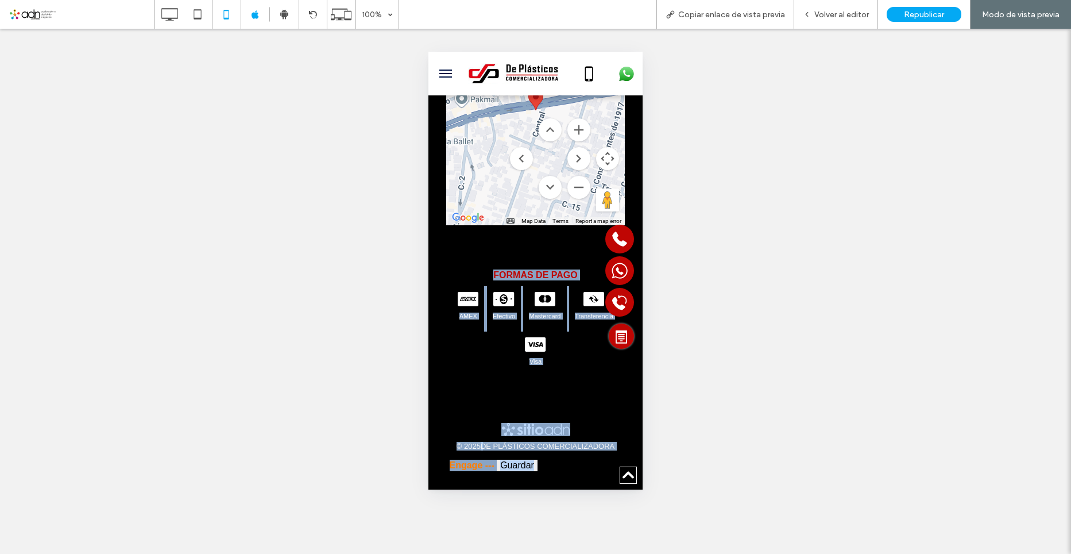
drag, startPoint x: 604, startPoint y: 214, endPoint x: 531, endPoint y: 109, distance: 127.6
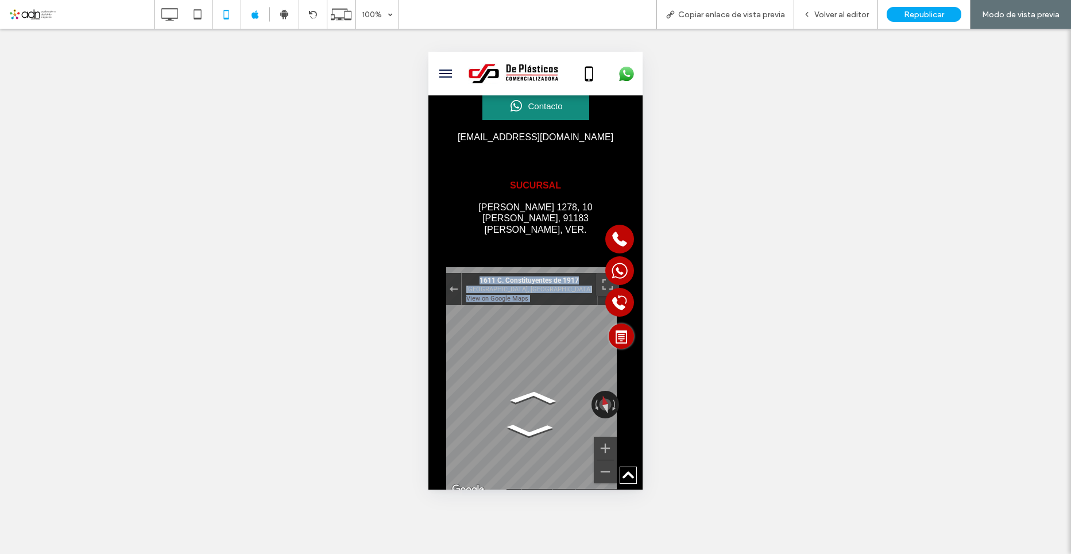
scroll to position [5183, 0]
click at [455, 294] on div "Exit the Street View" at bounding box center [453, 290] width 9 height 7
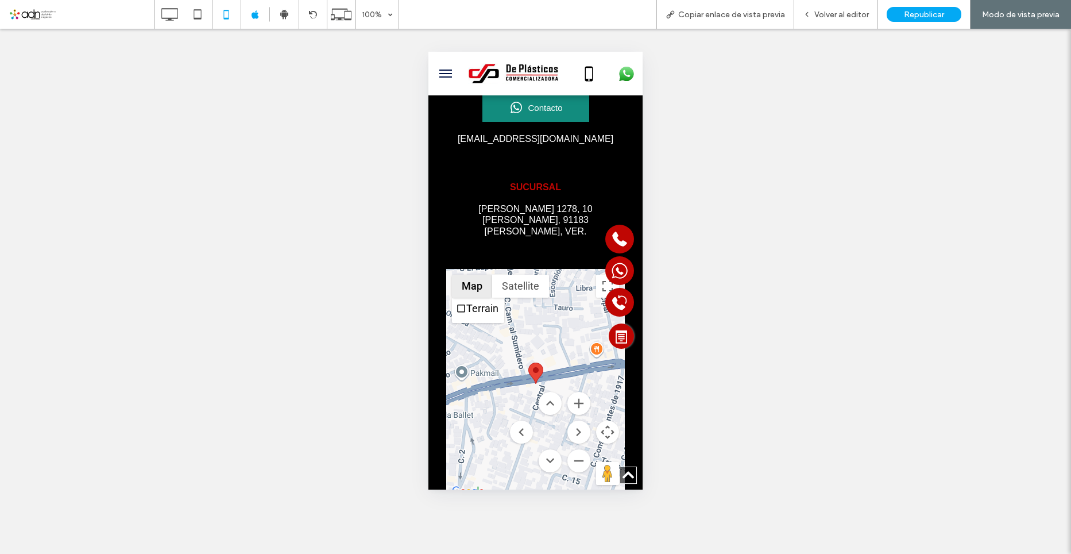
scroll to position [5191, 0]
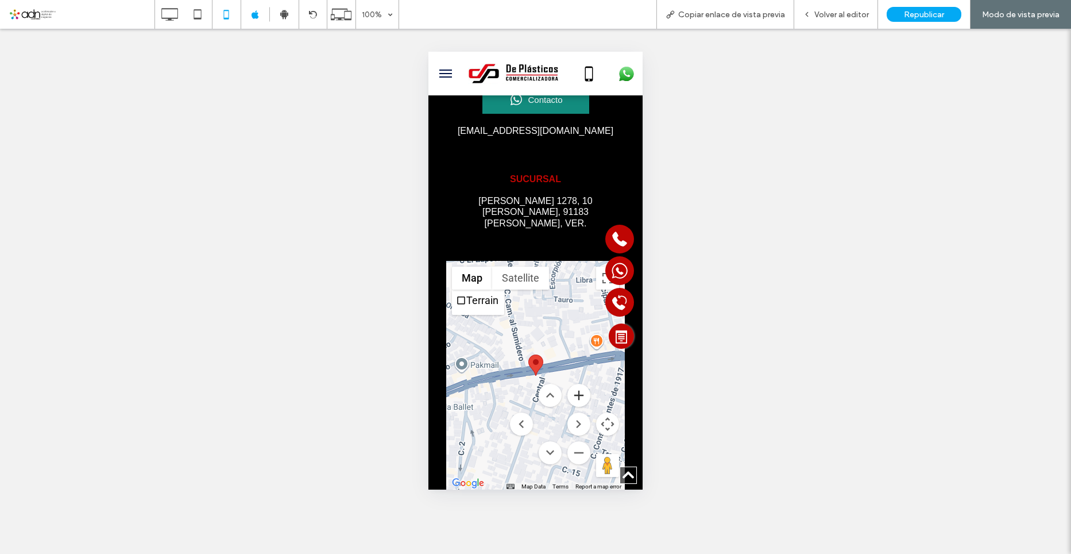
click at [570, 407] on button "Zoom in" at bounding box center [578, 395] width 23 height 23
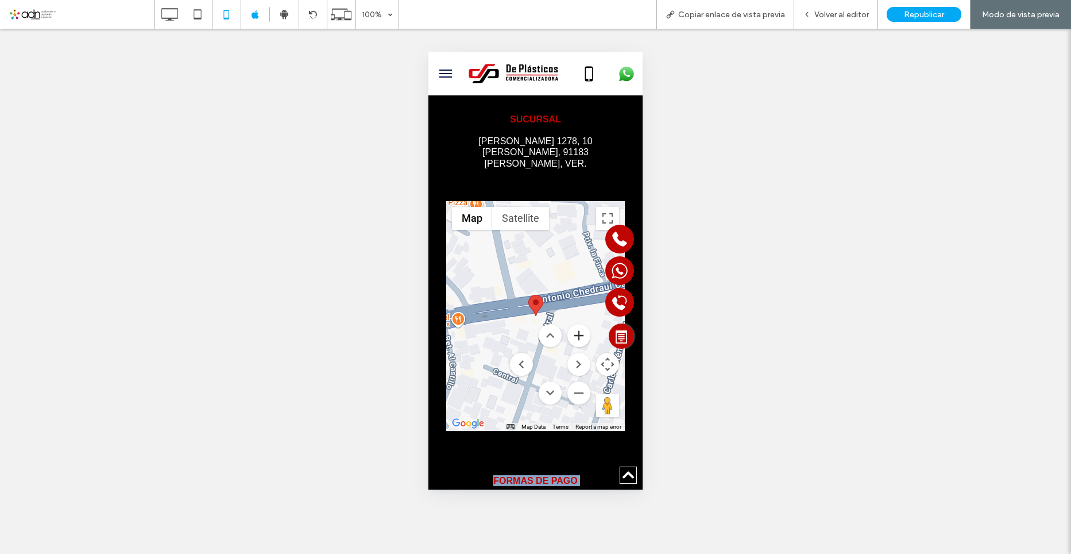
scroll to position [5306, 0]
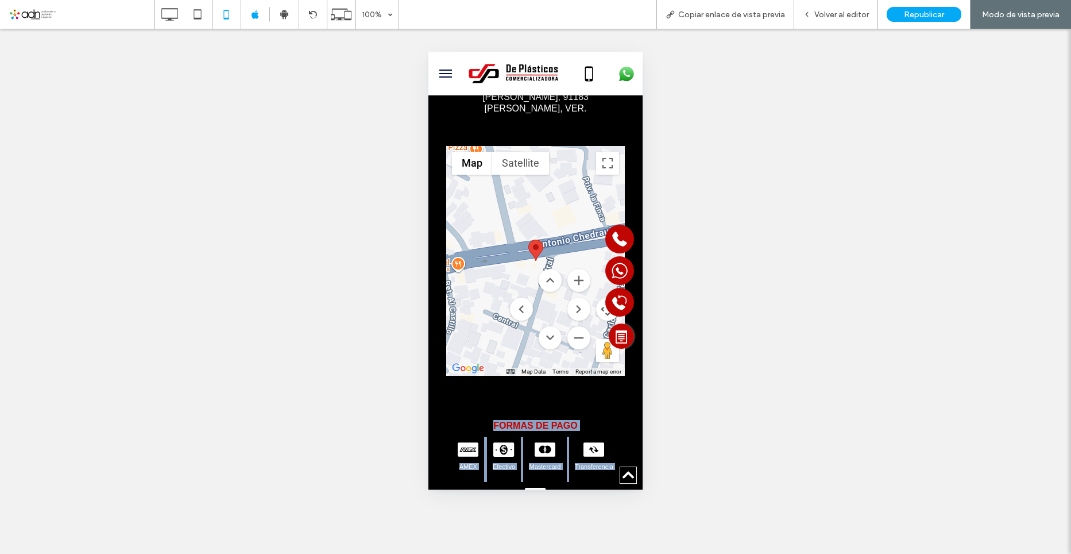
click at [599, 321] on button "Map camera controls" at bounding box center [607, 309] width 23 height 23
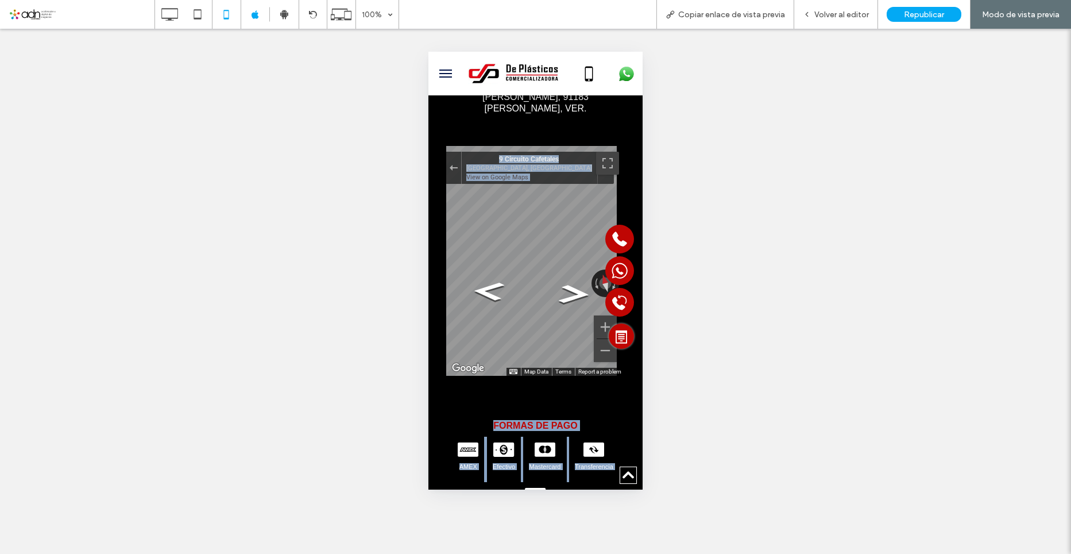
click at [447, 171] on div at bounding box center [454, 168] width 16 height 32
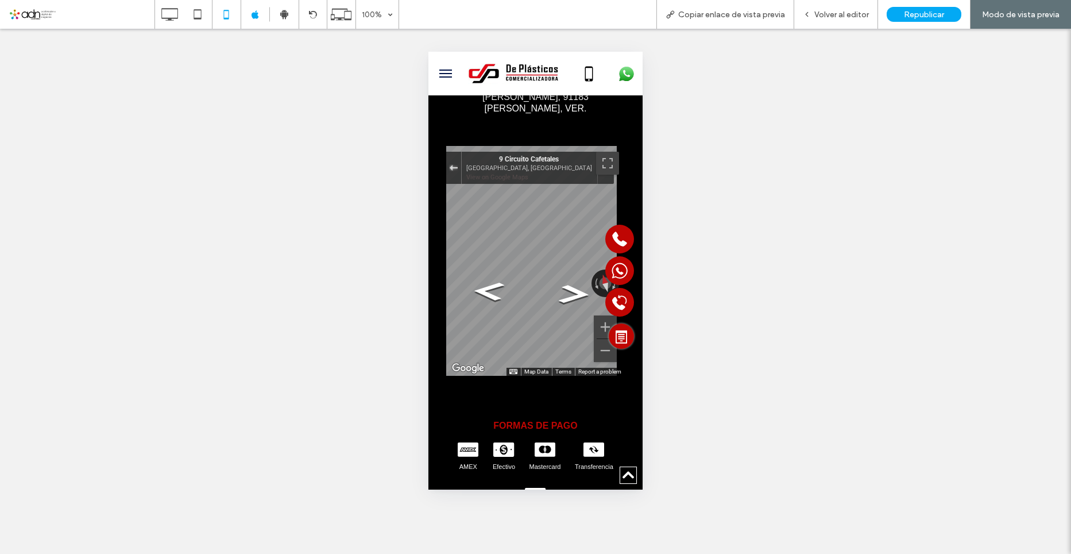
click at [452, 173] on button "Exit the Street View" at bounding box center [453, 168] width 15 height 16
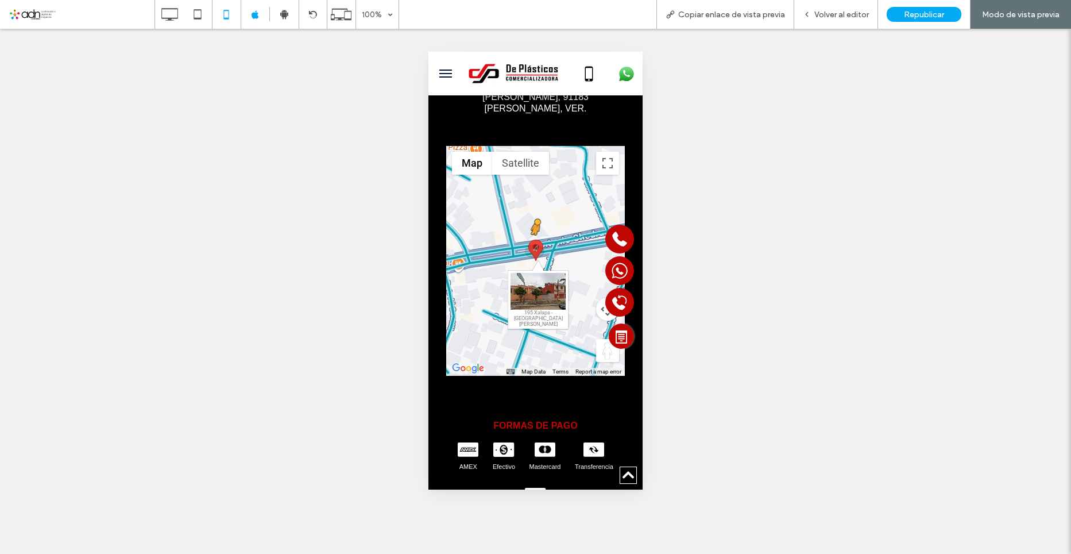
drag, startPoint x: 597, startPoint y: 365, endPoint x: 531, endPoint y: 256, distance: 127.6
click at [531, 256] on div "To activate drag with keyboard, press Alt + Enter. Once in keyboard drag state,…" at bounding box center [535, 261] width 179 height 230
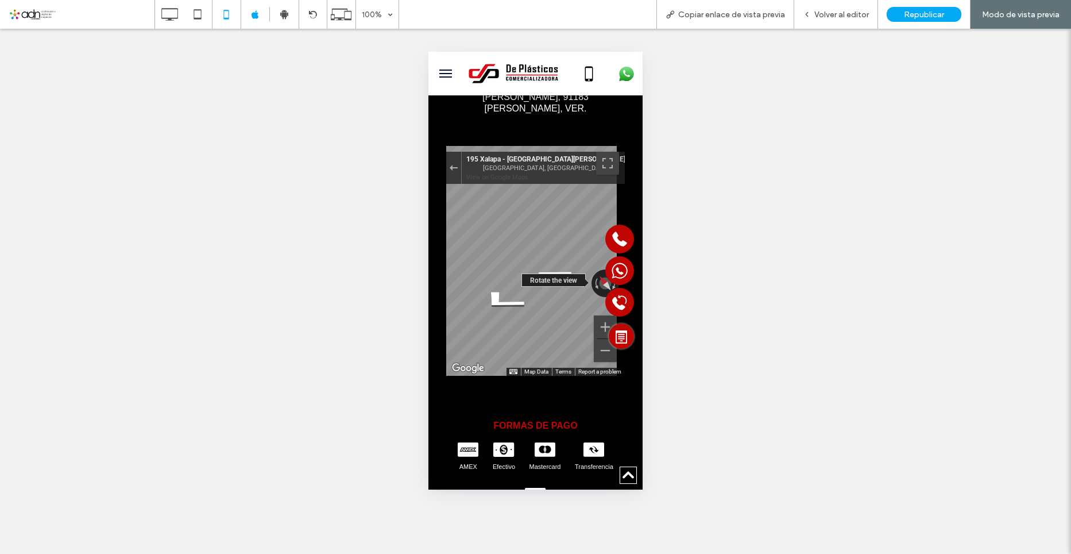
click at [509, 298] on div "← Move left → Move right ↑ Move up ↓ Move down + Zoom in - Zoom out 195 Xalapa …" at bounding box center [535, 261] width 179 height 230
drag, startPoint x: 546, startPoint y: 292, endPoint x: 442, endPoint y: 267, distance: 107.0
click at [442, 267] on div "19.540166 -96.900456 10 15 false ← Move left → Move right ↑ Move up ↓ Move down…" at bounding box center [535, 261] width 197 height 248
click at [516, 295] on div "← Move left → Move right ↑ Move up ↓ Move down + Zoom in - Zoom out 195 Xalapa …" at bounding box center [535, 261] width 179 height 230
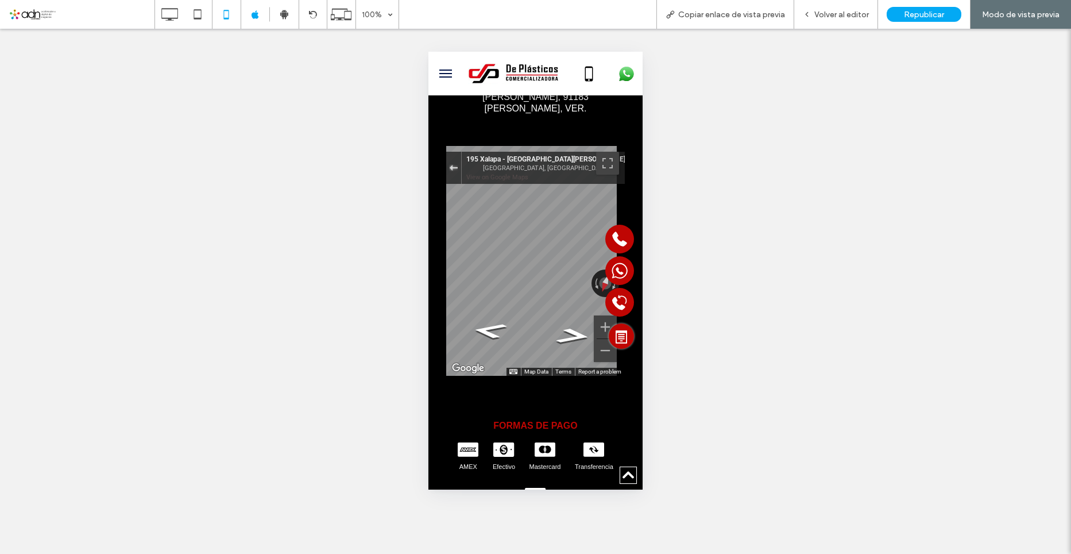
click at [453, 171] on div "Exit the Street View" at bounding box center [453, 167] width 9 height 7
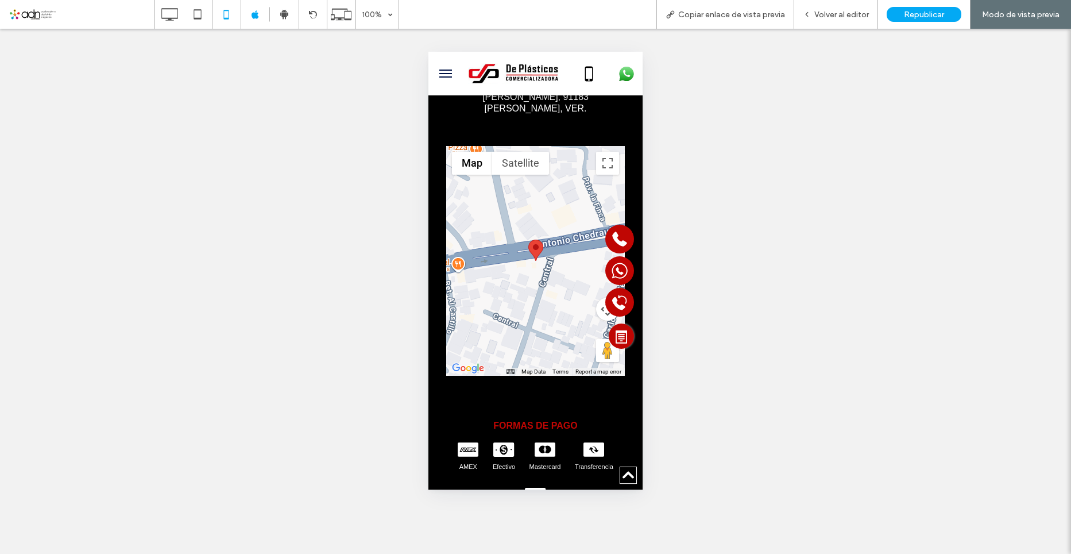
click at [596, 321] on button "Map camera controls" at bounding box center [607, 309] width 23 height 23
click at [567, 349] on button "Zoom out" at bounding box center [578, 337] width 23 height 23
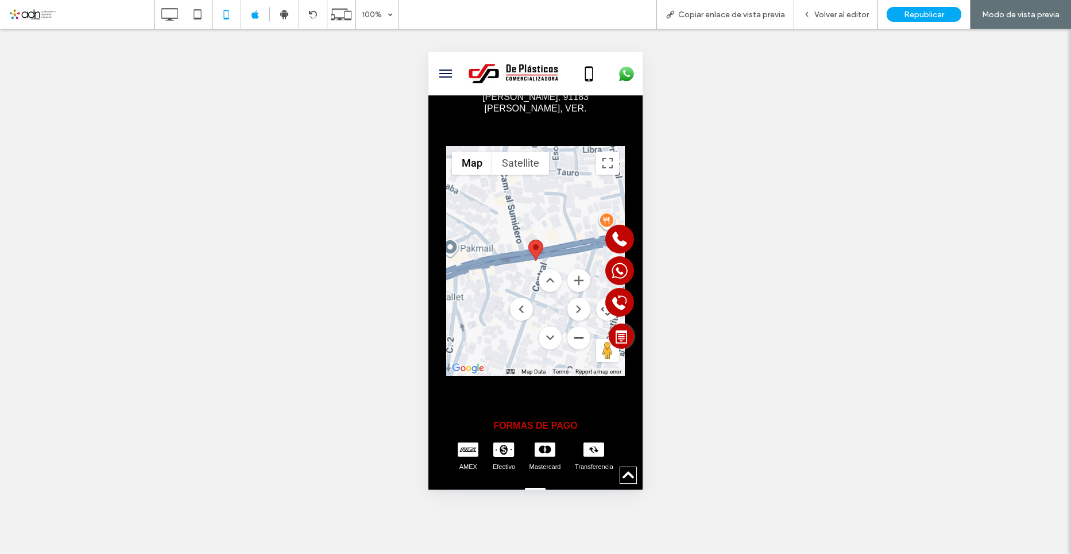
click at [571, 349] on button "Zoom out" at bounding box center [578, 337] width 23 height 23
